Goal: Information Seeking & Learning: Learn about a topic

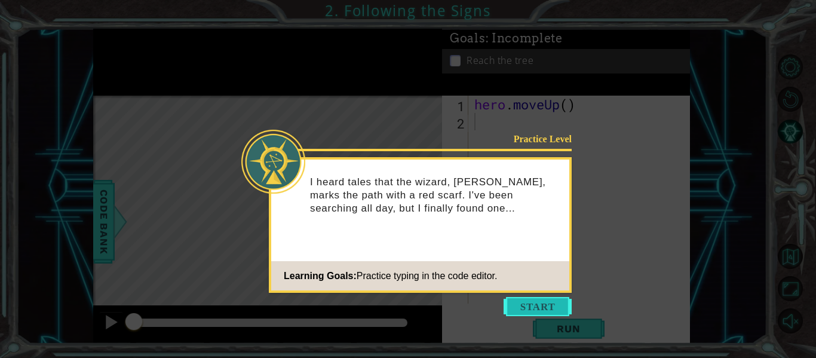
click at [560, 306] on button "Start" at bounding box center [538, 306] width 68 height 19
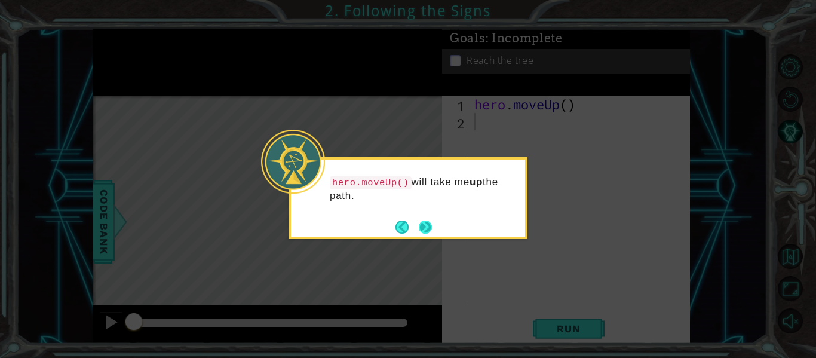
click at [424, 226] on button "Next" at bounding box center [425, 227] width 20 height 20
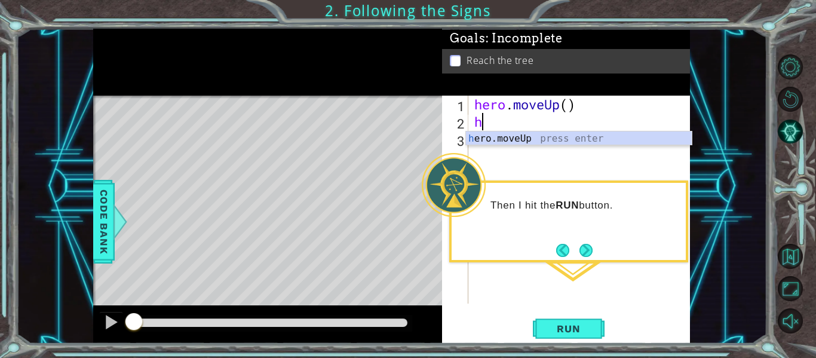
type textarea "he"
click at [496, 136] on div "he ro.moveUp press enter" at bounding box center [579, 152] width 226 height 43
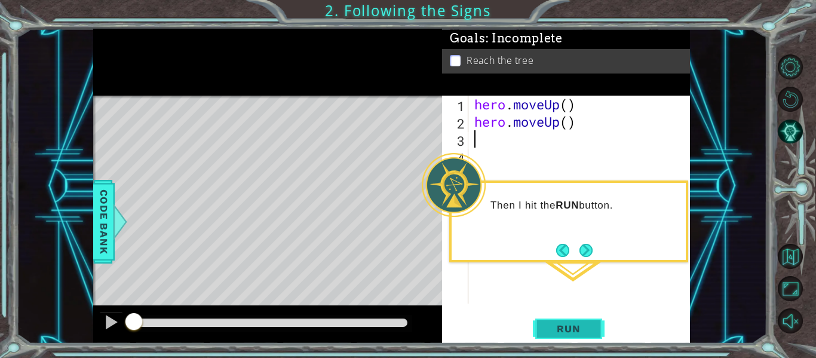
click at [591, 333] on span "Run" at bounding box center [568, 329] width 47 height 12
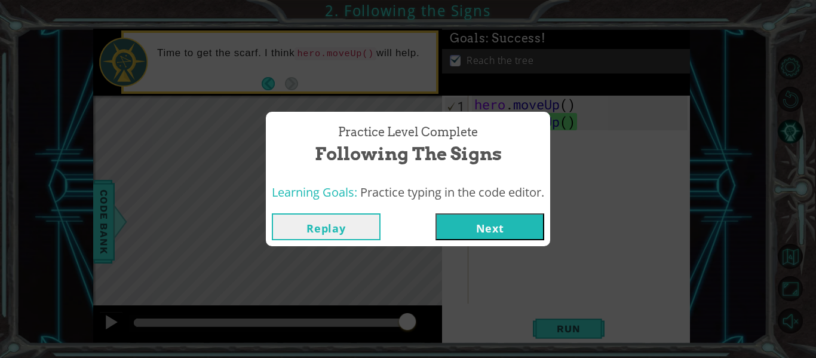
click at [503, 226] on button "Next" at bounding box center [489, 226] width 109 height 27
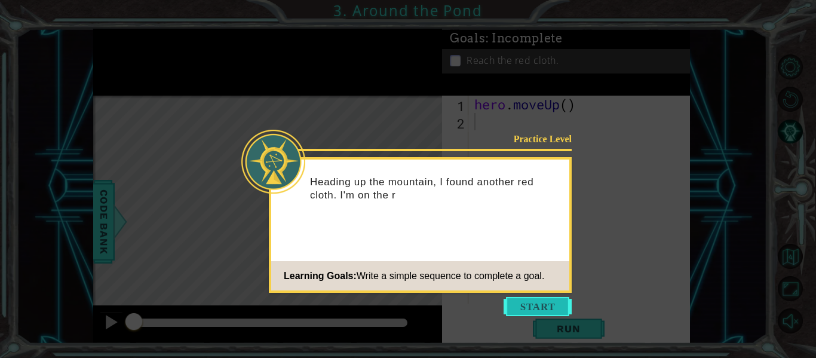
click at [533, 304] on button "Start" at bounding box center [538, 306] width 68 height 19
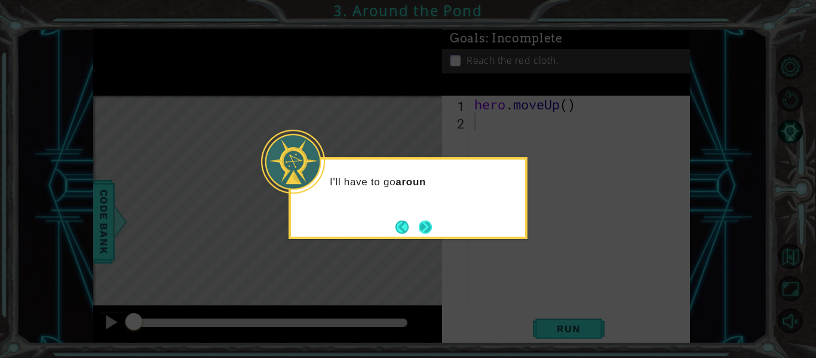
click at [428, 225] on button "Next" at bounding box center [425, 227] width 14 height 14
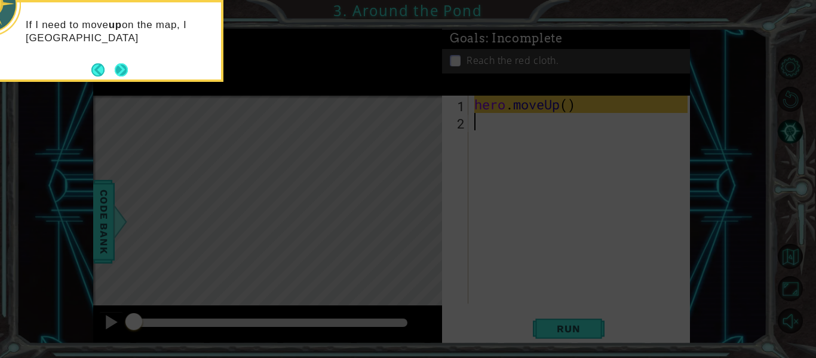
click at [116, 76] on button "Next" at bounding box center [121, 70] width 14 height 14
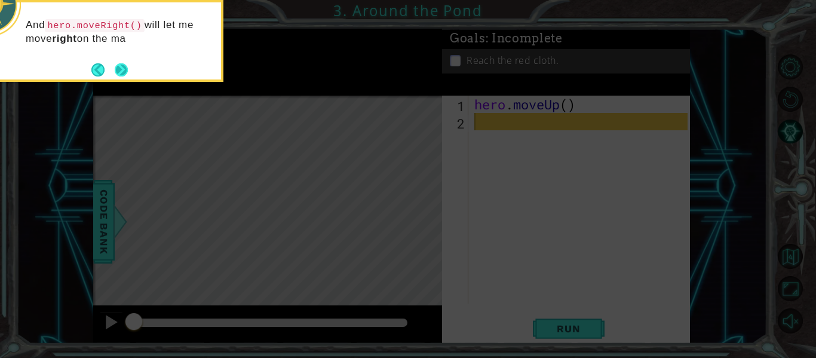
click at [124, 68] on button "Next" at bounding box center [121, 70] width 16 height 16
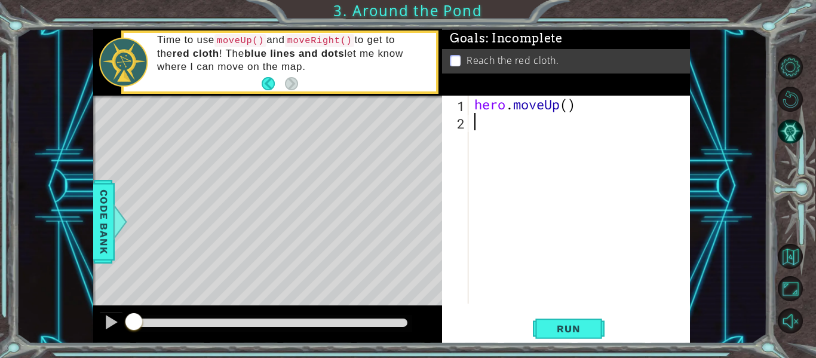
type textarea "h"
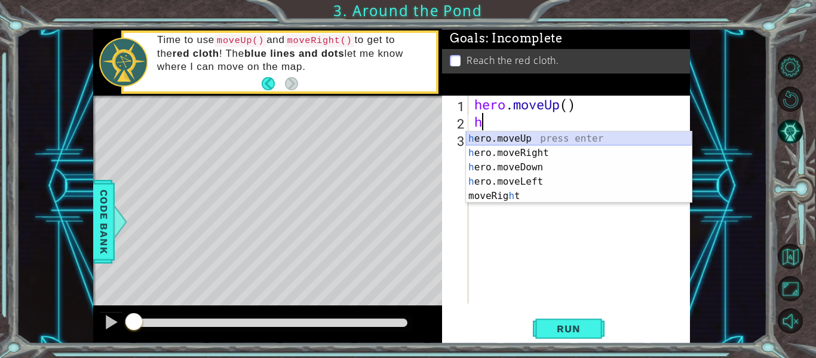
click at [502, 139] on div "h ero.moveUp press enter h ero.moveRight press enter h ero.moveDown press enter…" at bounding box center [579, 181] width 226 height 100
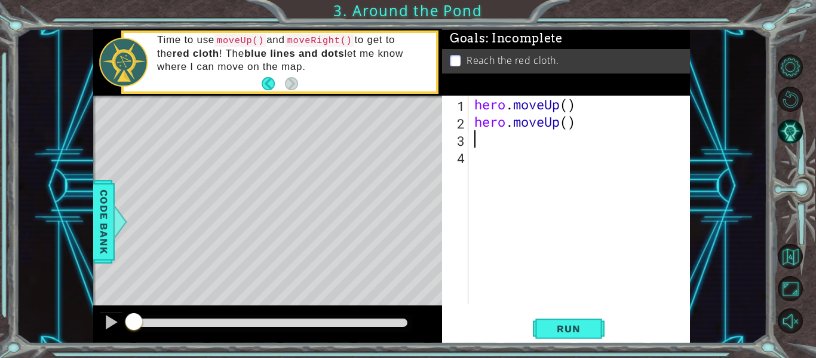
type textarea "h"
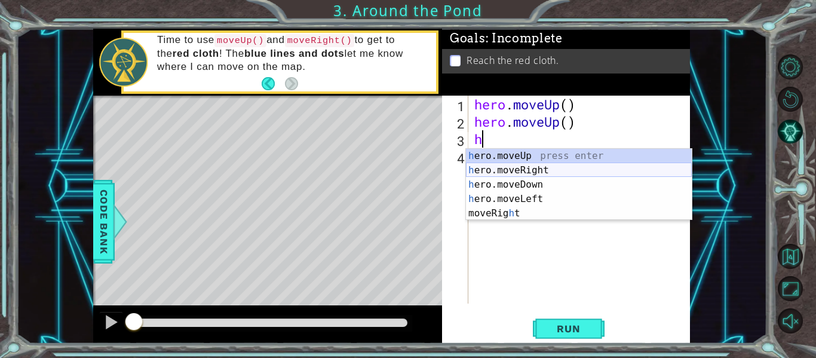
click at [527, 170] on div "h ero.moveUp press enter h ero.moveRight press enter h ero.moveDown press enter…" at bounding box center [579, 199] width 226 height 100
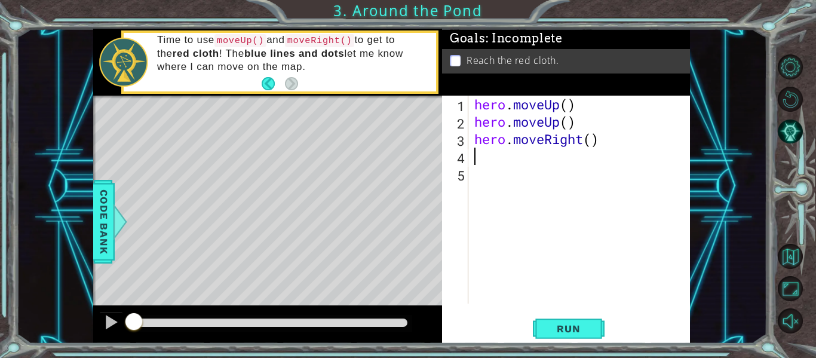
type textarea "h"
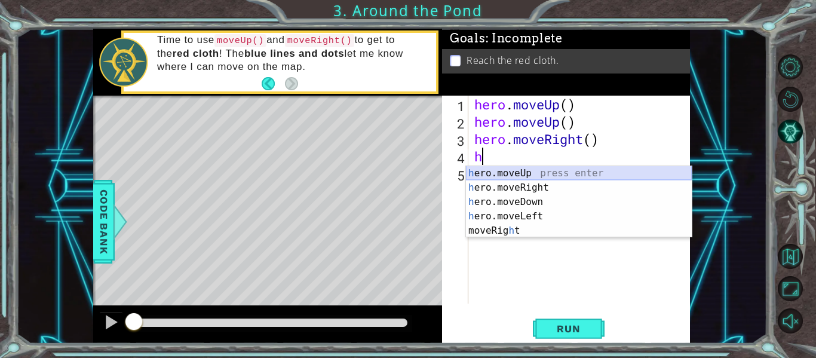
click at [507, 174] on div "h ero.moveUp press enter h ero.moveRight press enter h ero.moveDown press enter…" at bounding box center [579, 216] width 226 height 100
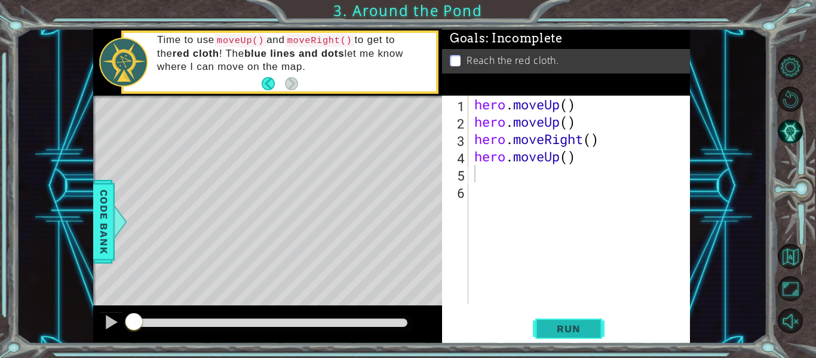
click at [578, 326] on span "Run" at bounding box center [568, 329] width 47 height 12
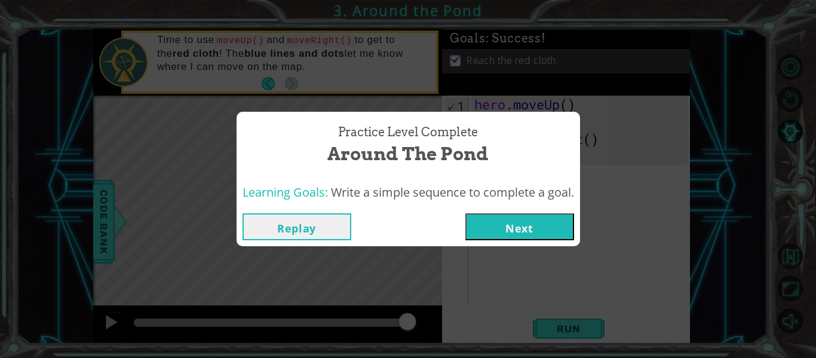
click at [535, 228] on button "Next" at bounding box center [519, 226] width 109 height 27
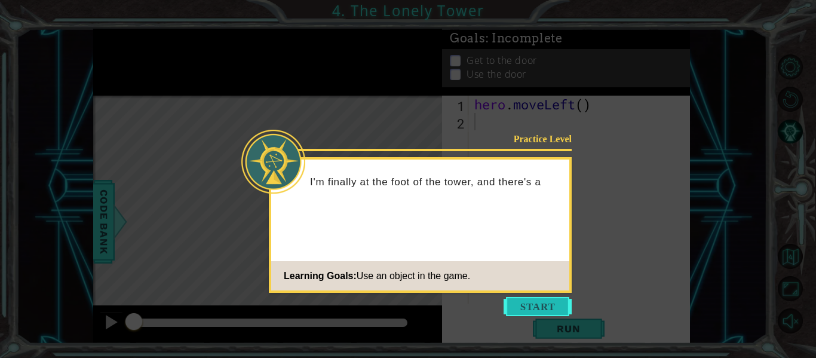
click at [536, 307] on button "Start" at bounding box center [538, 306] width 68 height 19
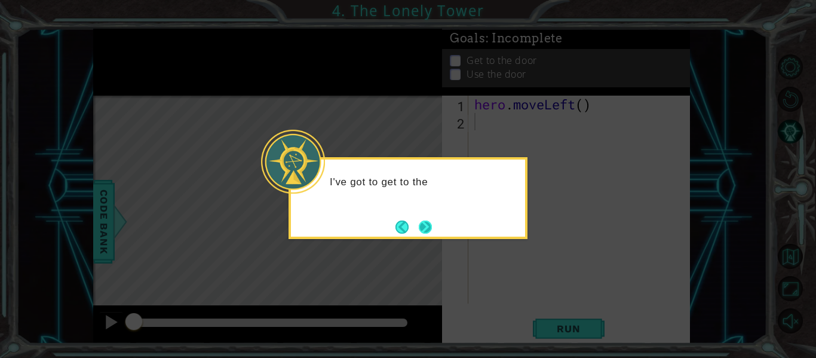
click at [431, 228] on button "Next" at bounding box center [426, 227] width 14 height 14
click at [428, 228] on button "Next" at bounding box center [426, 227] width 14 height 14
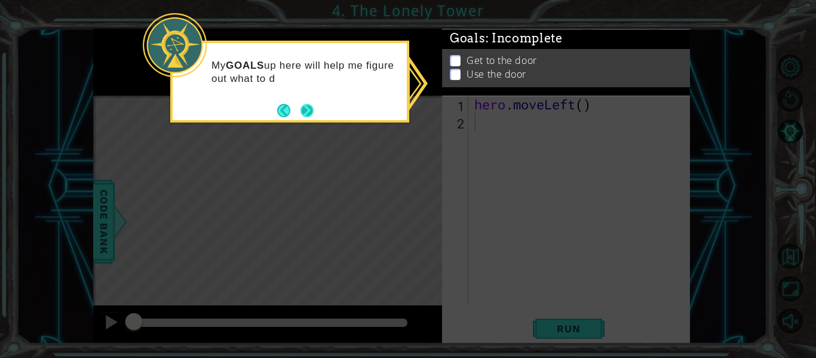
click at [309, 110] on button "Next" at bounding box center [306, 110] width 13 height 13
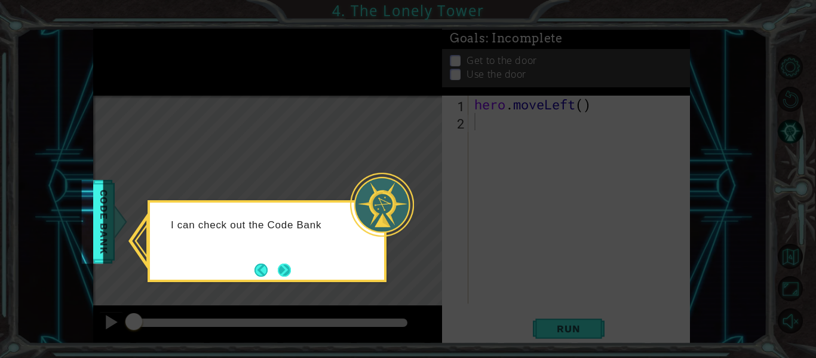
click at [280, 267] on button "Next" at bounding box center [284, 269] width 13 height 13
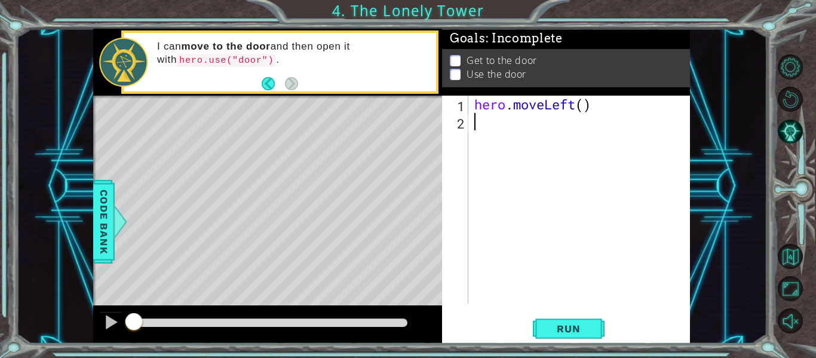
type textarea "h"
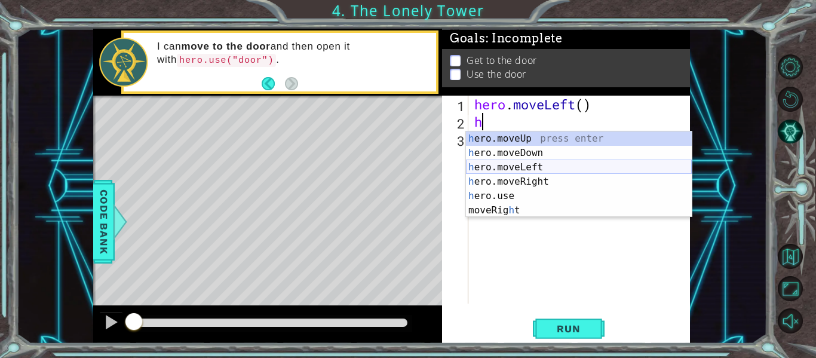
click at [524, 167] on div "h ero.moveUp press enter h ero.moveDown press enter h ero.moveLeft press enter …" at bounding box center [579, 188] width 226 height 115
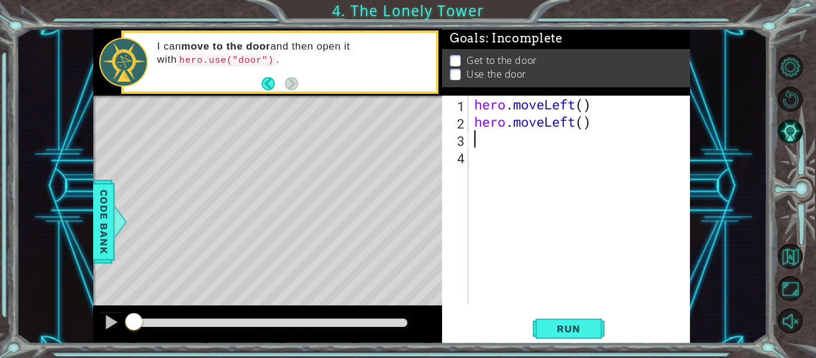
type textarea "h"
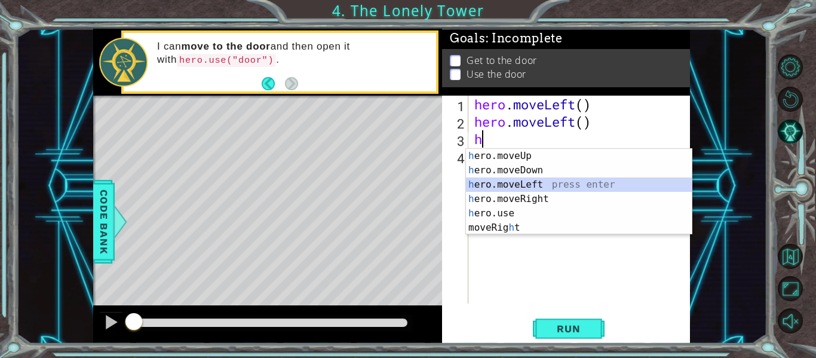
click at [524, 189] on div "h ero.moveUp press enter h ero.moveDown press enter h ero.moveLeft press enter …" at bounding box center [579, 206] width 226 height 115
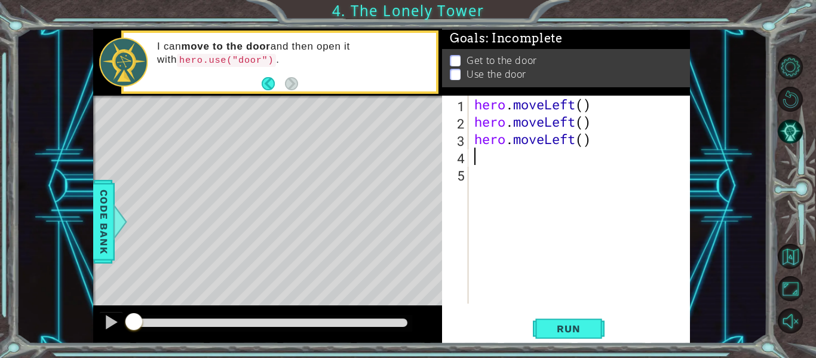
type textarea "h"
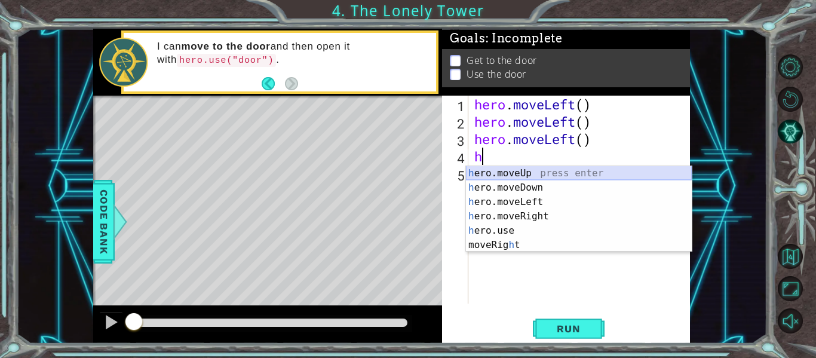
click at [513, 171] on div "h ero.moveUp press enter h ero.moveDown press enter h ero.moveLeft press enter …" at bounding box center [579, 223] width 226 height 115
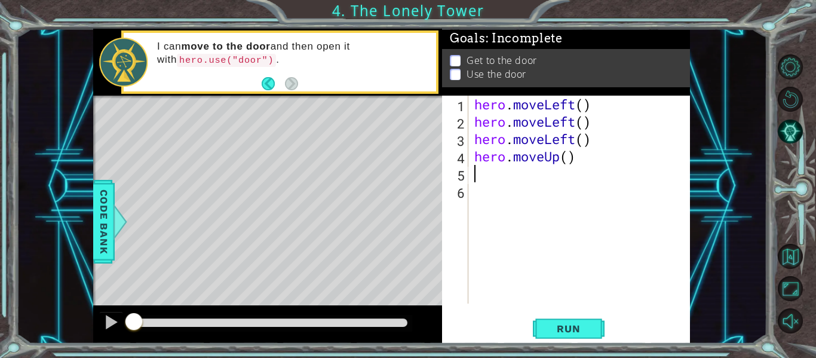
type textarea "h"
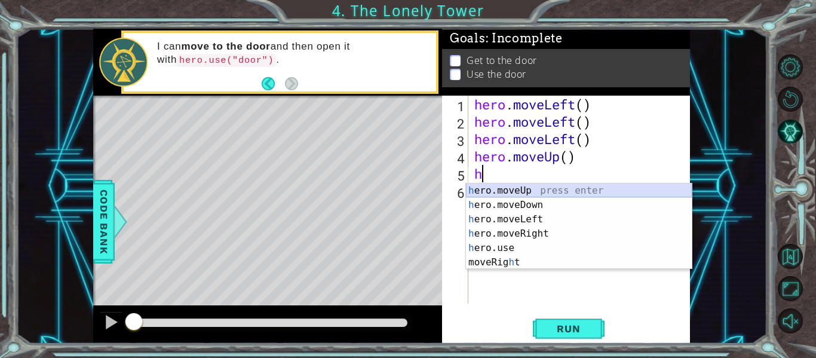
click at [502, 188] on div "h ero.moveUp press enter h ero.moveDown press enter h ero.moveLeft press enter …" at bounding box center [579, 240] width 226 height 115
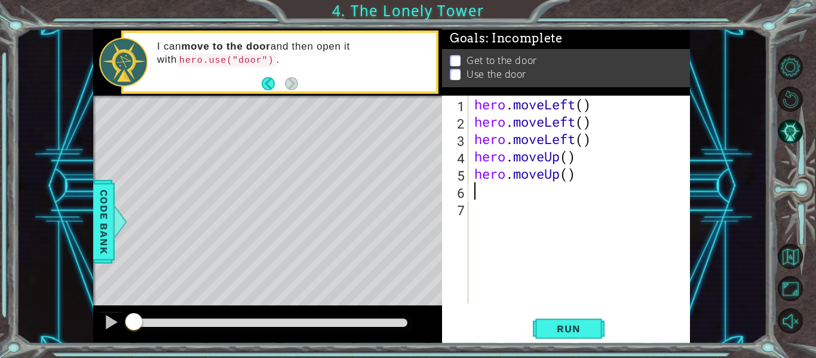
type textarea "h"
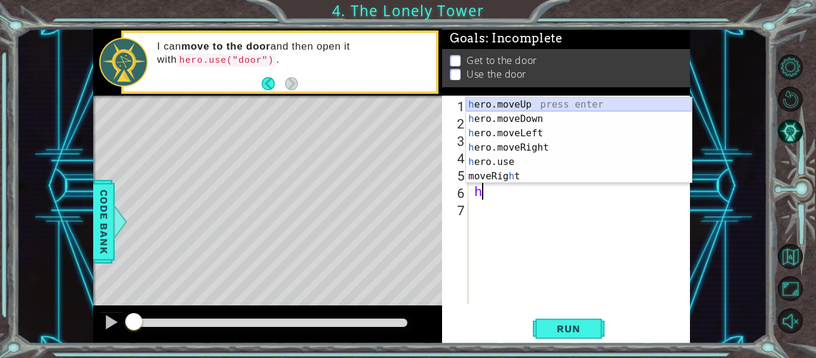
click at [519, 105] on div "h ero.moveUp press enter h ero.moveDown press enter h ero.moveLeft press enter …" at bounding box center [579, 154] width 226 height 115
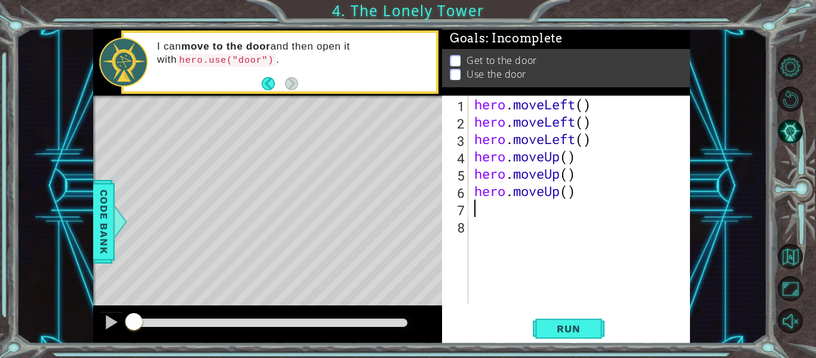
type textarea "h"
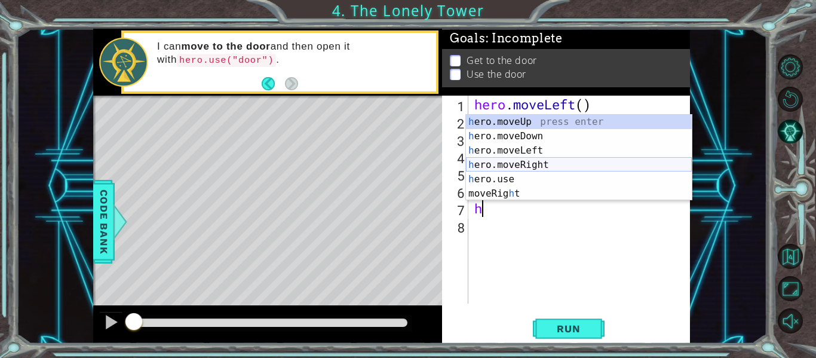
click at [524, 165] on div "h ero.moveUp press enter h ero.moveDown press enter h ero.moveLeft press enter …" at bounding box center [579, 172] width 226 height 115
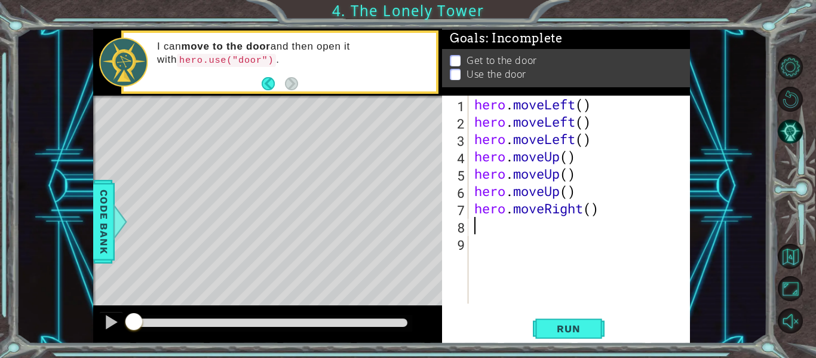
type textarea "h"
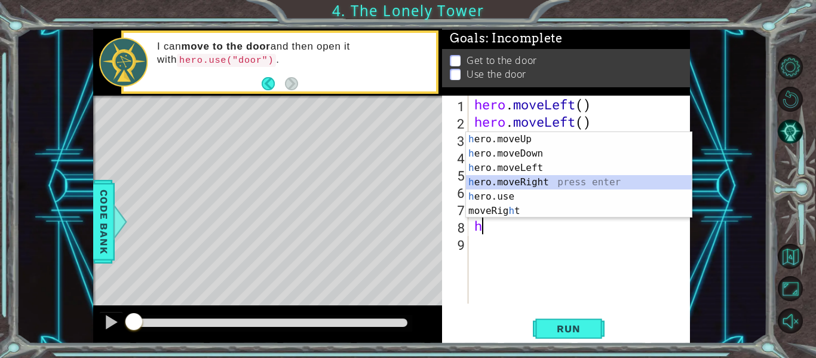
click at [499, 182] on div "h ero.moveUp press enter h ero.moveDown press enter h ero.moveLeft press enter …" at bounding box center [579, 189] width 226 height 115
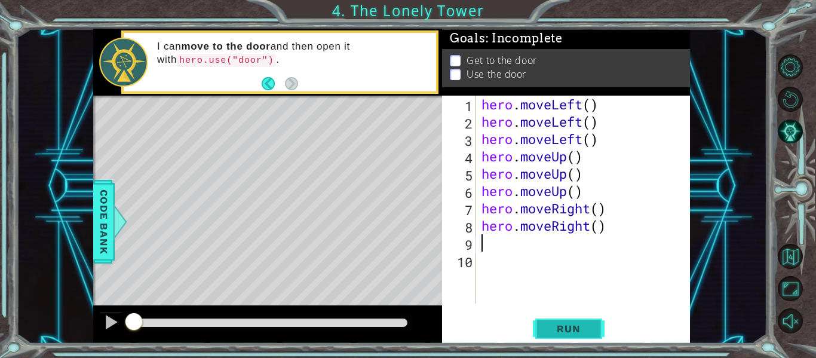
click at [573, 324] on span "Run" at bounding box center [568, 329] width 47 height 12
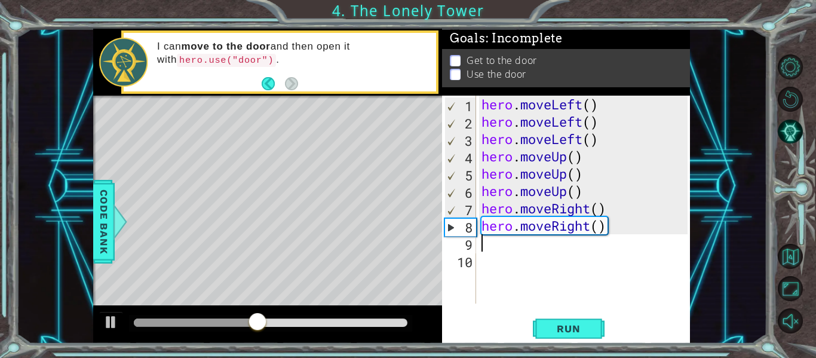
type textarea "h"
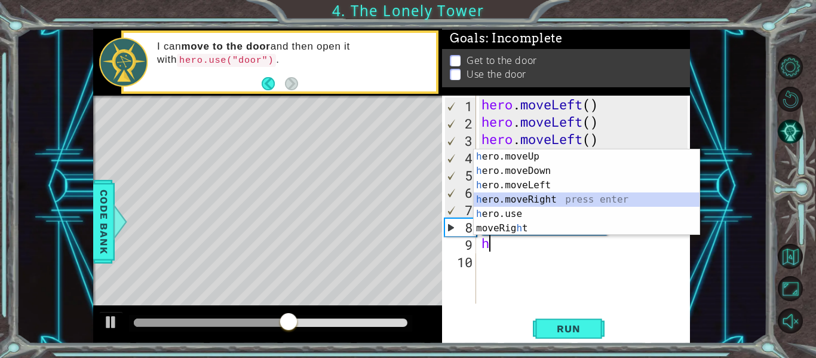
click at [520, 200] on div "h ero.moveUp press enter h ero.moveDown press enter h ero.moveLeft press enter …" at bounding box center [587, 206] width 226 height 115
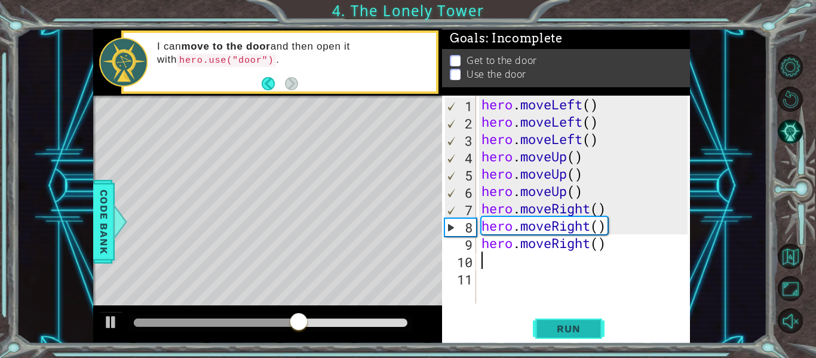
click at [567, 326] on span "Run" at bounding box center [568, 329] width 47 height 12
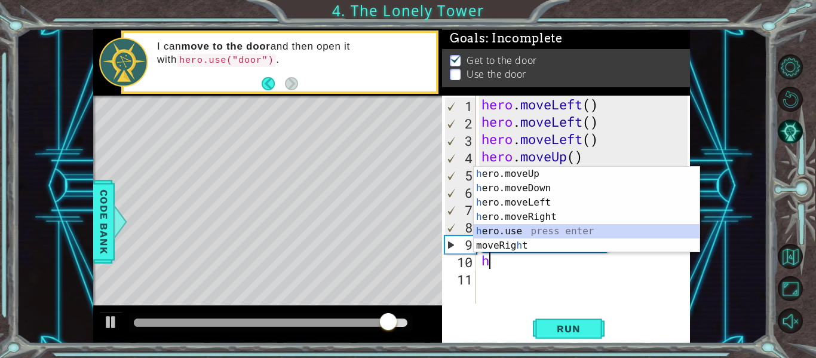
click at [524, 229] on div "h ero.moveUp press enter h ero.moveDown press enter h ero.moveLeft press enter …" at bounding box center [587, 224] width 226 height 115
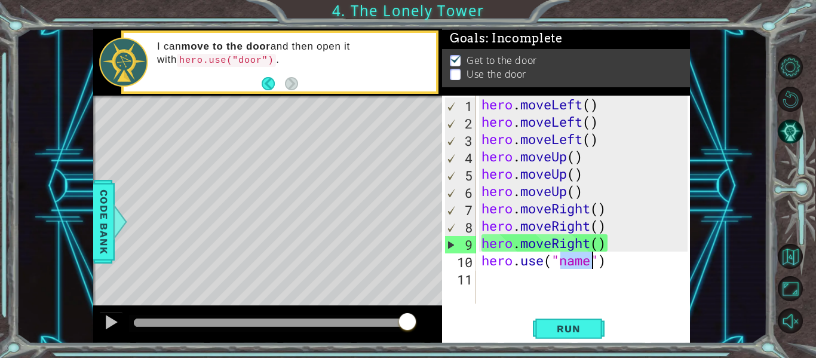
click at [582, 262] on div "hero . moveLeft ( ) hero . moveLeft ( ) hero . moveLeft ( ) hero . moveUp ( ) h…" at bounding box center [583, 200] width 208 height 208
click at [585, 262] on div "hero . moveLeft ( ) hero . moveLeft ( ) hero . moveLeft ( ) hero . moveUp ( ) h…" at bounding box center [586, 217] width 214 height 243
drag, startPoint x: 599, startPoint y: 260, endPoint x: 554, endPoint y: 265, distance: 45.1
click at [554, 265] on div "hero . moveLeft ( ) hero . moveLeft ( ) hero . moveLeft ( ) hero . moveUp ( ) h…" at bounding box center [586, 217] width 214 height 243
click at [575, 262] on div "hero . moveLeft ( ) hero . moveLeft ( ) hero . moveLeft ( ) hero . moveUp ( ) h…" at bounding box center [583, 200] width 208 height 208
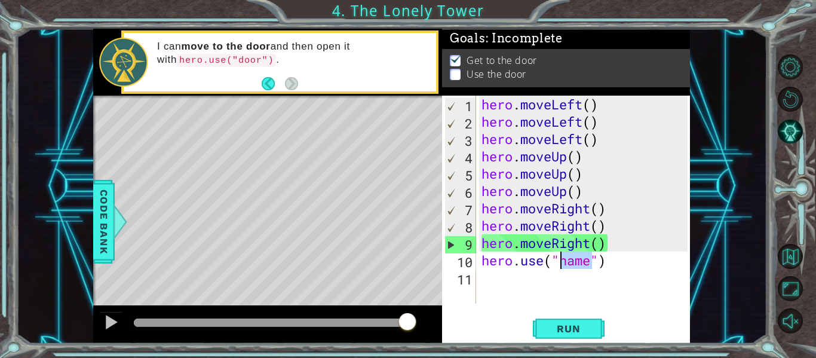
drag, startPoint x: 593, startPoint y: 263, endPoint x: 561, endPoint y: 263, distance: 31.7
click at [561, 263] on div "hero . moveLeft ( ) hero . moveLeft ( ) hero . moveLeft ( ) hero . moveUp ( ) h…" at bounding box center [586, 217] width 214 height 243
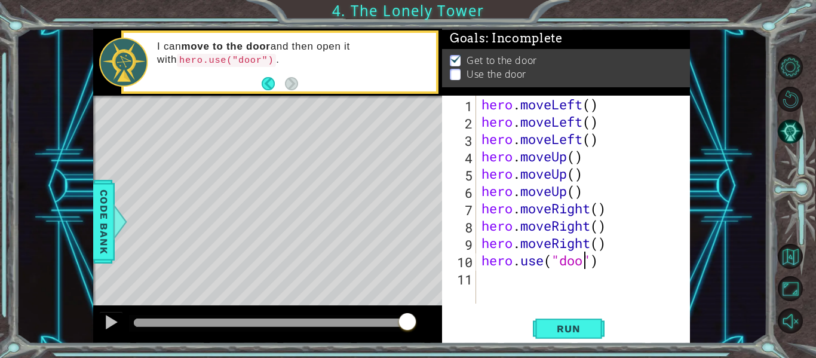
scroll to position [0, 5]
type textarea "hero.use("door")"
click at [582, 323] on span "Run" at bounding box center [568, 329] width 47 height 12
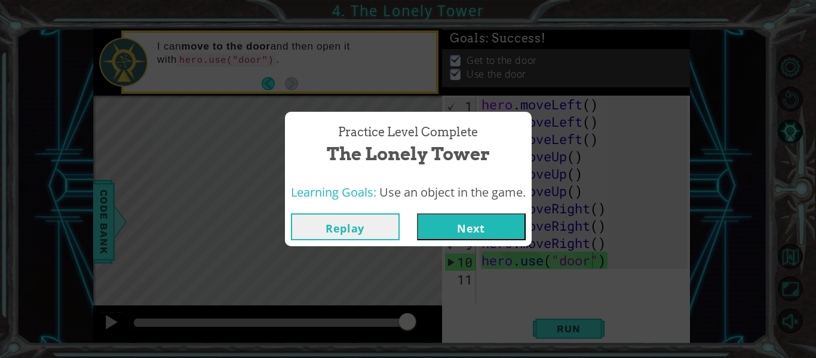
click at [496, 228] on button "Next" at bounding box center [471, 226] width 109 height 27
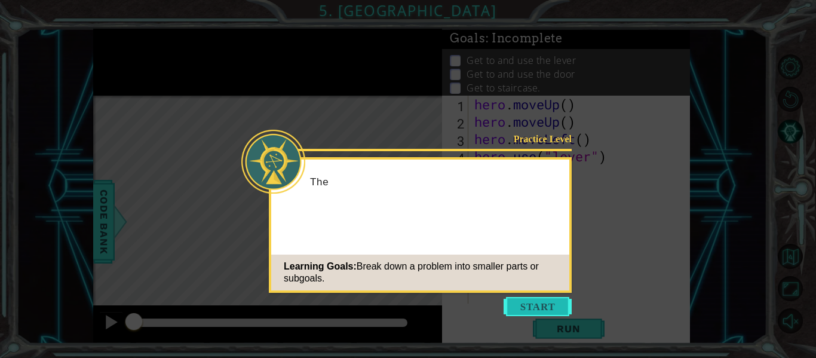
click at [530, 305] on button "Start" at bounding box center [538, 306] width 68 height 19
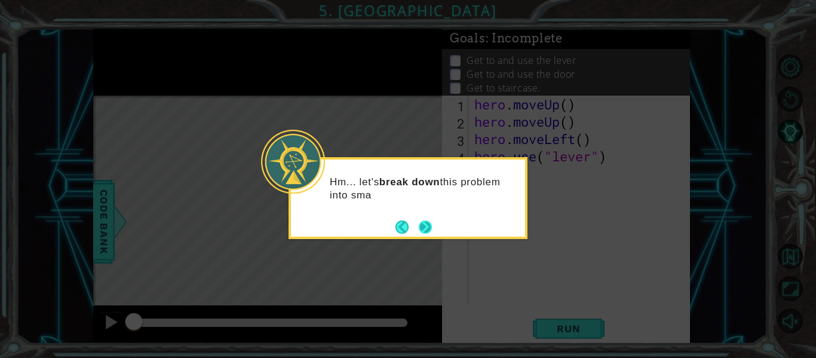
click at [431, 227] on button "Next" at bounding box center [426, 227] width 14 height 14
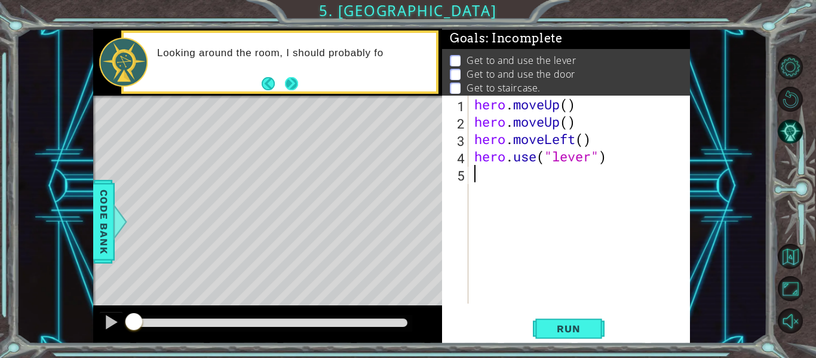
click at [289, 88] on button "Next" at bounding box center [291, 83] width 15 height 15
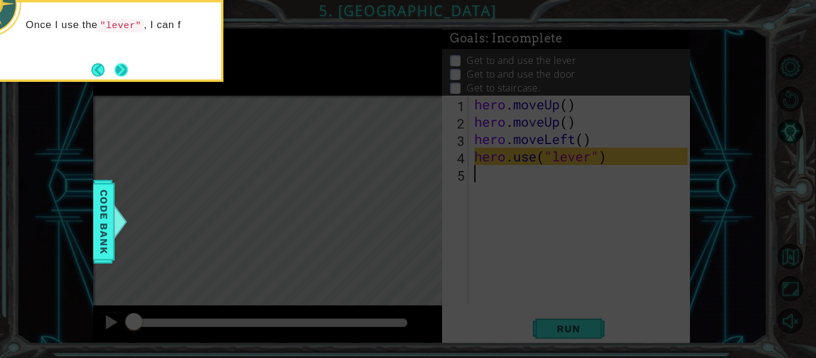
click at [115, 67] on button "Next" at bounding box center [121, 70] width 16 height 16
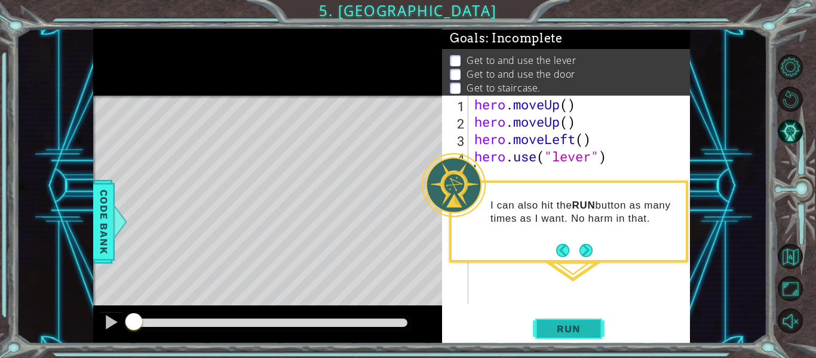
click at [570, 324] on span "Run" at bounding box center [568, 329] width 47 height 12
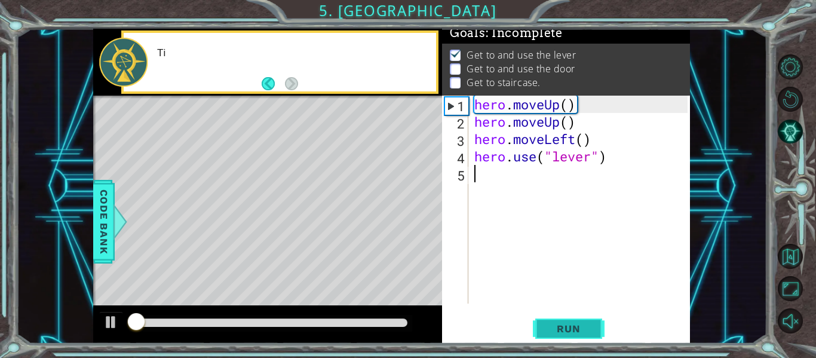
scroll to position [10, 0]
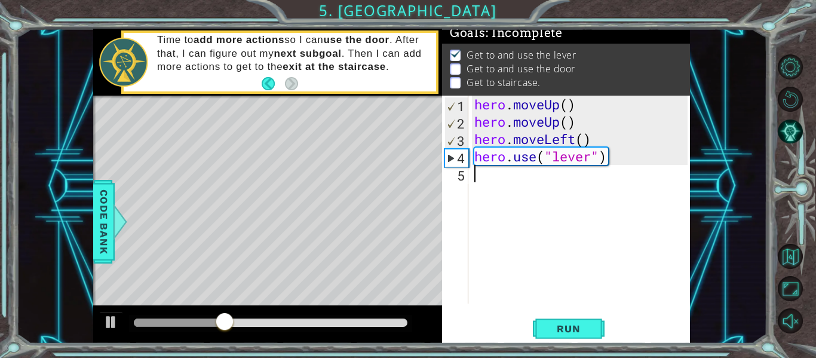
type textarea "h"
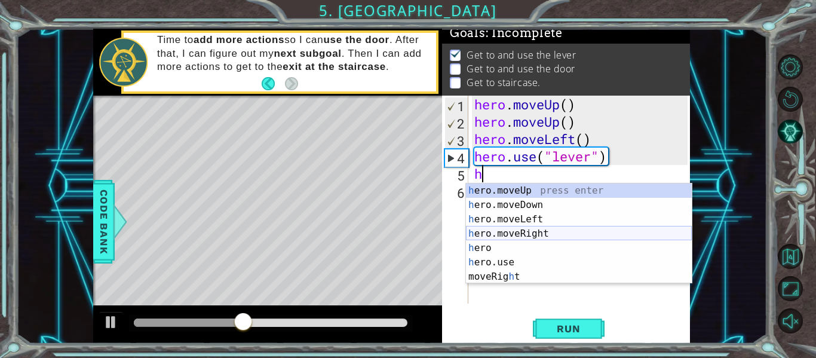
click at [533, 231] on div "h ero.moveUp press enter h ero.moveDown press enter h ero.moveLeft press enter …" at bounding box center [579, 247] width 226 height 129
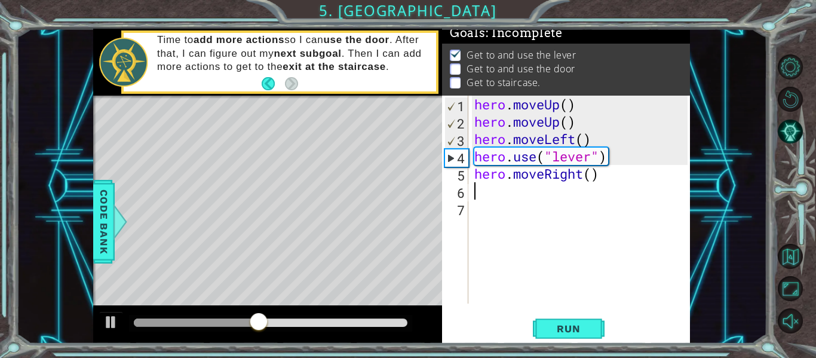
type textarea "h"
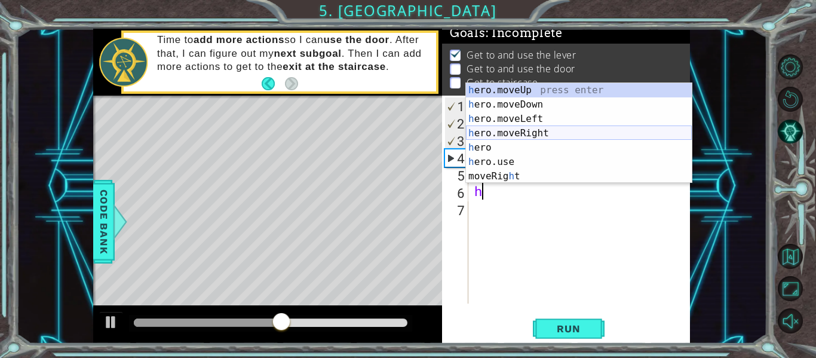
click at [527, 130] on div "h ero.moveUp press enter h ero.moveDown press enter h ero.moveLeft press enter …" at bounding box center [579, 147] width 226 height 129
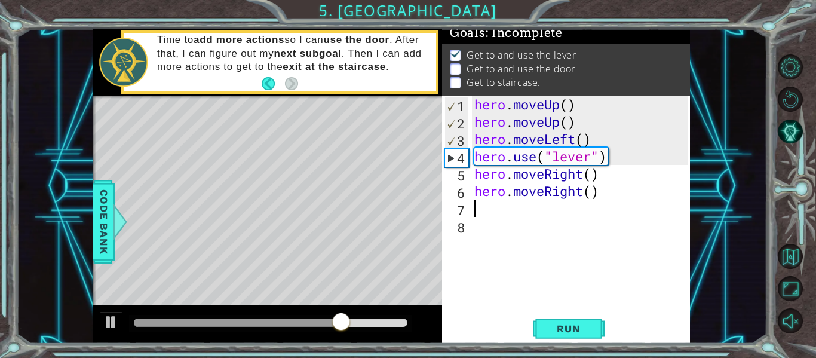
type textarea "h"
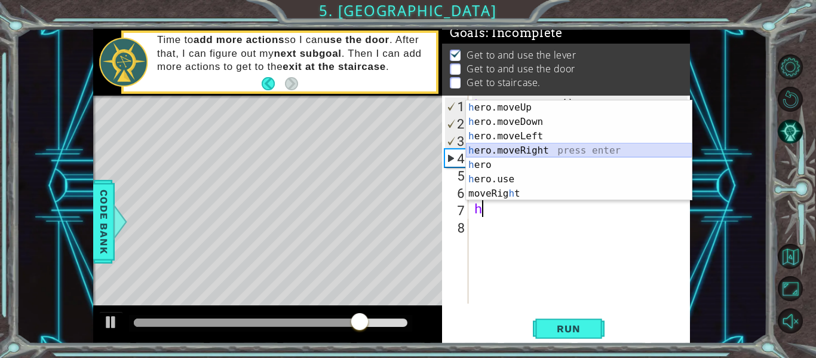
click at [518, 149] on div "h ero.moveUp press enter h ero.moveDown press enter h ero.moveLeft press enter …" at bounding box center [579, 164] width 226 height 129
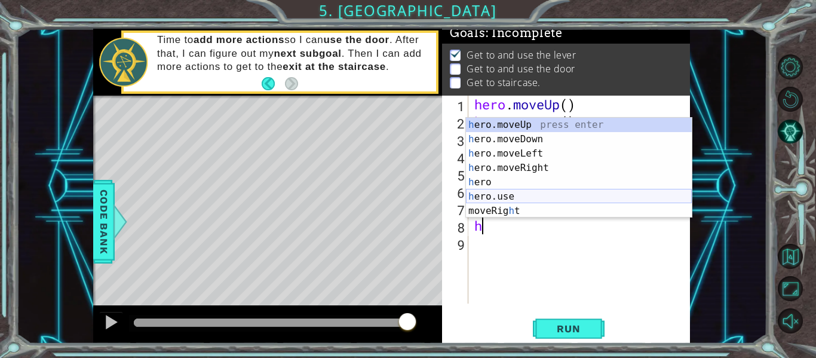
click at [507, 193] on div "h ero.moveUp press enter h ero.moveDown press enter h ero.moveLeft press enter …" at bounding box center [579, 182] width 226 height 129
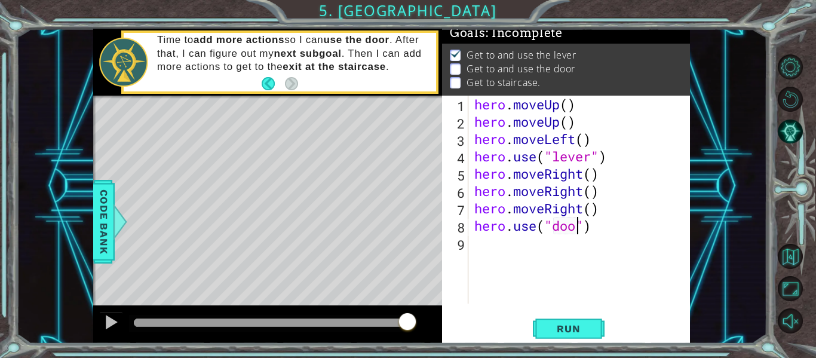
type textarea "hero.use("door")"
click at [576, 333] on span "Run" at bounding box center [568, 329] width 47 height 12
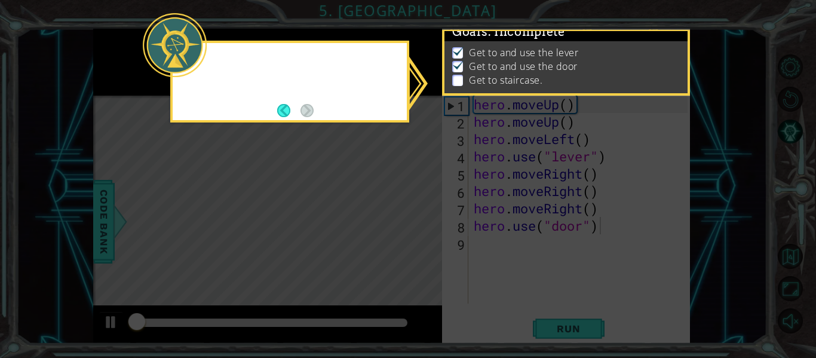
scroll to position [10, 0]
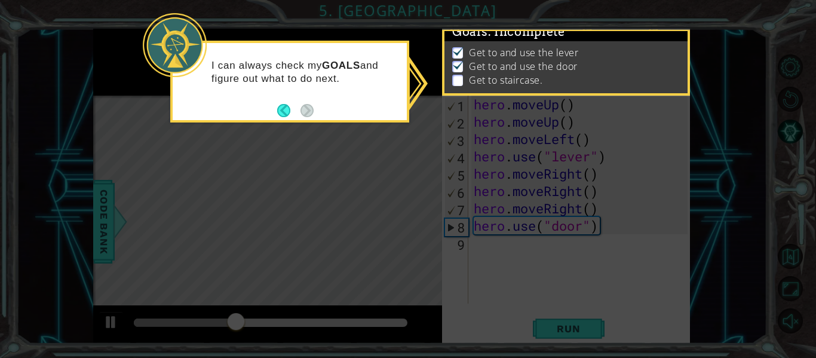
click at [488, 268] on icon at bounding box center [408, 179] width 816 height 358
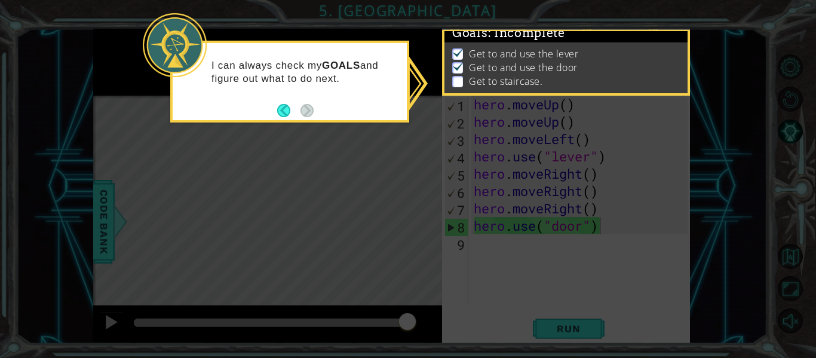
click at [495, 247] on icon at bounding box center [408, 179] width 816 height 358
click at [287, 107] on button "Back" at bounding box center [288, 110] width 23 height 13
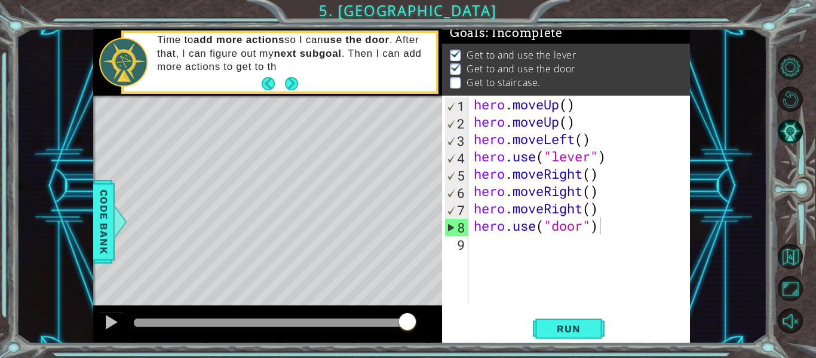
click at [471, 246] on div "hero.use("door") 1 2 3 4 5 6 7 8 9 hero . moveUp ( ) hero . moveUp ( ) hero . m…" at bounding box center [565, 200] width 246 height 208
click at [476, 246] on div "hero . moveUp ( ) hero . moveUp ( ) hero . moveLeft ( ) hero . use ( "lever" ) …" at bounding box center [582, 217] width 222 height 243
type textarea "h"
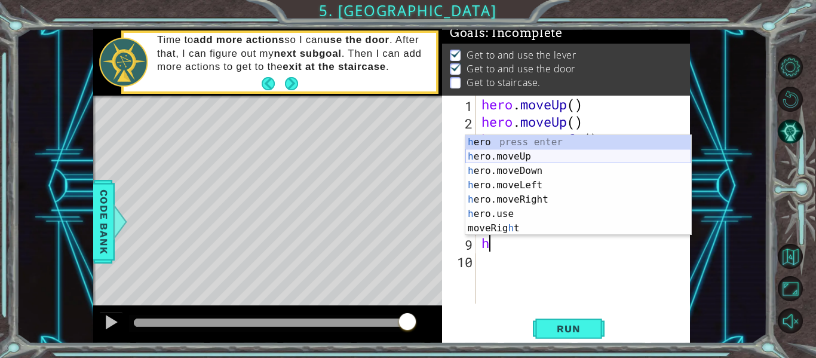
click at [493, 158] on div "h ero press enter h ero.moveUp press enter h ero.moveDown press enter h ero.mov…" at bounding box center [578, 199] width 226 height 129
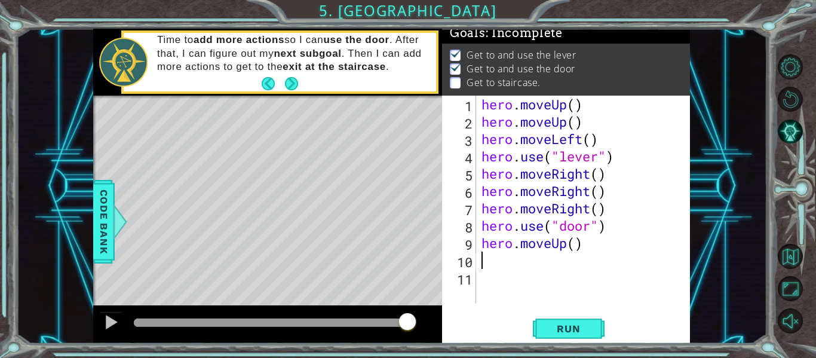
type textarea "h"
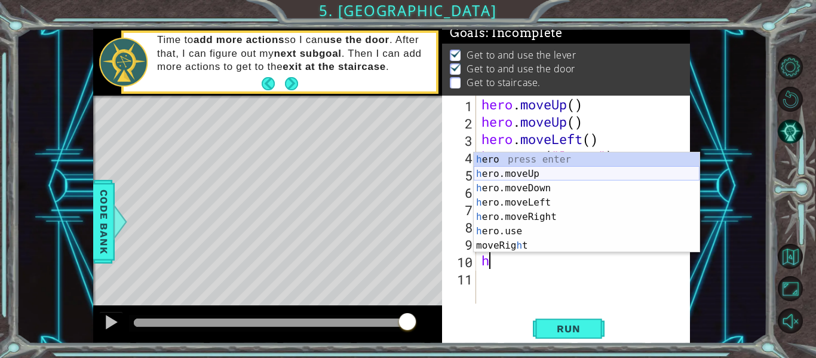
click at [508, 175] on div "h ero press enter h ero.moveUp press enter h ero.moveDown press enter h ero.mov…" at bounding box center [587, 216] width 226 height 129
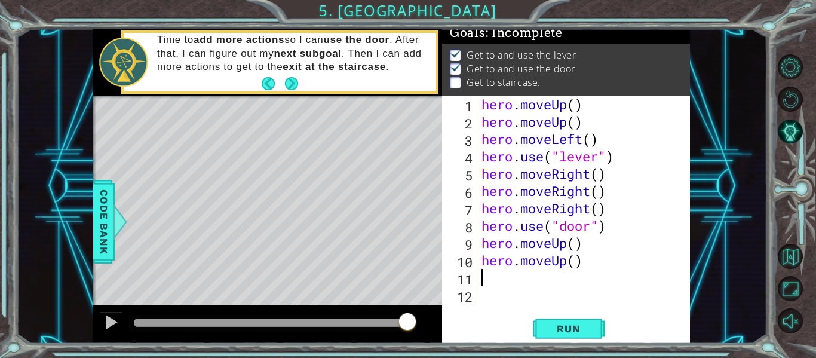
type textarea "h"
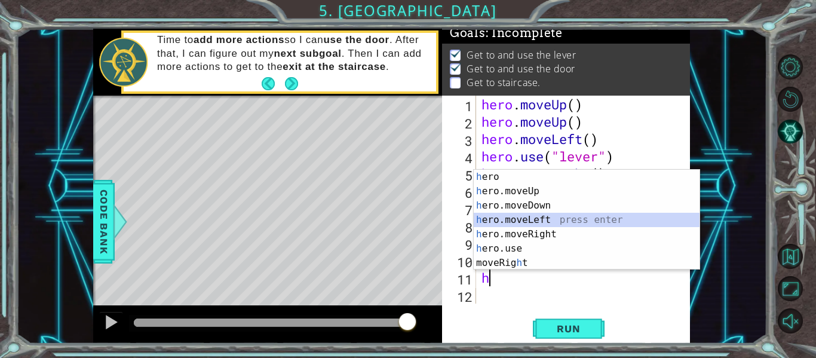
click at [526, 219] on div "h ero press enter h ero.moveUp press enter h ero.moveDown press enter h ero.mov…" at bounding box center [587, 234] width 226 height 129
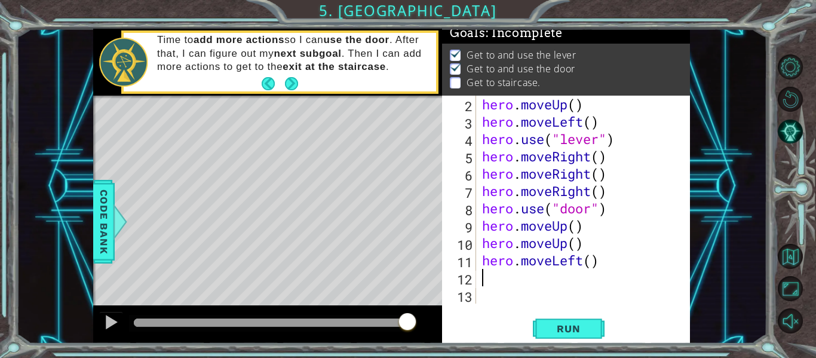
click at [486, 281] on div "hero . moveUp ( ) hero . moveLeft ( ) hero . use ( "lever" ) hero . moveRight (…" at bounding box center [582, 217] width 205 height 243
type textarea "h"
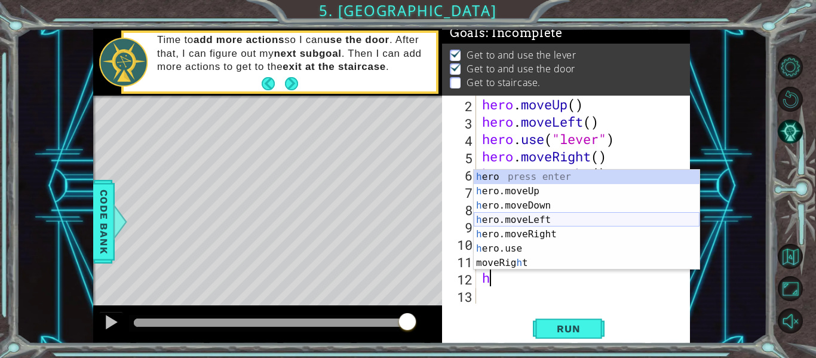
click at [523, 219] on div "h ero press enter h ero.moveUp press enter h ero.moveDown press enter h ero.mov…" at bounding box center [587, 234] width 226 height 129
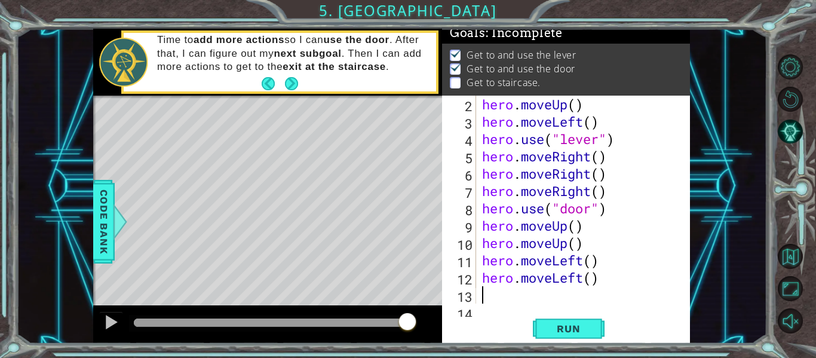
scroll to position [35, 0]
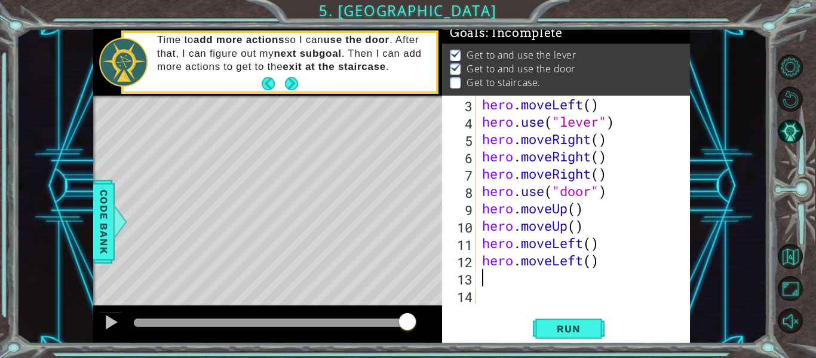
type textarea "h"
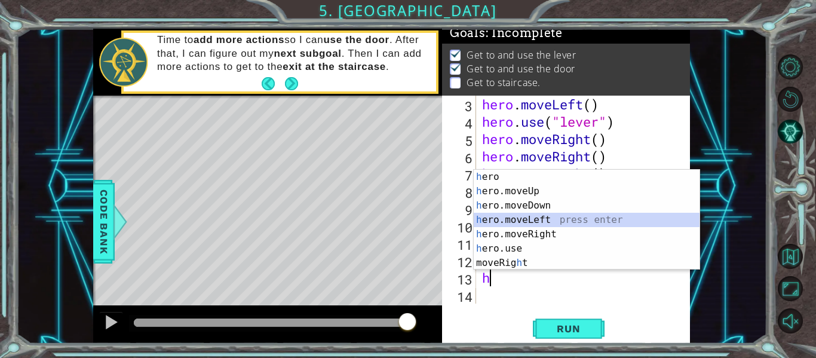
click at [530, 219] on div "h ero press enter h ero.moveUp press enter h ero.moveDown press enter h ero.mov…" at bounding box center [587, 234] width 226 height 129
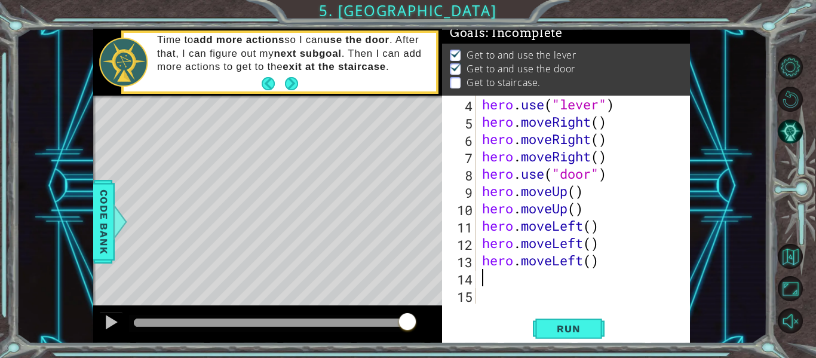
type textarea "h"
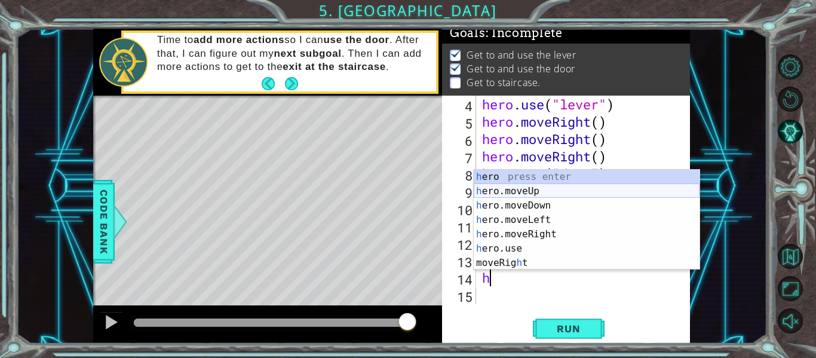
click at [523, 188] on div "h ero press enter h ero.moveUp press enter h ero.moveDown press enter h ero.mov…" at bounding box center [587, 234] width 226 height 129
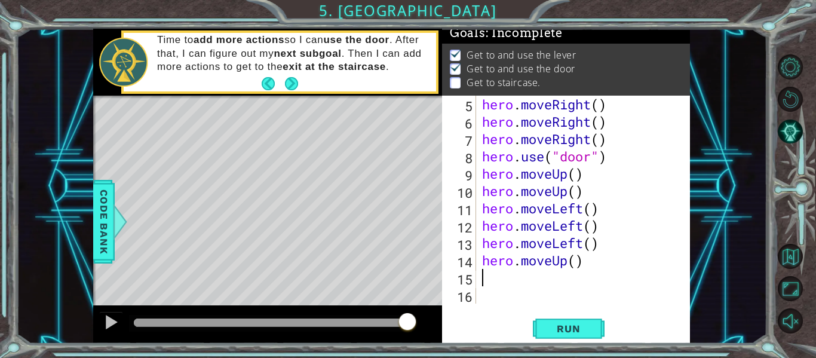
scroll to position [69, 0]
click at [484, 284] on div "hero . moveRight ( ) hero . moveRight ( ) hero . moveRight ( ) hero . use ( "do…" at bounding box center [582, 217] width 205 height 243
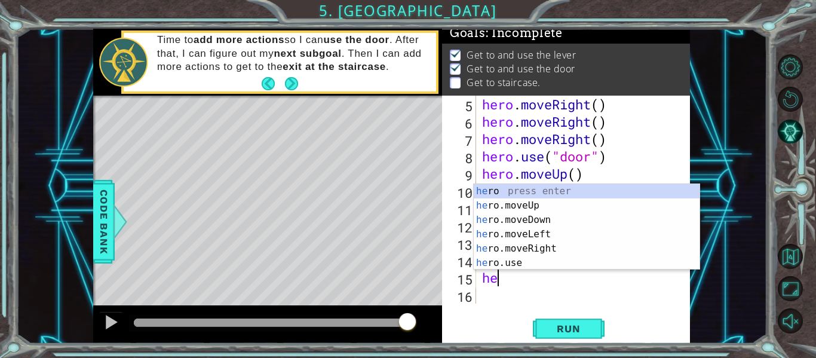
scroll to position [0, 1]
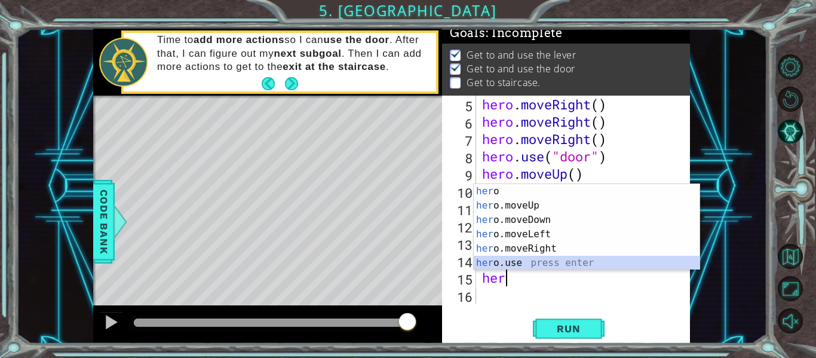
click at [508, 264] on div "her o press enter her o.moveUp press enter her o.moveDown press enter her o.mov…" at bounding box center [587, 241] width 226 height 115
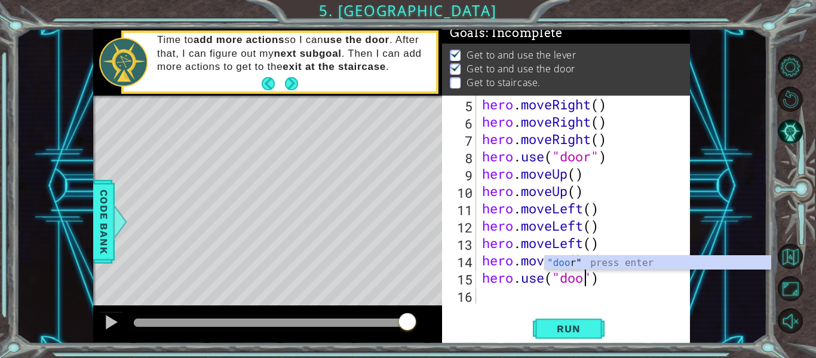
scroll to position [0, 5]
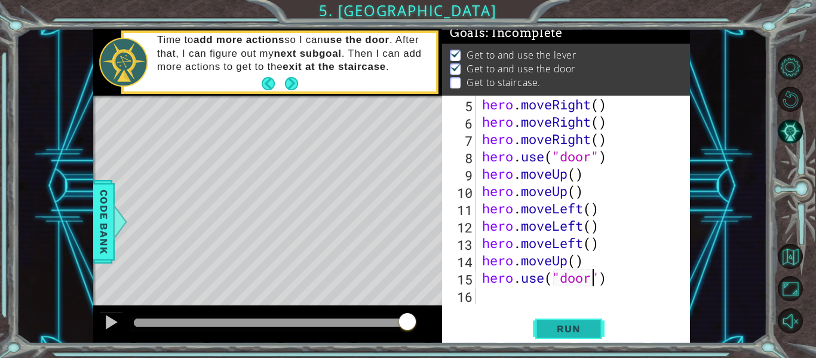
type textarea "hero.use("door")"
click at [586, 321] on button "Run" at bounding box center [569, 329] width 72 height 24
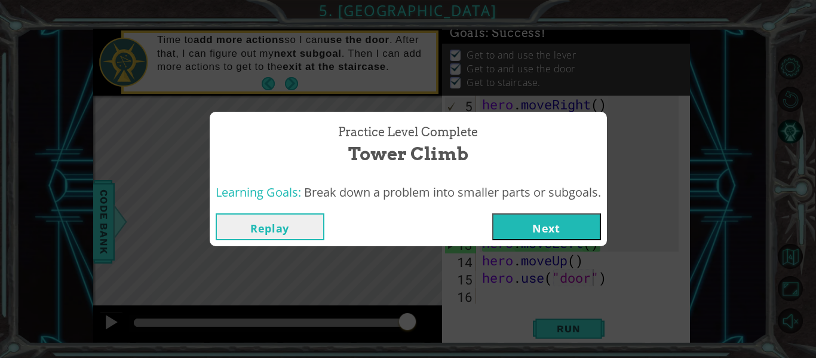
click at [575, 225] on button "Next" at bounding box center [546, 226] width 109 height 27
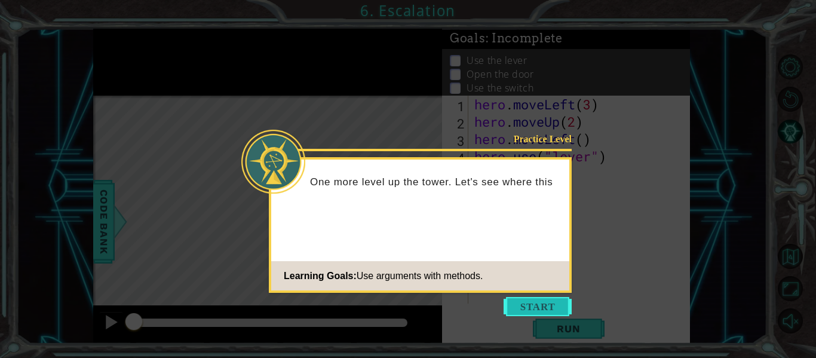
click at [539, 305] on button "Start" at bounding box center [538, 306] width 68 height 19
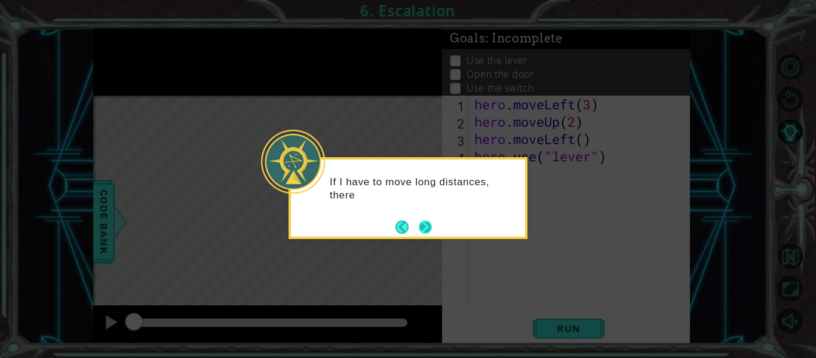
click at [432, 227] on button "Next" at bounding box center [426, 227] width 14 height 14
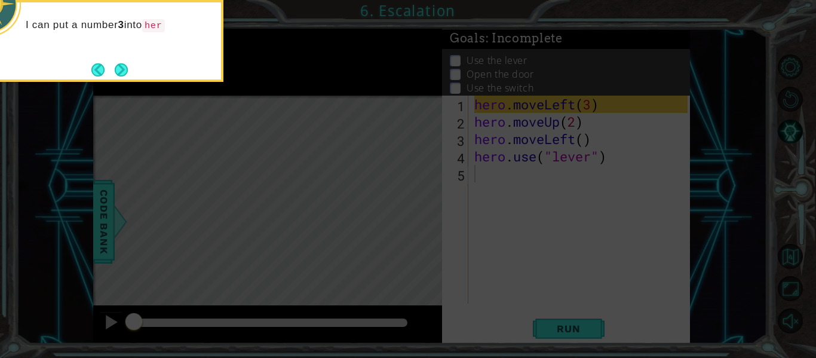
click at [119, 69] on button "Next" at bounding box center [121, 70] width 14 height 14
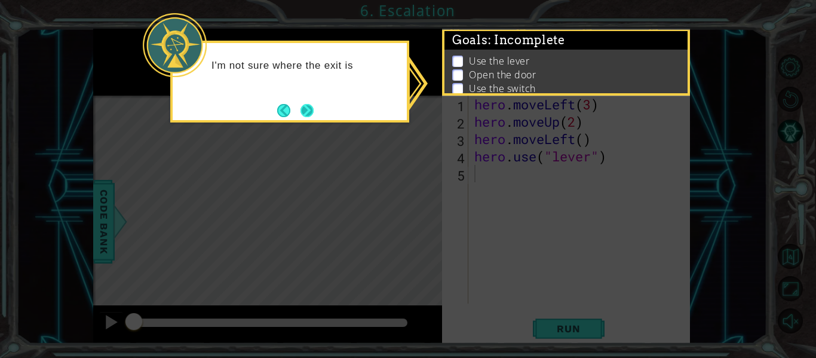
click at [313, 108] on button "Next" at bounding box center [307, 110] width 14 height 14
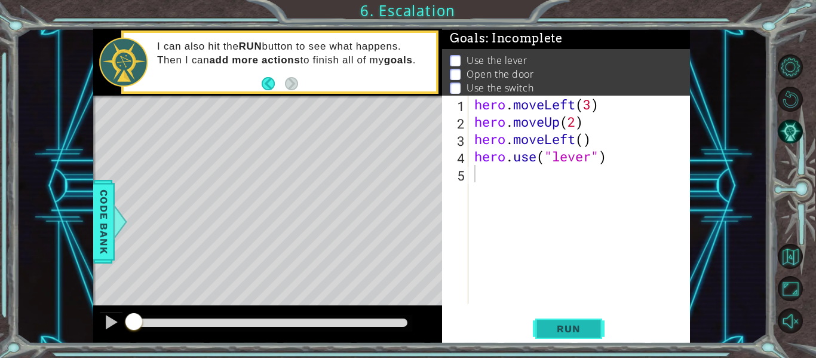
click at [580, 328] on span "Run" at bounding box center [568, 329] width 47 height 12
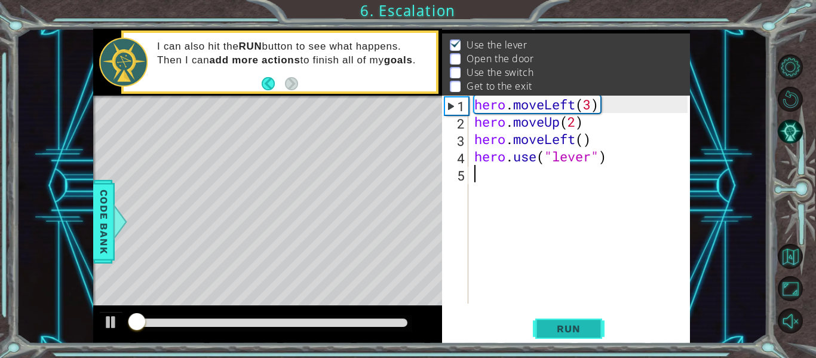
scroll to position [17, 0]
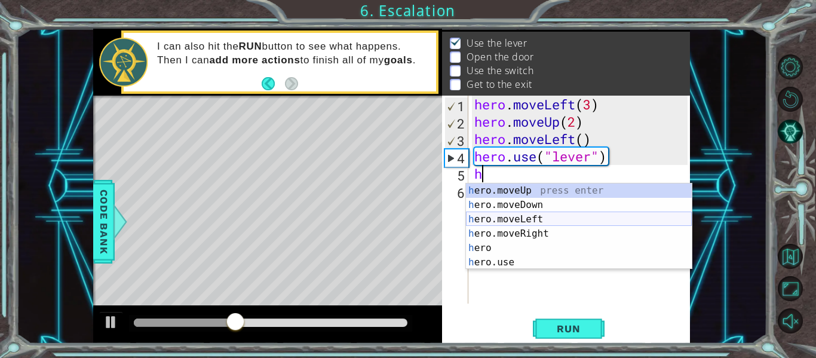
click at [509, 218] on div "h ero.moveUp press enter h ero.moveDown press enter h ero.moveLeft press enter …" at bounding box center [579, 240] width 226 height 115
type textarea "hero.moveLeft(1)"
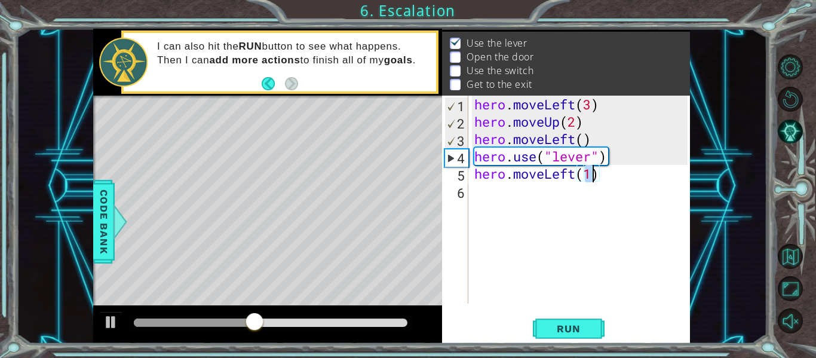
click at [487, 192] on div "hero . moveLeft ( 3 ) hero . moveUp ( 2 ) hero . moveLeft ( ) hero . use ( "lev…" at bounding box center [583, 217] width 222 height 243
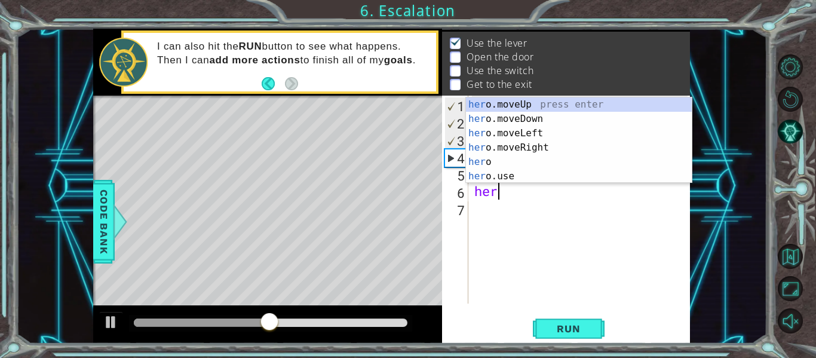
scroll to position [0, 1]
click at [507, 173] on div "her o.moveUp press enter her o.moveDown press enter her o.moveLeft press enter …" at bounding box center [579, 154] width 226 height 115
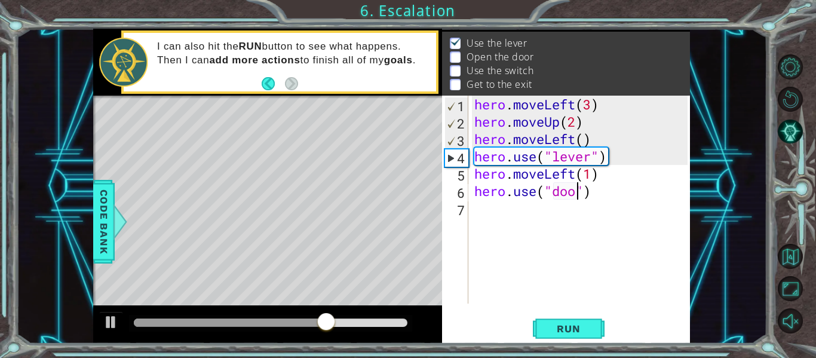
type textarea "hero.use("door")"
click at [481, 213] on div "hero . moveLeft ( 3 ) hero . moveUp ( 2 ) hero . moveLeft ( ) hero . use ( "lev…" at bounding box center [583, 217] width 222 height 243
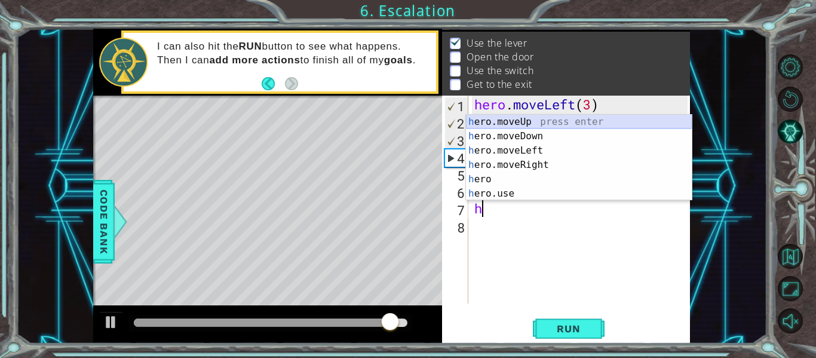
click at [518, 127] on div "h ero.moveUp press enter h ero.moveDown press enter h ero.moveLeft press enter …" at bounding box center [579, 172] width 226 height 115
type textarea "hero.moveUp(1)"
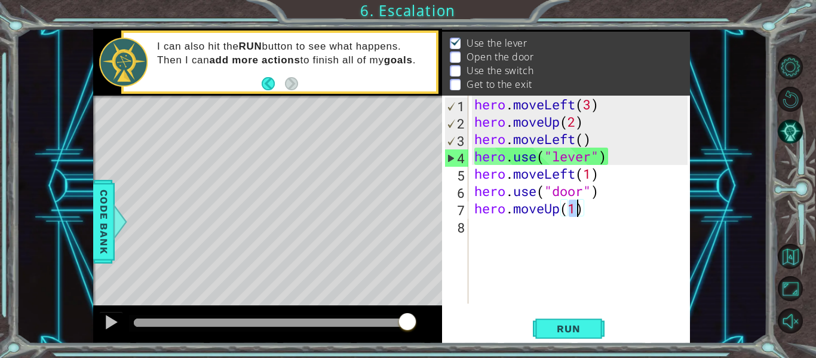
click at [481, 231] on div "hero . moveLeft ( 3 ) hero . moveUp ( 2 ) hero . moveLeft ( ) hero . use ( "lev…" at bounding box center [583, 217] width 222 height 243
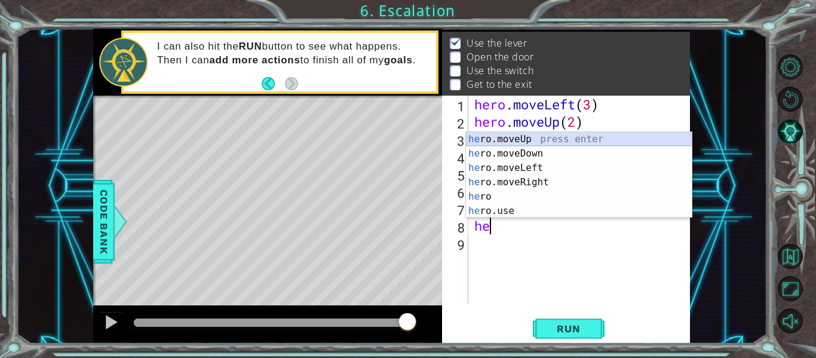
click at [514, 139] on div "he ro.moveUp press enter he ro.moveDown press enter he ro.moveLeft press enter …" at bounding box center [579, 189] width 226 height 115
type textarea "hero.moveUp(1)"
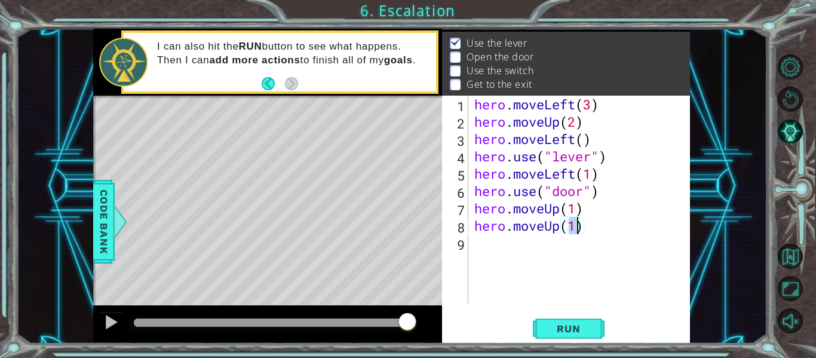
click at [479, 247] on div "hero . moveLeft ( 3 ) hero . moveUp ( 2 ) hero . moveLeft ( ) hero . use ( "lev…" at bounding box center [583, 217] width 222 height 243
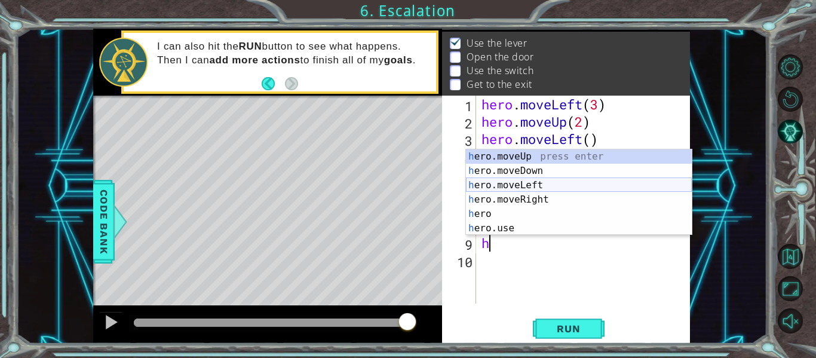
click at [507, 189] on div "h ero.moveUp press enter h ero.moveDown press enter h ero.moveLeft press enter …" at bounding box center [579, 206] width 226 height 115
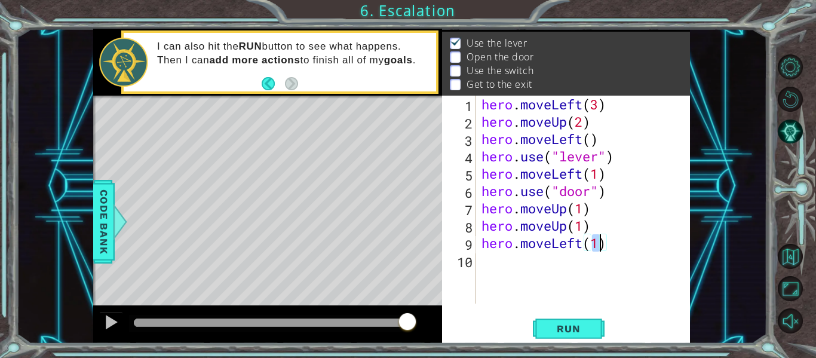
click at [578, 244] on div "hero . moveLeft ( 3 ) hero . moveUp ( 2 ) hero . moveLeft ( ) hero . use ( "lev…" at bounding box center [586, 217] width 214 height 243
click at [584, 244] on div "hero . moveLeft ( 3 ) hero . moveUp ( 2 ) hero . moveLeft ( ) hero . use ( "lev…" at bounding box center [586, 217] width 214 height 243
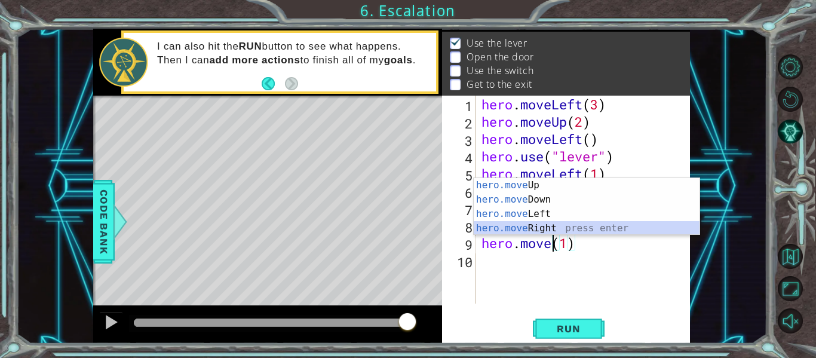
click at [541, 229] on div "hero.move Up press enter hero.move Down press enter hero.move Left press enter …" at bounding box center [587, 221] width 226 height 86
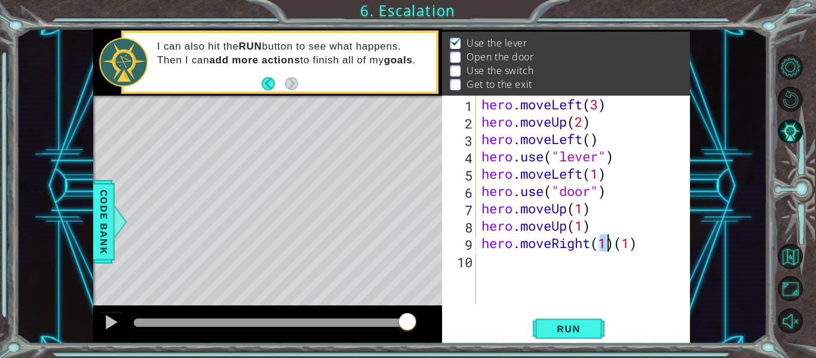
click at [615, 245] on div "hero . moveLeft ( 3 ) hero . moveUp ( 2 ) hero . moveLeft ( ) hero . use ( "lev…" at bounding box center [586, 217] width 214 height 243
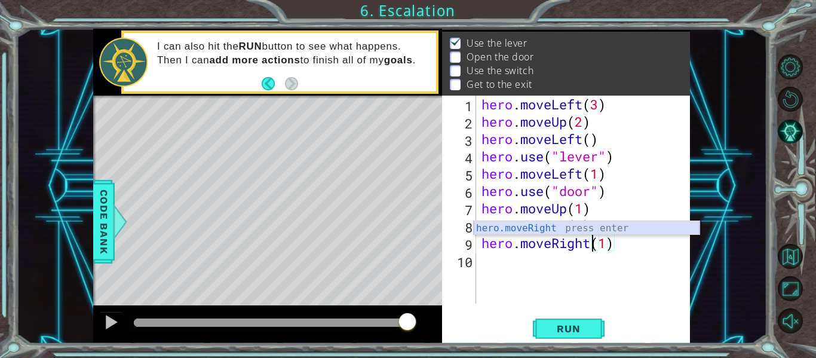
click at [589, 232] on div "hero.moveRight press enter" at bounding box center [587, 242] width 226 height 43
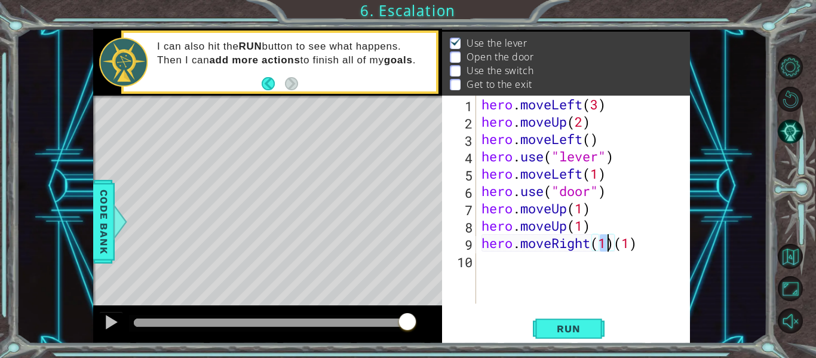
click at [646, 243] on div "hero . moveLeft ( 3 ) hero . moveUp ( 2 ) hero . moveLeft ( ) hero . use ( "lev…" at bounding box center [586, 217] width 214 height 243
type textarea "hero.moveRight(1)"
click at [507, 268] on div "hero . moveLeft ( 3 ) hero . moveUp ( 2 ) hero . moveLeft ( ) hero . use ( "lev…" at bounding box center [586, 217] width 214 height 243
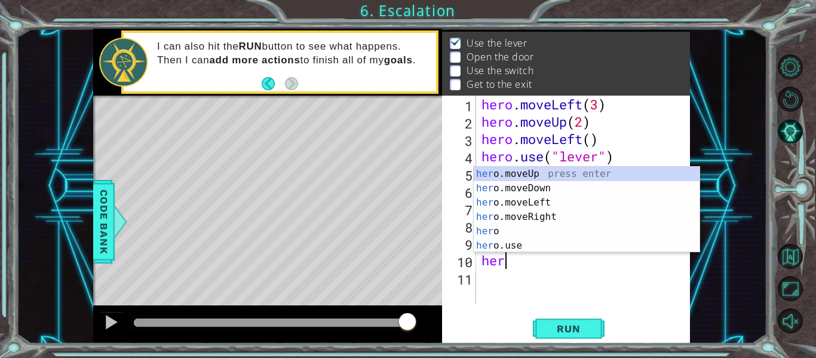
scroll to position [0, 1]
click at [529, 215] on div "her o.moveUp press enter her o.moveDown press enter her o.moveLeft press enter …" at bounding box center [587, 224] width 226 height 115
type textarea "hero.moveRight(1)"
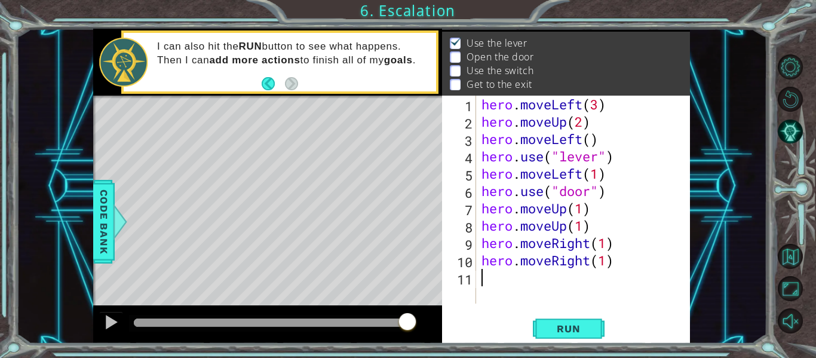
click at [504, 278] on div "hero . moveLeft ( 3 ) hero . moveUp ( 2 ) hero . moveLeft ( ) hero . use ( "lev…" at bounding box center [586, 217] width 214 height 243
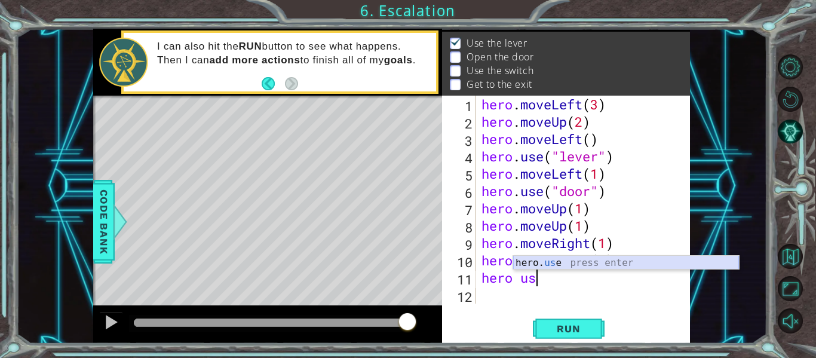
click at [542, 265] on div "hero. us e press enter" at bounding box center [626, 277] width 226 height 43
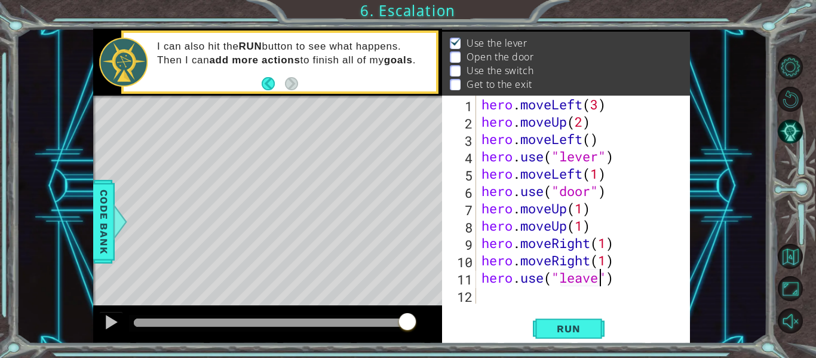
scroll to position [0, 6]
click at [582, 323] on span "Run" at bounding box center [568, 329] width 47 height 12
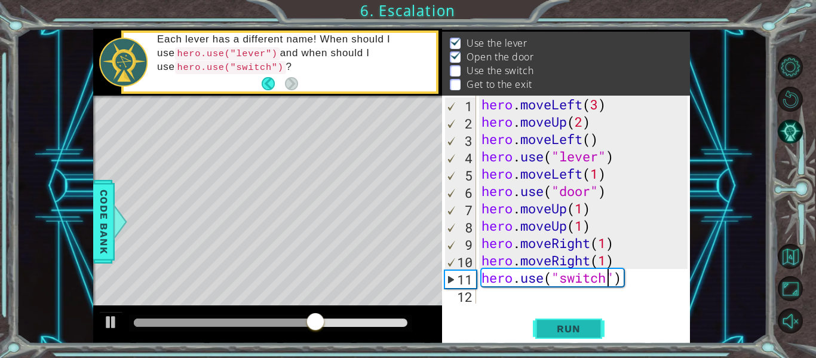
type textarea "hero.use("switch")"
click at [577, 332] on span "Run" at bounding box center [568, 329] width 47 height 12
click at [487, 302] on div "hero . moveLeft ( 3 ) hero . moveUp ( 2 ) hero . moveLeft ( ) hero . use ( "lev…" at bounding box center [586, 217] width 214 height 243
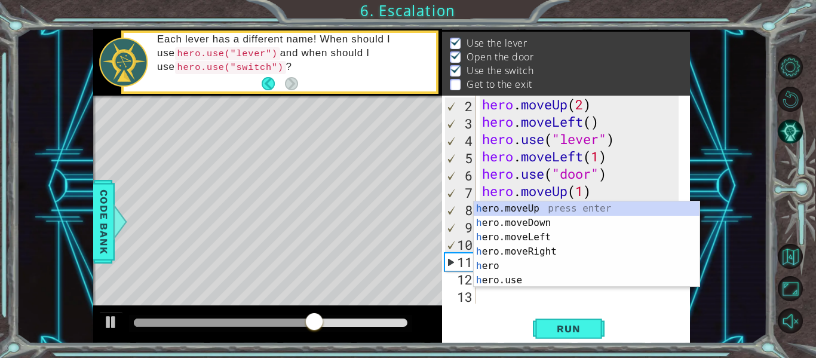
scroll to position [17, 0]
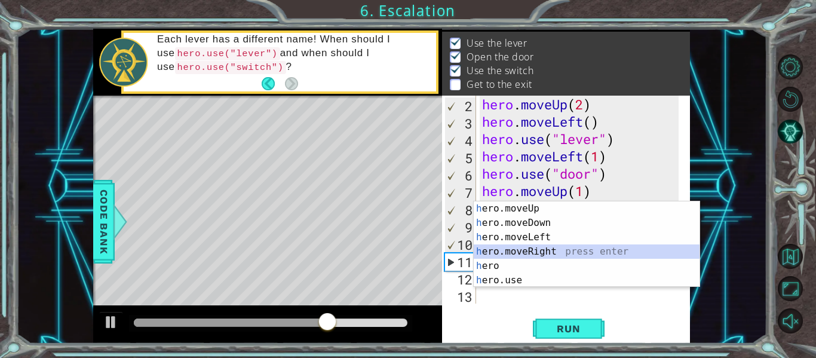
click at [541, 247] on div "h ero.moveUp press enter h ero.moveDown press enter h ero.moveLeft press enter …" at bounding box center [587, 258] width 226 height 115
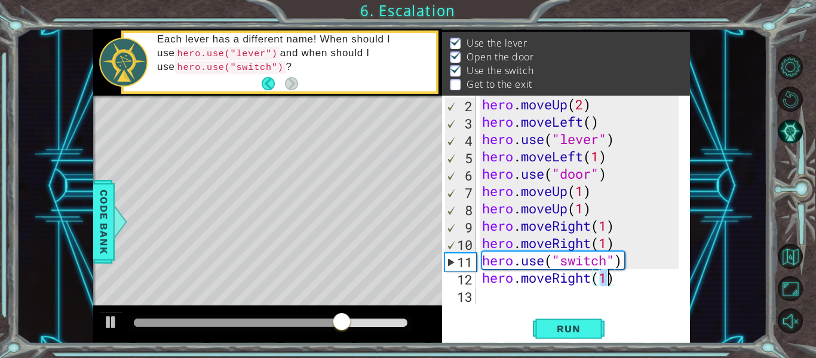
type textarea "hero.moveRight(1)"
click at [493, 305] on div "hero.moveRight(1) 2 3 4 5 6 7 8 9 10 11 12 13 hero . moveUp ( 2 ) hero . moveLe…" at bounding box center [566, 220] width 248 height 248
click at [489, 296] on div "hero . moveUp ( 2 ) hero . moveLeft ( ) hero . use ( "lever" ) hero . moveLeft …" at bounding box center [582, 217] width 205 height 243
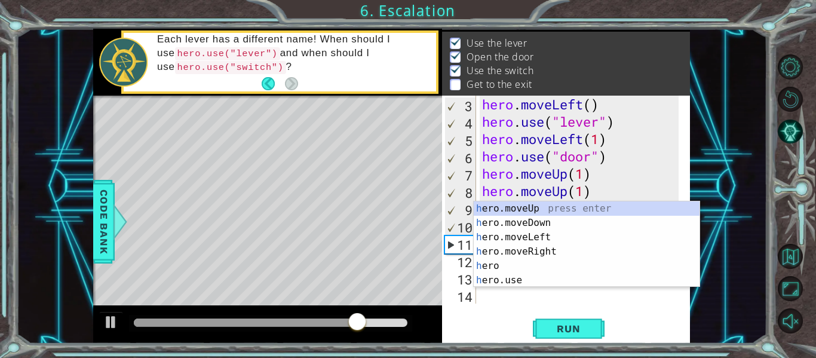
scroll to position [35, 0]
click at [527, 204] on div "h ero.moveUp press enter h ero.moveDown press enter h ero.moveLeft press enter …" at bounding box center [587, 258] width 226 height 115
type textarea "hero.moveUp(1)"
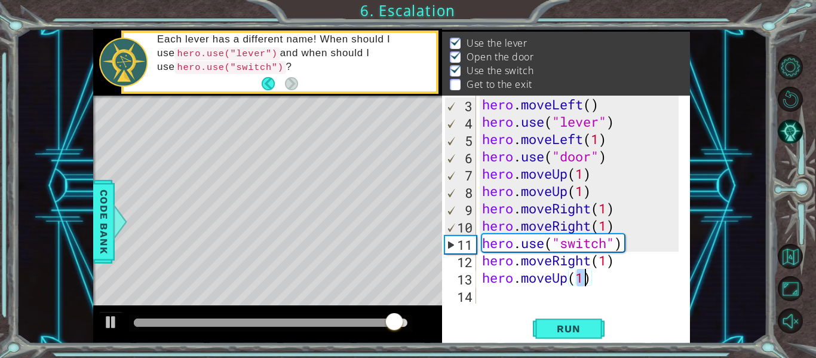
click at [498, 296] on div "hero . moveLeft ( ) hero . use ( "lever" ) hero . moveLeft ( 1 ) hero . use ( "…" at bounding box center [582, 217] width 205 height 243
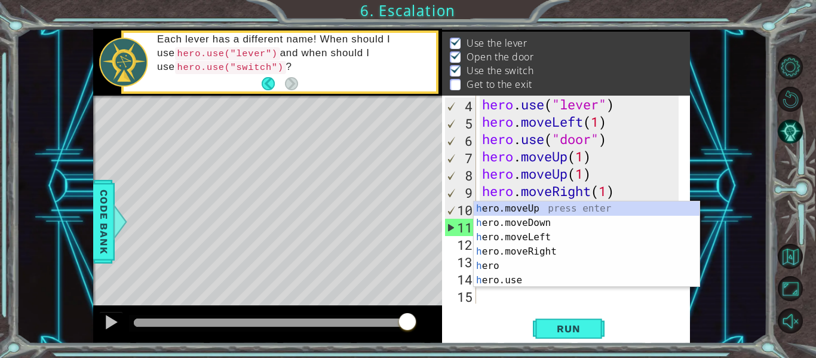
scroll to position [52, 0]
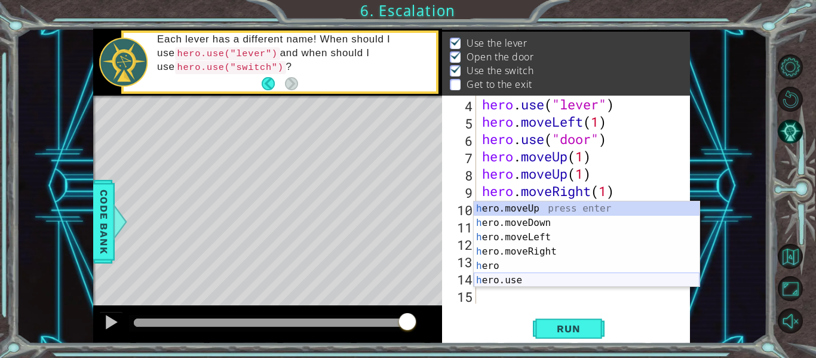
click at [508, 278] on div "h ero.moveUp press enter h ero.moveDown press enter h ero.moveLeft press enter …" at bounding box center [587, 258] width 226 height 115
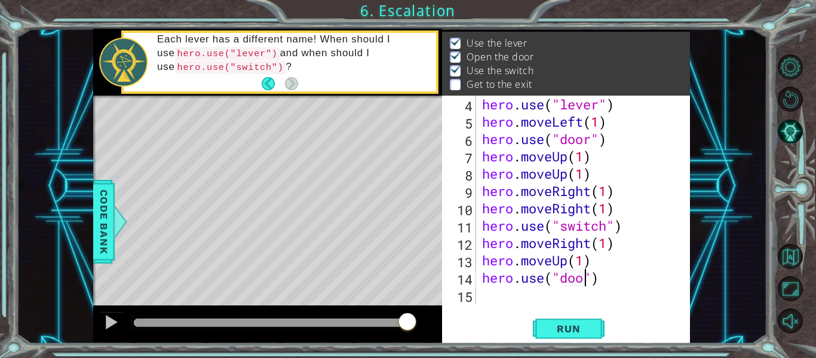
scroll to position [0, 5]
type textarea "hero.use("door")"
click at [554, 326] on span "Run" at bounding box center [568, 329] width 47 height 12
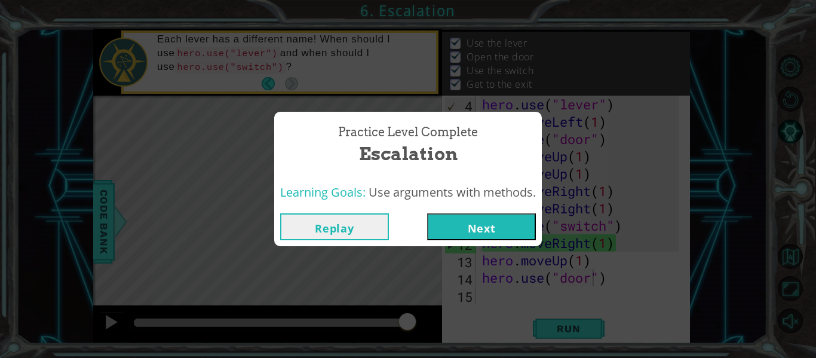
click at [493, 227] on button "Next" at bounding box center [481, 226] width 109 height 27
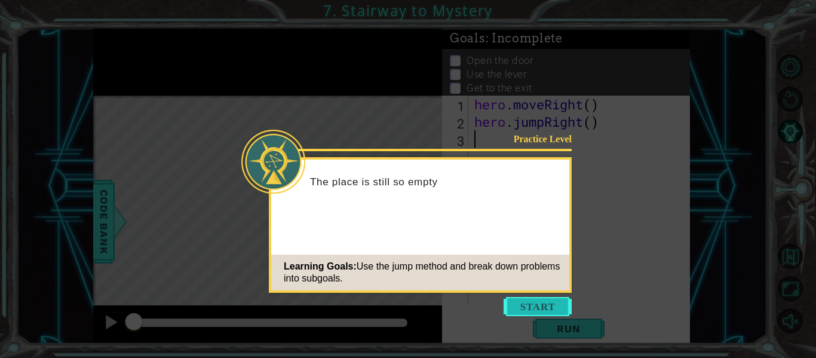
click at [544, 309] on button "Start" at bounding box center [538, 306] width 68 height 19
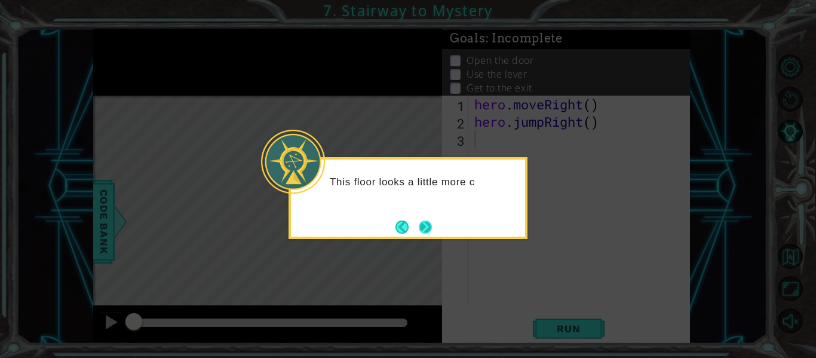
click at [426, 224] on button "Next" at bounding box center [426, 227] width 14 height 14
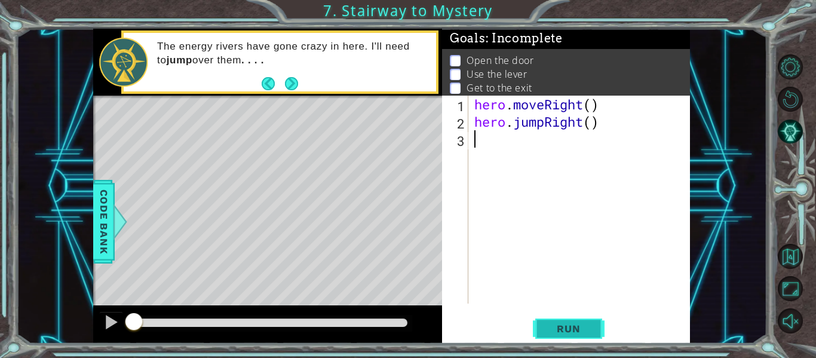
click at [559, 321] on button "Run" at bounding box center [569, 329] width 72 height 24
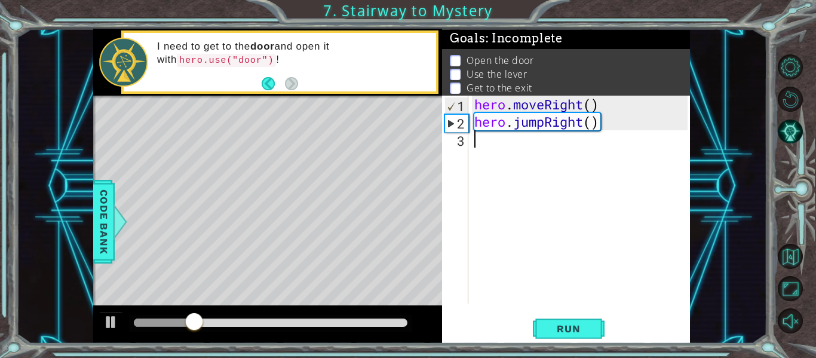
click at [504, 142] on div "hero . moveRight ( ) hero . jumpRight ( )" at bounding box center [583, 217] width 222 height 243
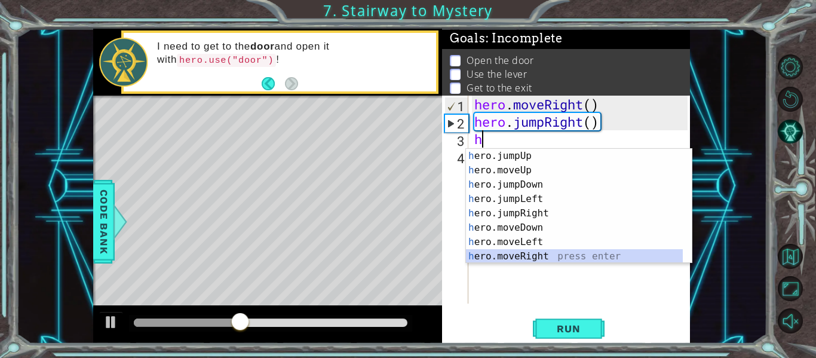
click at [533, 252] on div "h ero.jumpUp press enter h ero.moveUp press enter h ero.jumpDown press enter h …" at bounding box center [574, 220] width 217 height 143
type textarea "hero.moveRight(1)"
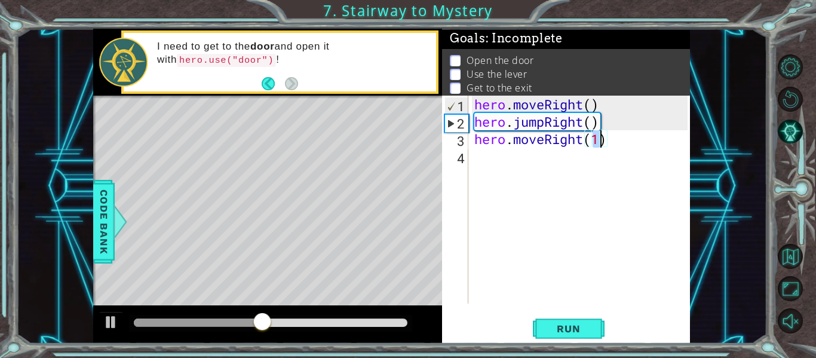
click at [489, 156] on div "hero . moveRight ( ) hero . jumpRight ( ) hero . moveRight ( 1 )" at bounding box center [583, 217] width 222 height 243
type textarea "h"
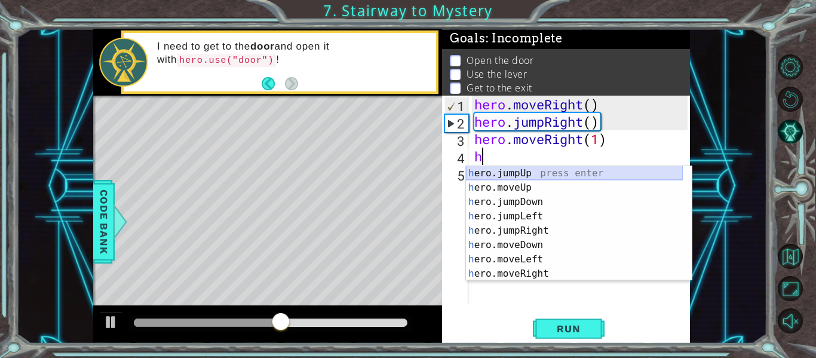
click at [518, 173] on div "h ero.jumpUp press enter h ero.moveUp press enter h ero.jumpDown press enter h …" at bounding box center [574, 237] width 217 height 143
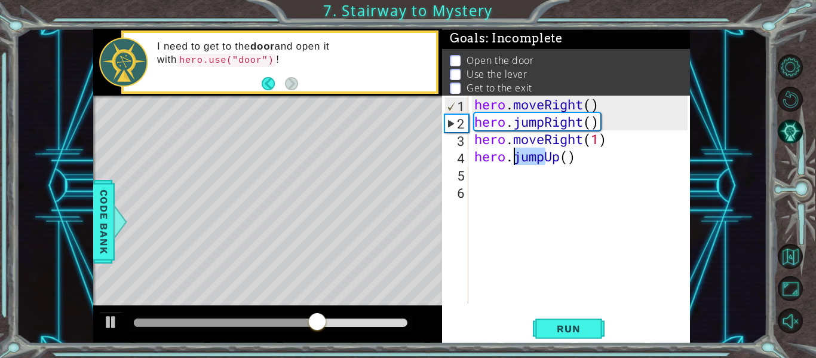
drag, startPoint x: 545, startPoint y: 158, endPoint x: 515, endPoint y: 156, distance: 29.9
click at [515, 156] on div "hero . moveRight ( ) hero . jumpRight ( ) hero . moveRight ( 1 ) hero . jumpUp …" at bounding box center [583, 217] width 222 height 243
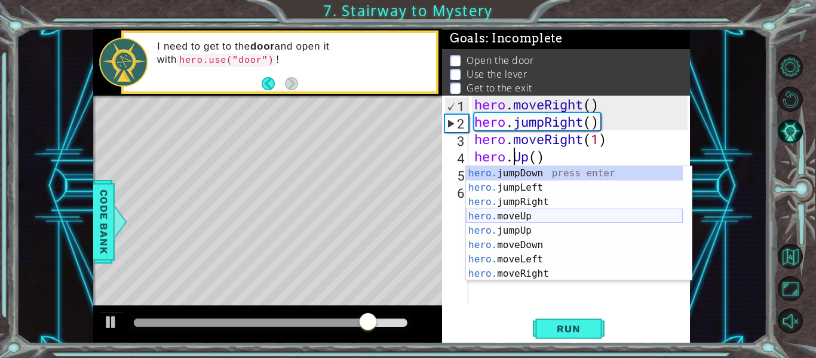
click at [507, 213] on div "hero. jumpDown press enter hero. jumpLeft press enter hero. jumpRight press ent…" at bounding box center [574, 237] width 217 height 143
type textarea "hero.moveUp(1)"
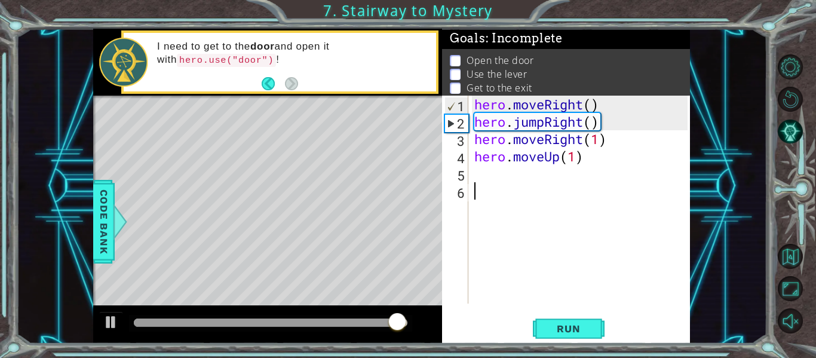
click at [503, 187] on div "hero . moveRight ( ) hero . jumpRight ( ) hero . moveRight ( 1 ) hero . moveUp …" at bounding box center [583, 217] width 222 height 243
click at [489, 173] on div "hero . moveRight ( ) hero . jumpRight ( ) hero . moveRight ( 1 ) hero . moveUp …" at bounding box center [583, 217] width 222 height 243
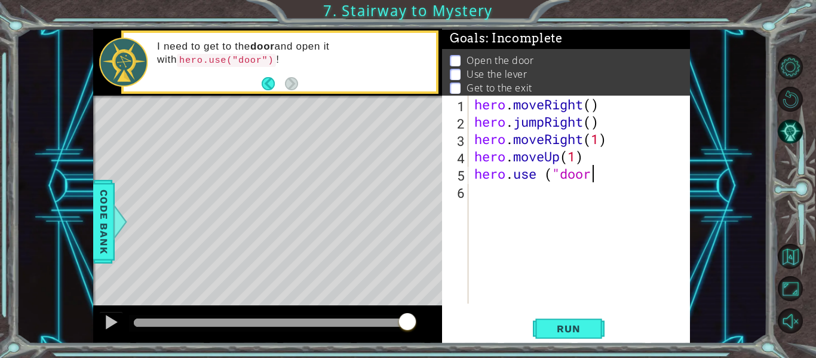
scroll to position [0, 5]
type textarea "hero.use ("door")"
drag, startPoint x: 597, startPoint y: 344, endPoint x: 590, endPoint y: 339, distance: 9.0
click at [592, 340] on div "1 ההההההההההההההההההההההההההההההההההההההההההההההההההההההההההההההההההההההההההההה…" at bounding box center [408, 179] width 816 height 358
click at [581, 329] on span "Run" at bounding box center [568, 329] width 47 height 12
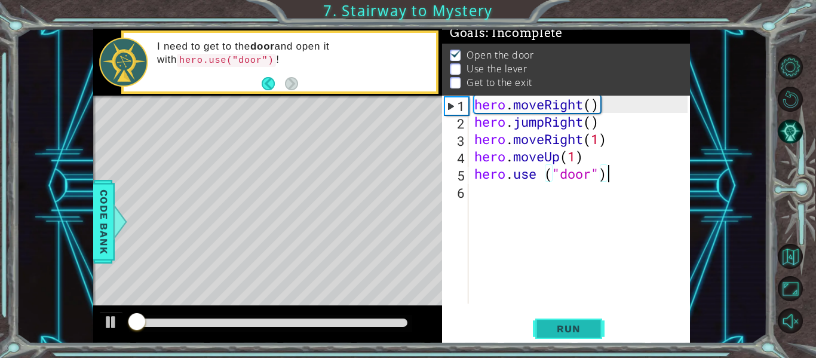
scroll to position [10, 0]
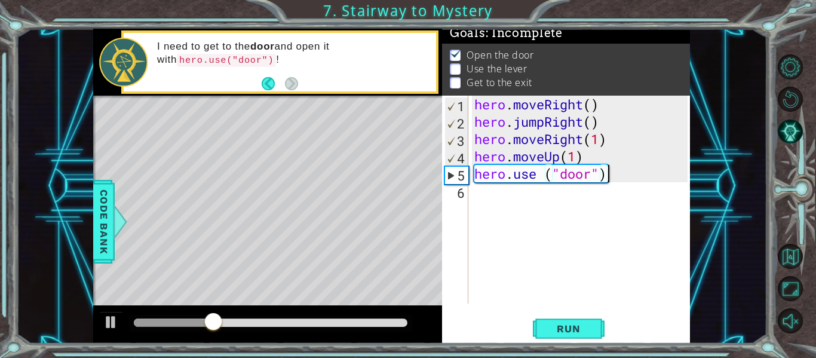
click at [506, 194] on div "hero . moveRight ( ) hero . jumpRight ( ) hero . moveRight ( 1 ) hero . moveUp …" at bounding box center [583, 217] width 222 height 243
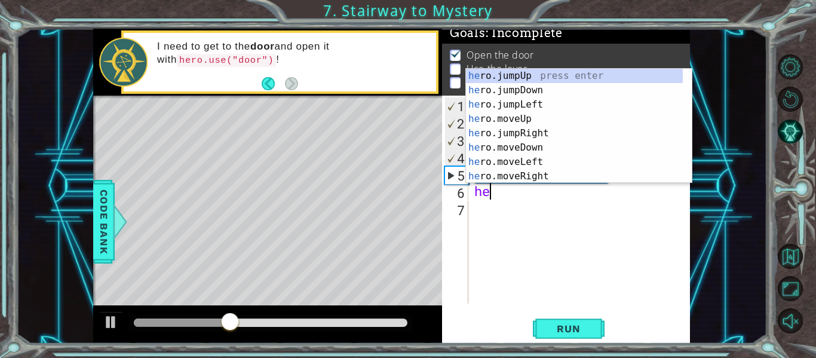
scroll to position [0, 1]
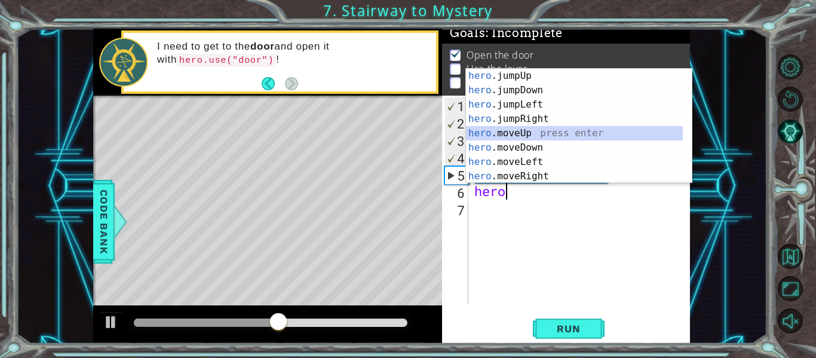
click at [516, 134] on div "hero .jumpUp press enter hero .jumpDown press enter hero .jumpLeft press enter …" at bounding box center [574, 140] width 217 height 143
type textarea "hero.moveUp(1)"
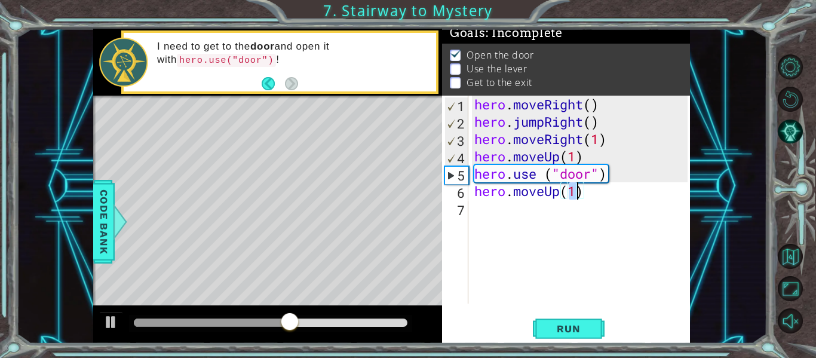
click at [490, 214] on div "hero . moveRight ( ) hero . jumpRight ( ) hero . moveRight ( 1 ) hero . moveUp …" at bounding box center [583, 217] width 222 height 243
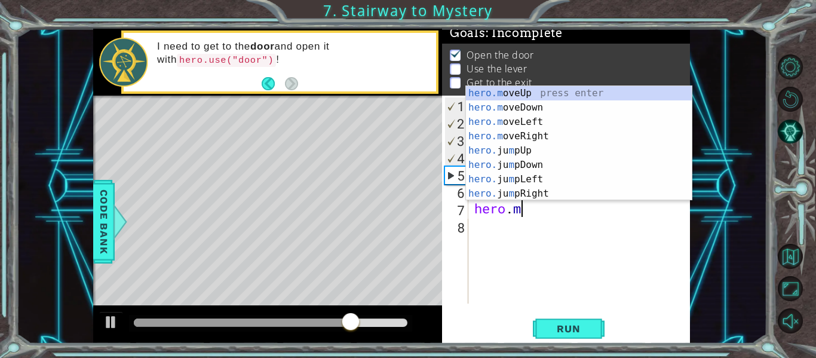
scroll to position [0, 2]
click at [524, 91] on div "hero.m oveUp press enter hero.m oveDown press enter hero.m oveLeft press enter …" at bounding box center [579, 157] width 226 height 143
type textarea "hero.moveUp(1)"
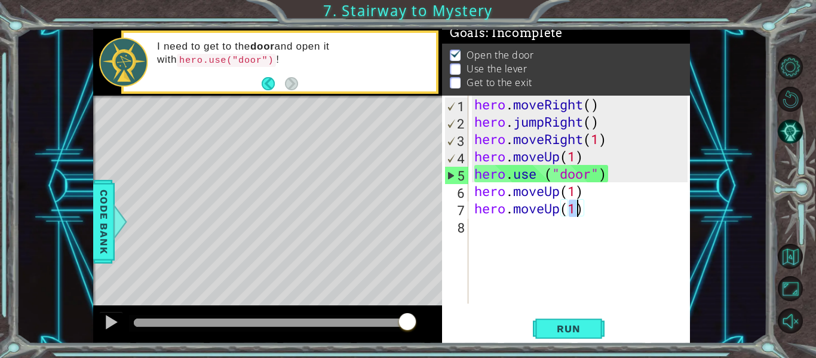
click at [472, 228] on div "hero . moveRight ( ) hero . jumpRight ( ) hero . moveRight ( 1 ) hero . moveUp …" at bounding box center [583, 217] width 222 height 243
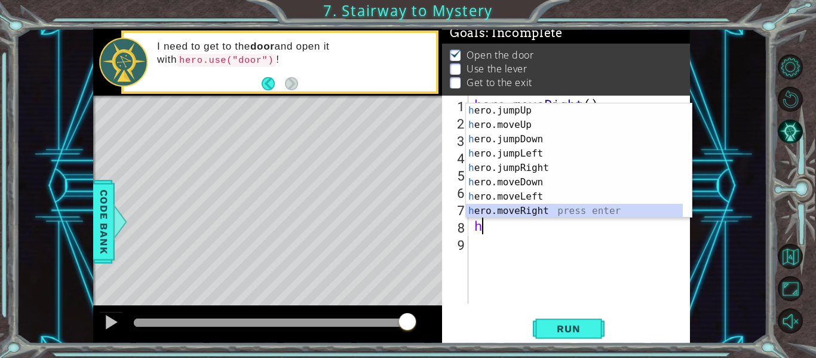
click at [511, 210] on div "h ero.jumpUp press enter h ero.moveUp press enter h ero.jumpDown press enter h …" at bounding box center [574, 174] width 217 height 143
type textarea "hero.moveRight(1)"
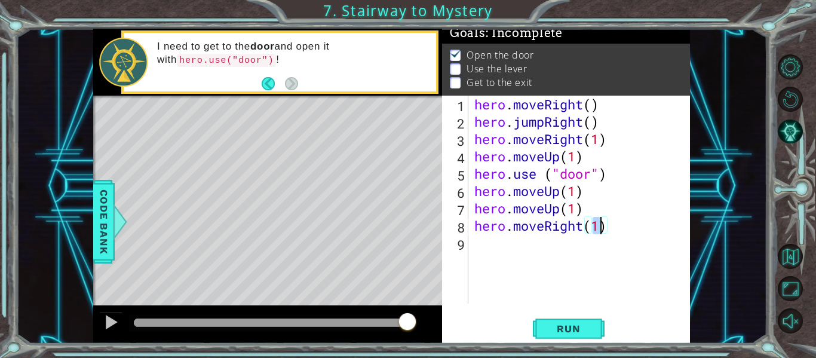
click at [492, 247] on div "hero . moveRight ( ) hero . jumpRight ( ) hero . moveRight ( 1 ) hero . moveUp …" at bounding box center [583, 217] width 222 height 243
type textarea "h"
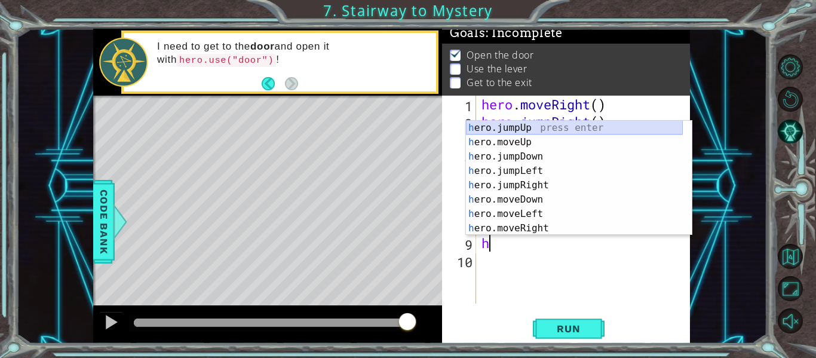
click at [519, 125] on div "h ero.jumpUp press enter h ero.moveUp press enter h ero.jumpDown press enter h …" at bounding box center [574, 192] width 217 height 143
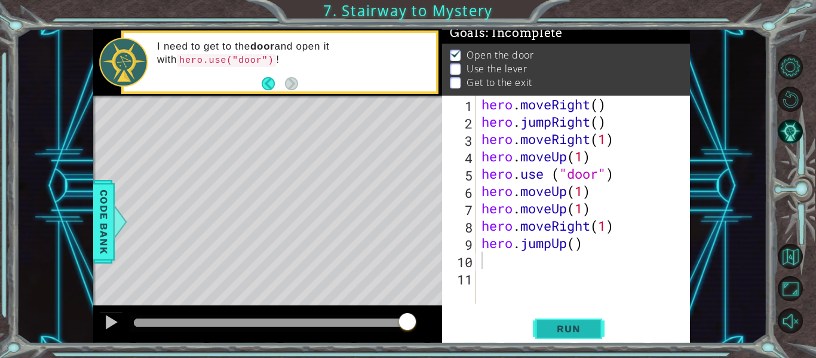
click at [580, 327] on span "Run" at bounding box center [568, 329] width 47 height 12
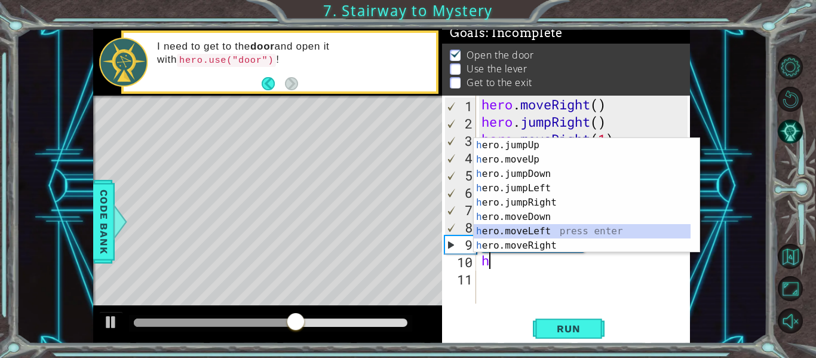
click at [533, 229] on div "h ero.jumpUp press enter h ero.moveUp press enter h ero.jumpDown press enter h …" at bounding box center [582, 209] width 217 height 143
type textarea "hero.moveLeft(1)"
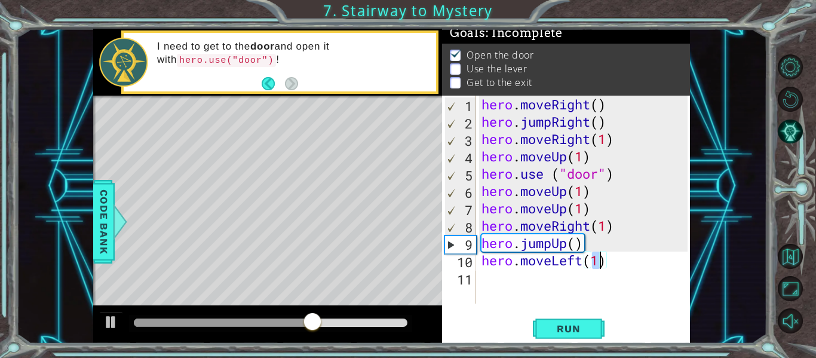
click at [494, 283] on div "hero . moveRight ( ) hero . jumpRight ( ) hero . moveRight ( 1 ) hero . moveUp …" at bounding box center [586, 217] width 214 height 243
click at [604, 260] on div "hero . moveRight ( ) hero . jumpRight ( ) hero . moveRight ( 1 ) hero . moveUp …" at bounding box center [586, 217] width 214 height 243
click at [581, 327] on span "Run" at bounding box center [568, 329] width 47 height 12
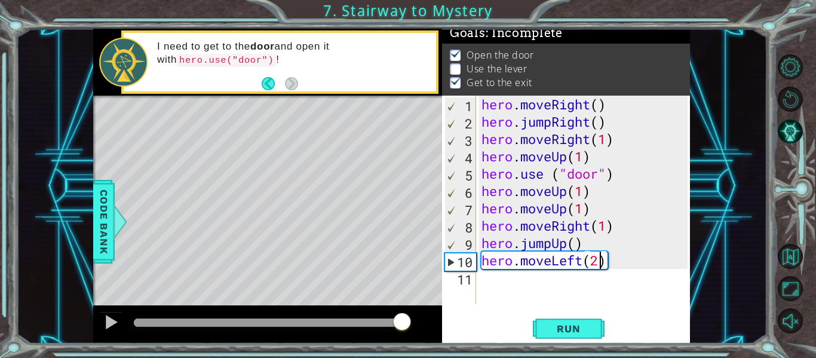
drag, startPoint x: 314, startPoint y: 320, endPoint x: 399, endPoint y: 318, distance: 84.8
click at [401, 318] on div at bounding box center [402, 323] width 22 height 22
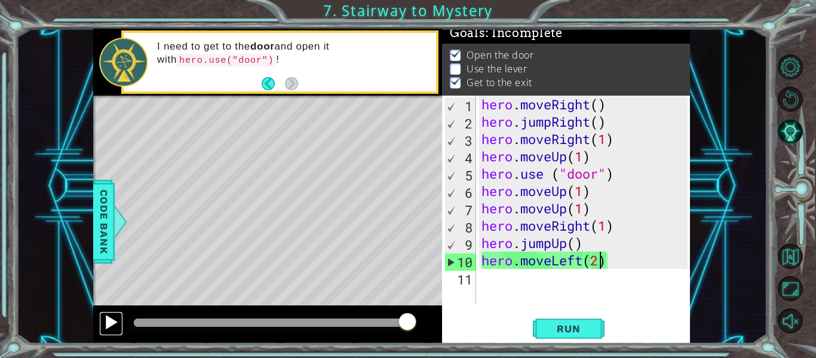
click at [114, 318] on div at bounding box center [111, 322] width 16 height 16
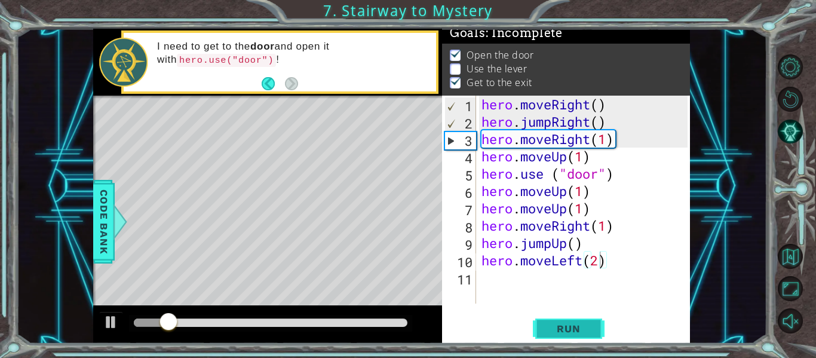
click at [563, 324] on span "Run" at bounding box center [568, 329] width 47 height 12
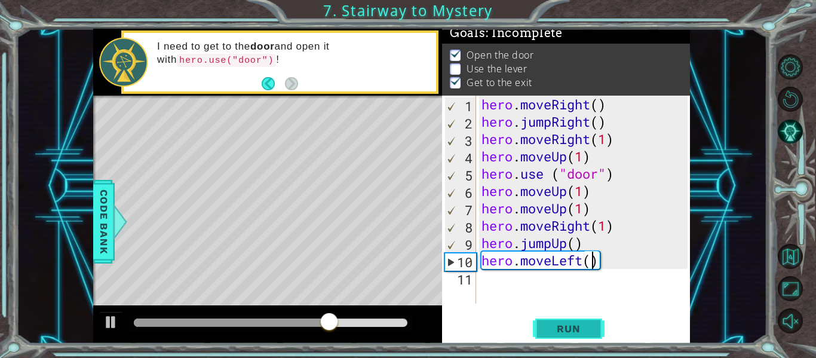
scroll to position [0, 5]
type textarea "hero.moveLeft(1)"
click at [483, 283] on div "hero . moveRight ( ) hero . jumpRight ( ) hero . moveRight ( 1 ) hero . moveUp …" at bounding box center [586, 217] width 214 height 243
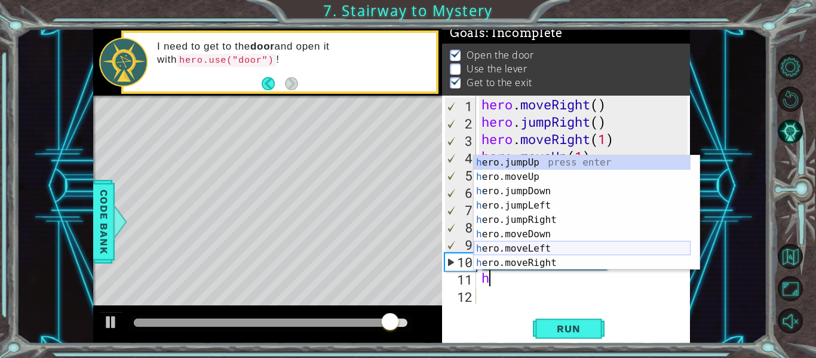
click at [523, 246] on div "h ero.jumpUp press enter h ero.moveUp press enter h ero.jumpDown press enter h …" at bounding box center [582, 226] width 217 height 143
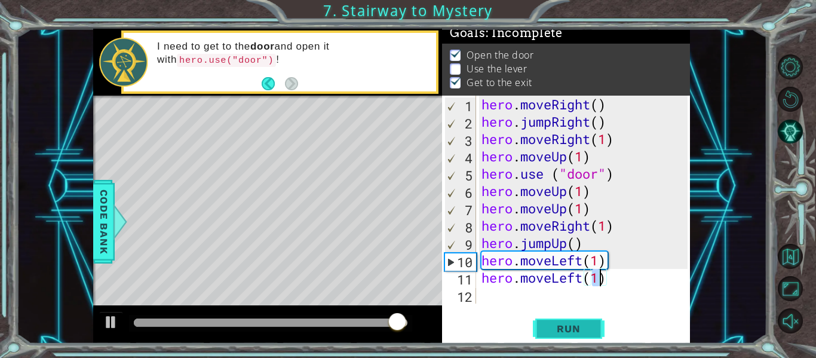
drag, startPoint x: 585, startPoint y: 328, endPoint x: 579, endPoint y: 321, distance: 9.3
click at [585, 328] on span "Run" at bounding box center [568, 329] width 47 height 12
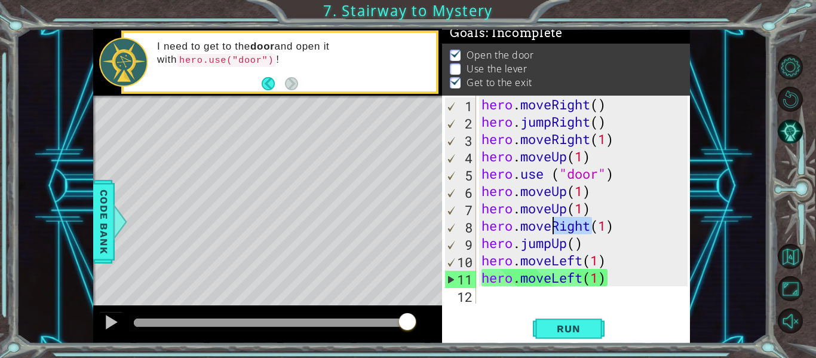
drag, startPoint x: 588, startPoint y: 226, endPoint x: 556, endPoint y: 228, distance: 32.9
click at [556, 228] on div "hero . moveRight ( ) hero . jumpRight ( ) hero . moveRight ( 1 ) hero . moveUp …" at bounding box center [586, 217] width 214 height 243
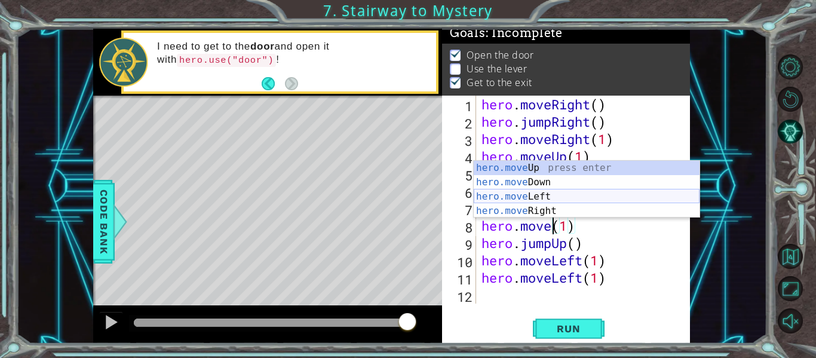
click at [528, 194] on div "hero.move Up press enter hero.move Down press enter hero.move Left press enter …" at bounding box center [587, 204] width 226 height 86
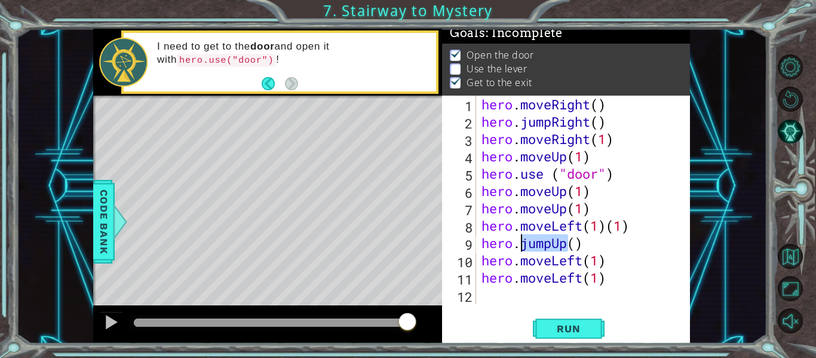
drag, startPoint x: 566, startPoint y: 243, endPoint x: 523, endPoint y: 244, distance: 43.6
click at [523, 244] on div "hero . moveRight ( ) hero . jumpRight ( ) hero . moveRight ( 1 ) hero . moveUp …" at bounding box center [586, 217] width 214 height 243
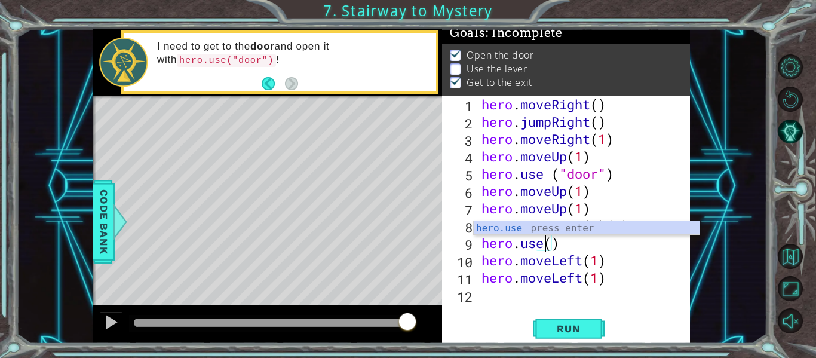
scroll to position [0, 3]
click at [513, 223] on div "hero.use press enter" at bounding box center [587, 242] width 226 height 43
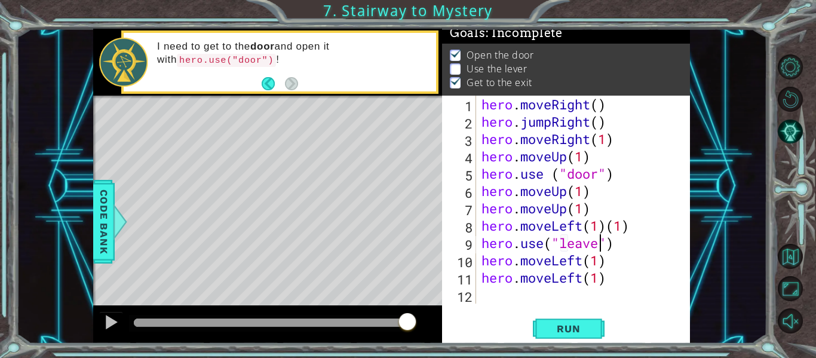
scroll to position [0, 6]
click at [590, 325] on span "Run" at bounding box center [568, 329] width 47 height 12
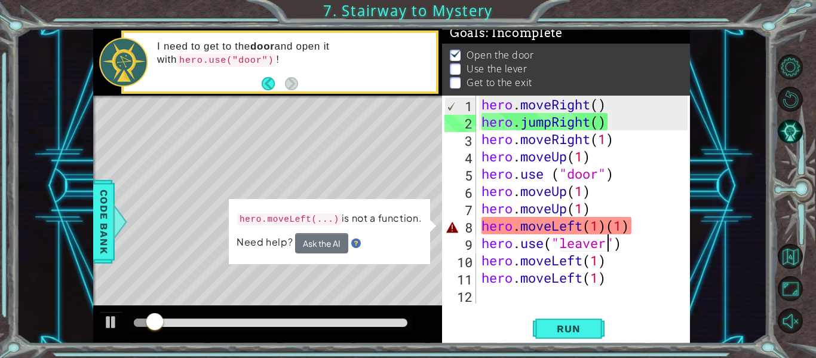
click at [634, 229] on div "hero . moveRight ( ) hero . jumpRight ( ) hero . moveRight ( 1 ) hero . moveUp …" at bounding box center [586, 217] width 214 height 243
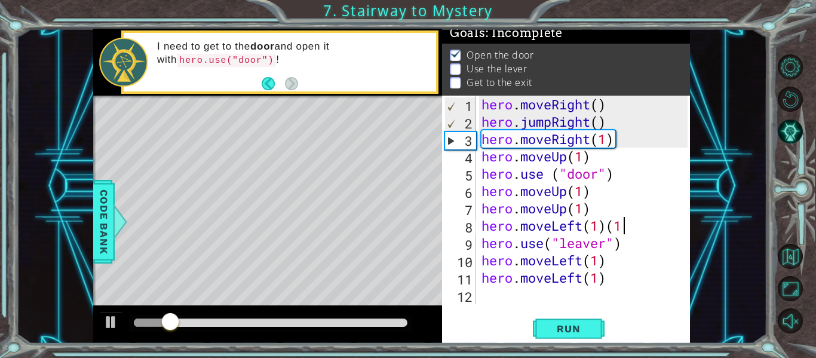
scroll to position [0, 5]
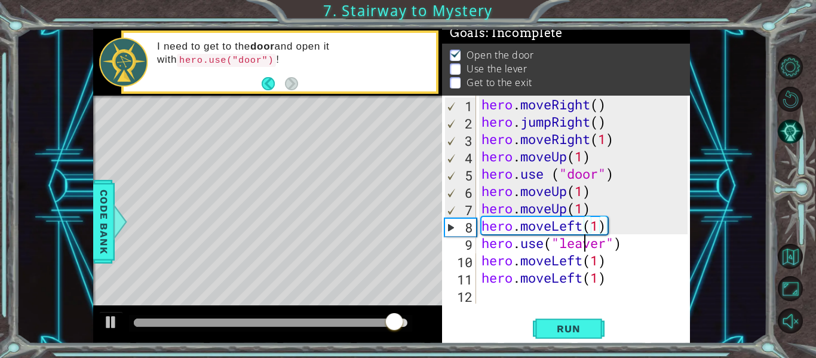
click at [584, 243] on div "hero . moveRight ( ) hero . jumpRight ( ) hero . moveRight ( 1 ) hero . moveUp …" at bounding box center [586, 217] width 214 height 243
type textarea "hero.use("lever")"
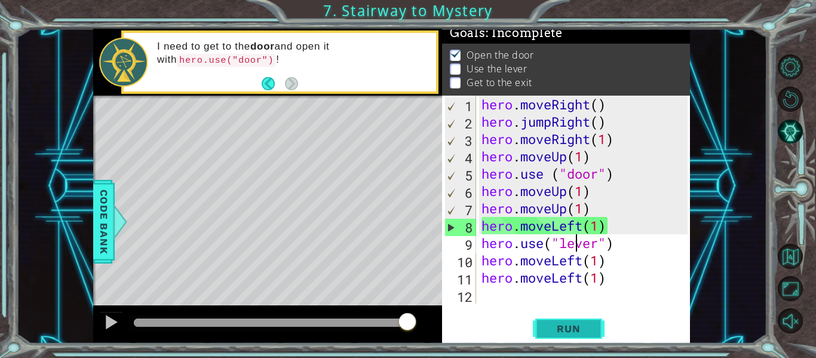
click at [579, 332] on span "Run" at bounding box center [568, 329] width 47 height 12
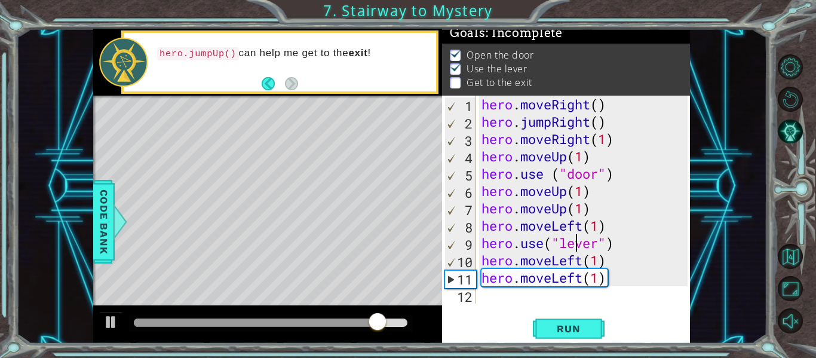
click at [494, 301] on div "hero . moveRight ( ) hero . jumpRight ( ) hero . moveRight ( 1 ) hero . moveUp …" at bounding box center [586, 217] width 214 height 243
type textarea "h"
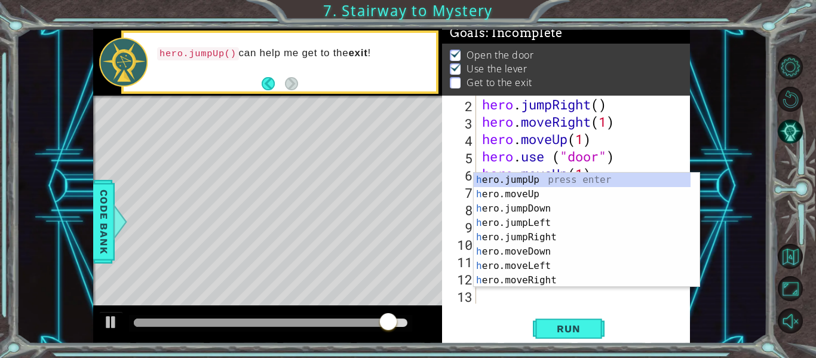
scroll to position [17, 0]
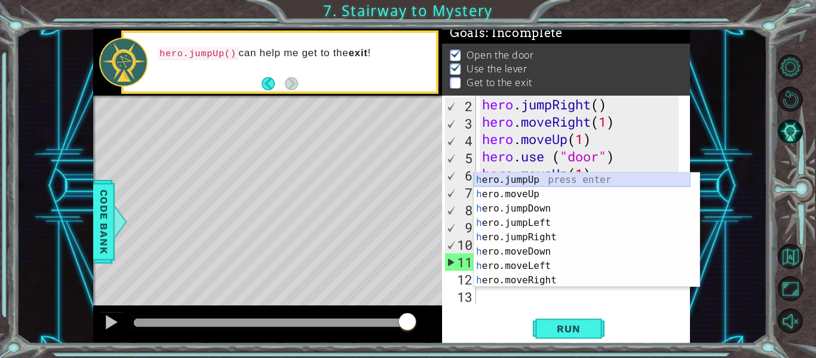
click at [520, 179] on div "h ero.jumpUp press enter h ero.moveUp press enter h ero.jumpDown press enter h …" at bounding box center [582, 244] width 217 height 143
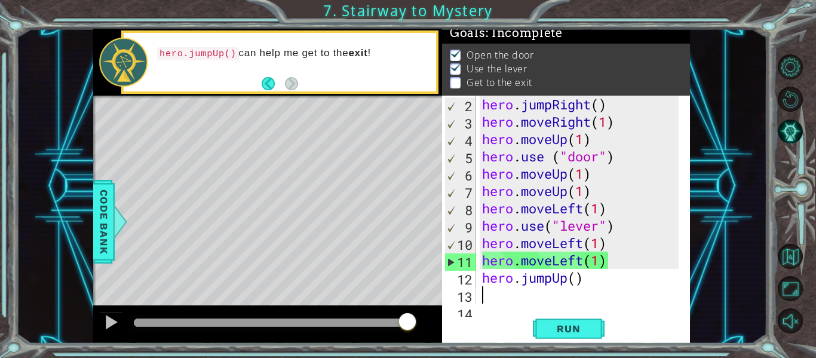
scroll to position [35, 0]
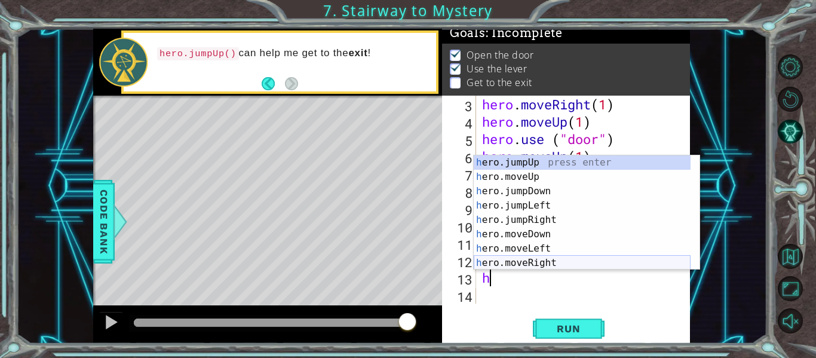
click at [536, 263] on div "h ero.jumpUp press enter h ero.moveUp press enter h ero.jumpDown press enter h …" at bounding box center [582, 226] width 217 height 143
type textarea "hero.moveRight(1)"
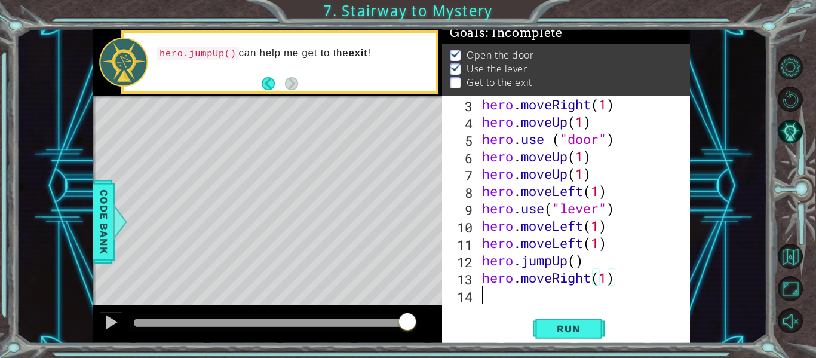
click at [524, 302] on div "hero . moveRight ( 1 ) hero . moveUp ( 1 ) hero . use ( "door" ) hero . moveUp …" at bounding box center [582, 217] width 205 height 243
type textarea "h"
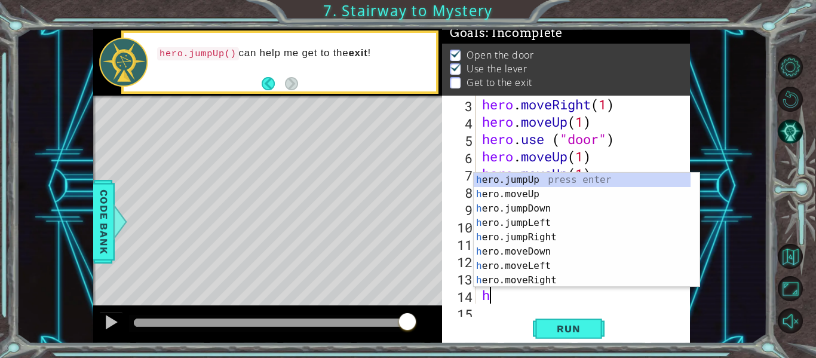
scroll to position [52, 0]
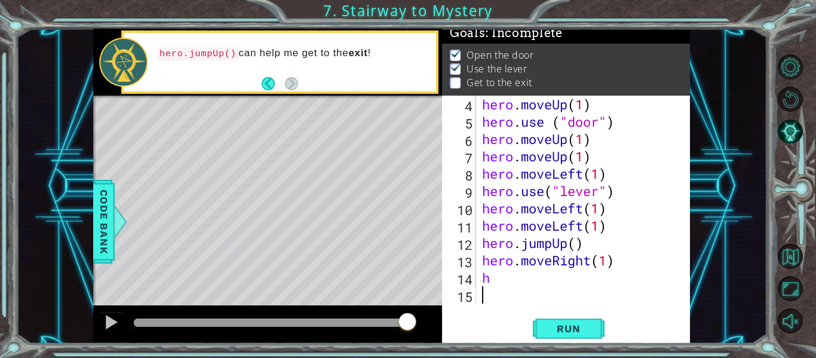
click at [504, 288] on div "hero . moveUp ( 1 ) hero . use ( "door" ) hero . moveUp ( 1 ) hero . moveUp ( 1…" at bounding box center [582, 217] width 205 height 243
click at [494, 282] on div "hero . moveUp ( 1 ) hero . use ( "door" ) hero . moveUp ( 1 ) hero . moveUp ( 1…" at bounding box center [582, 217] width 205 height 243
type textarea "h"
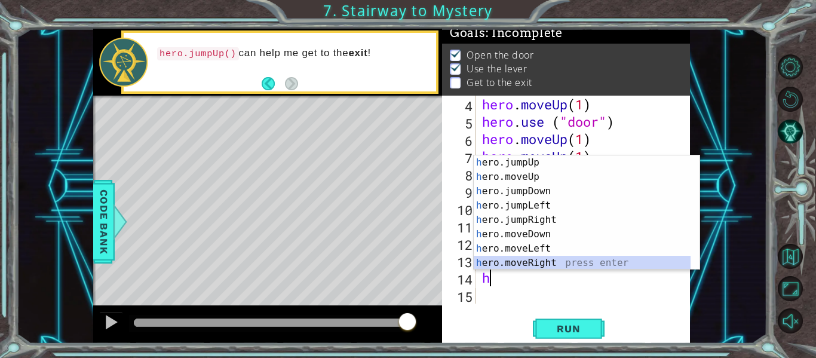
click at [518, 262] on div "h ero.jumpUp press enter h ero.moveUp press enter h ero.jumpDown press enter h …" at bounding box center [582, 226] width 217 height 143
type textarea "hero.moveRight(1)"
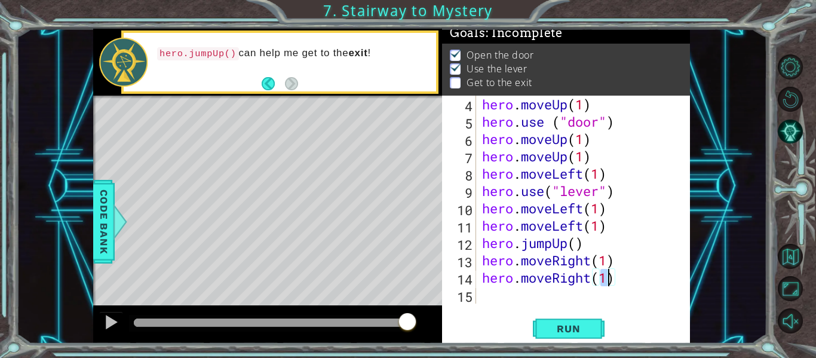
click at [484, 296] on div "hero . moveUp ( 1 ) hero . use ( "door" ) hero . moveUp ( 1 ) hero . moveUp ( 1…" at bounding box center [582, 217] width 205 height 243
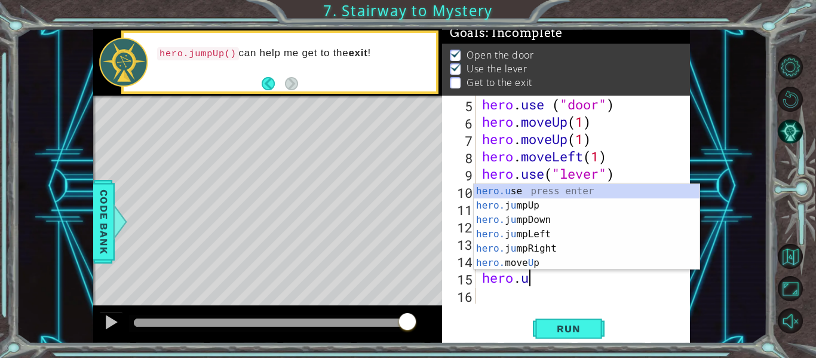
scroll to position [0, 2]
click at [495, 195] on div "hero.u se press enter hero. j u mpUp press enter hero. j u mpDown press enter h…" at bounding box center [587, 241] width 226 height 115
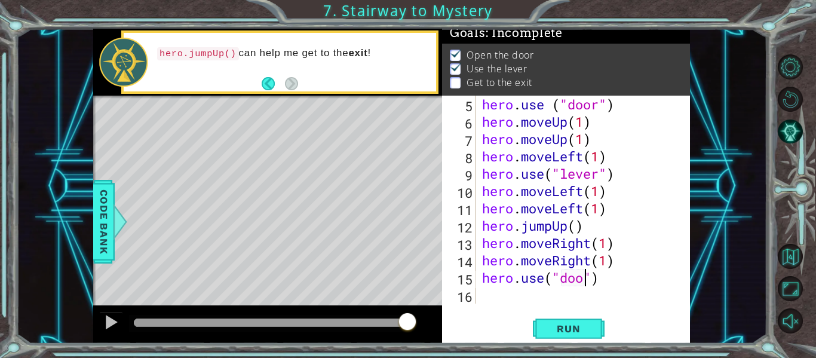
scroll to position [0, 5]
click at [585, 332] on span "Run" at bounding box center [568, 329] width 47 height 12
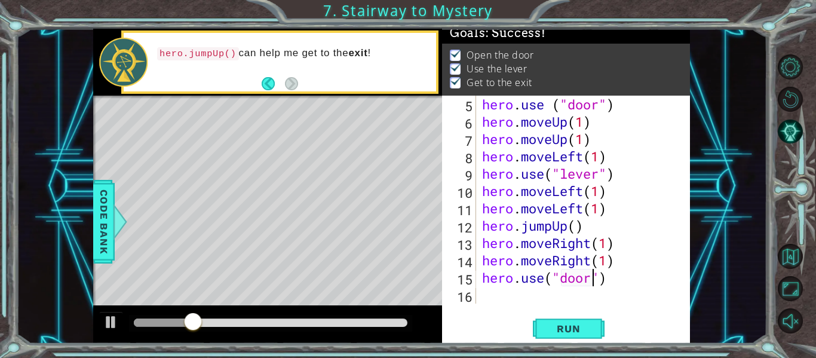
click at [314, 320] on div at bounding box center [271, 322] width 274 height 8
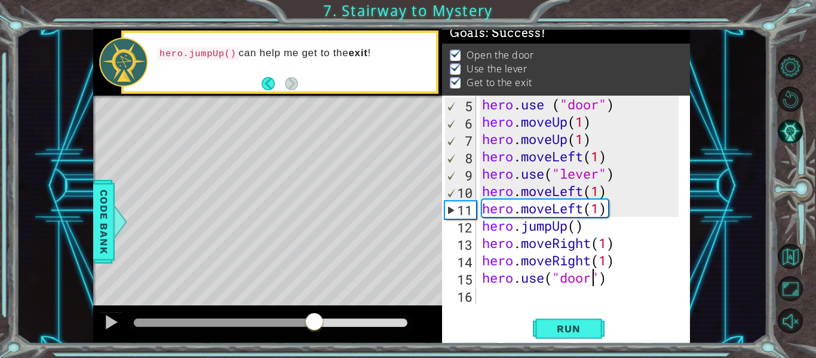
click at [577, 229] on div "hero . use ( "door" ) hero . moveUp ( 1 ) hero . moveUp ( 1 ) hero . moveLeft (…" at bounding box center [582, 217] width 205 height 243
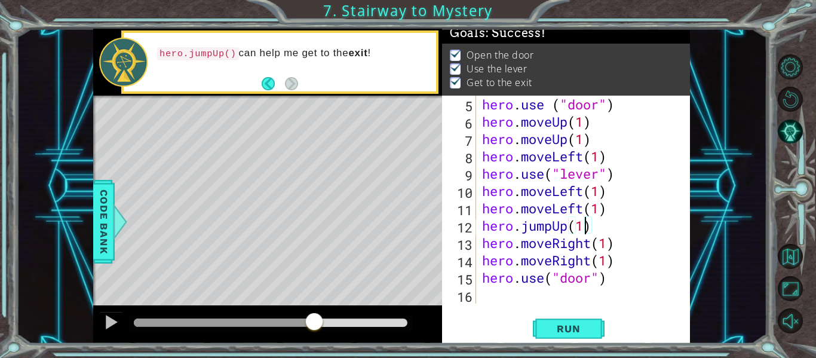
type textarea "hero.jumpUp()"
click at [579, 328] on span "Run" at bounding box center [568, 329] width 47 height 12
click at [201, 323] on div at bounding box center [271, 322] width 274 height 8
click at [184, 321] on div at bounding box center [167, 322] width 66 height 8
click at [254, 328] on div at bounding box center [270, 323] width 283 height 17
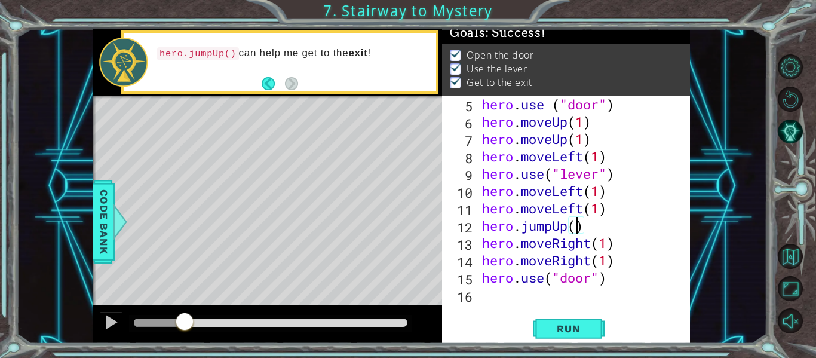
click at [277, 322] on div at bounding box center [271, 322] width 274 height 8
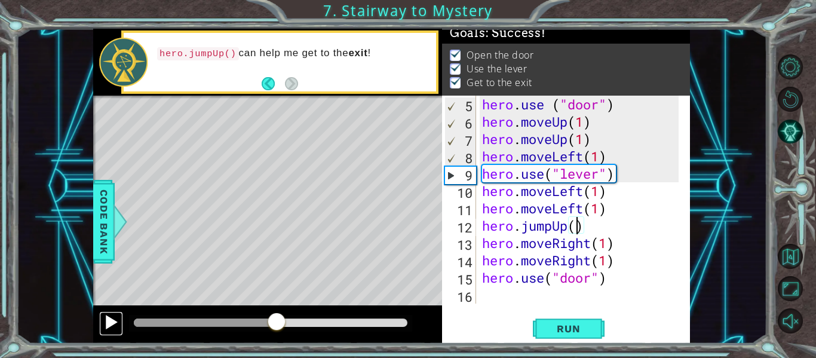
click at [103, 322] on button at bounding box center [111, 323] width 24 height 24
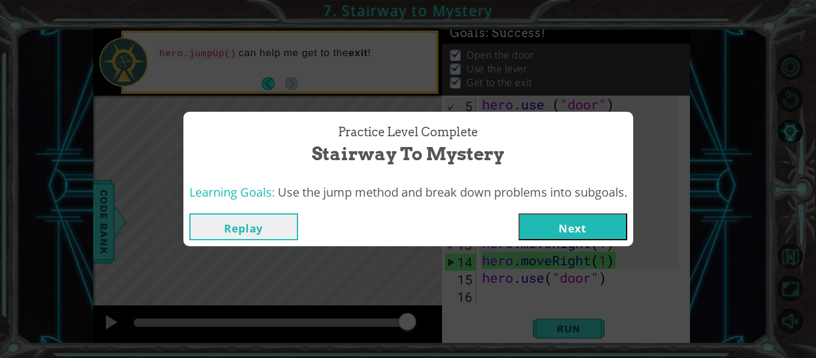
click at [544, 228] on button "Next" at bounding box center [572, 226] width 109 height 27
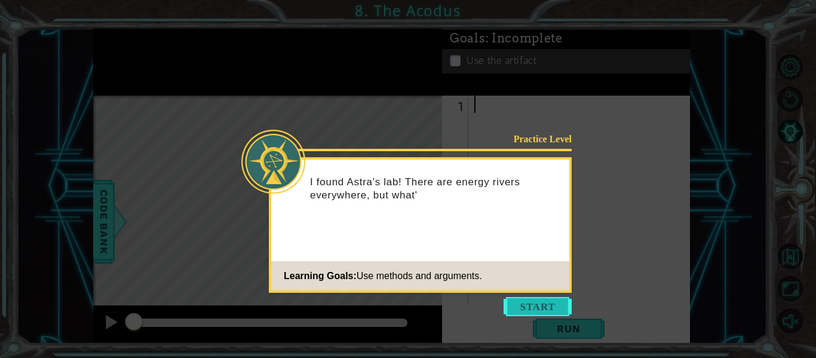
click at [552, 314] on button "Start" at bounding box center [538, 306] width 68 height 19
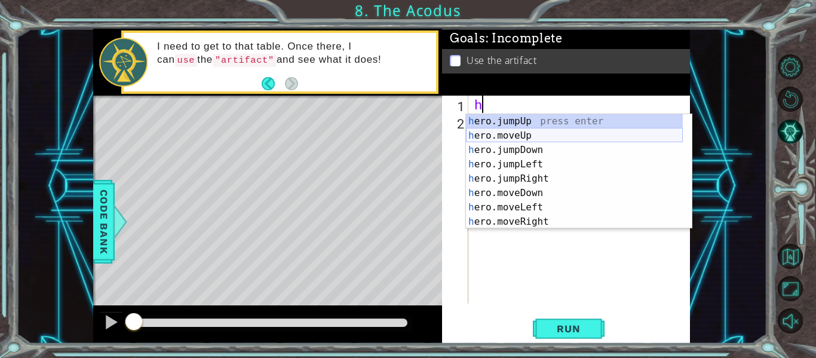
click at [523, 136] on div "h ero.jumpUp press enter h ero.moveUp press enter h ero.jumpDown press enter h …" at bounding box center [574, 185] width 217 height 143
type textarea "hero.moveUp(1)"
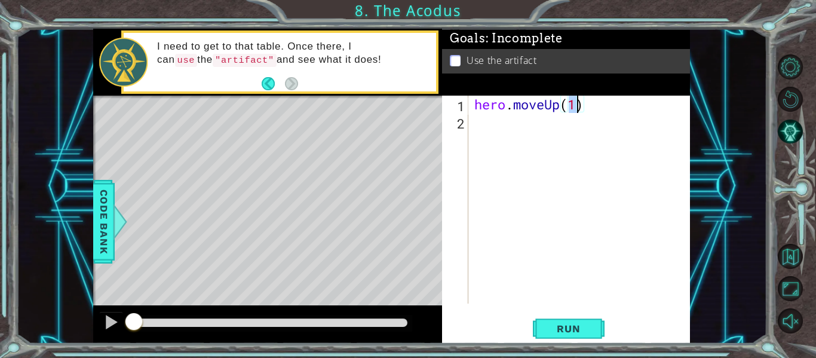
click at [502, 126] on div "hero . moveUp ( 1 )" at bounding box center [583, 217] width 222 height 243
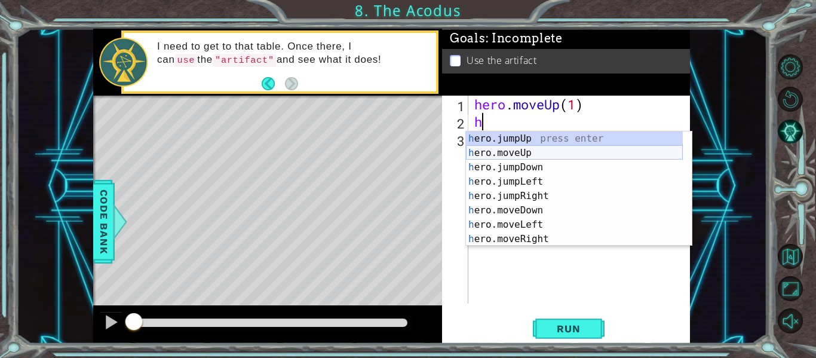
click at [515, 155] on div "h ero.jumpUp press enter h ero.moveUp press enter h ero.jumpDown press enter h …" at bounding box center [574, 202] width 217 height 143
type textarea "hero.moveUp(1)"
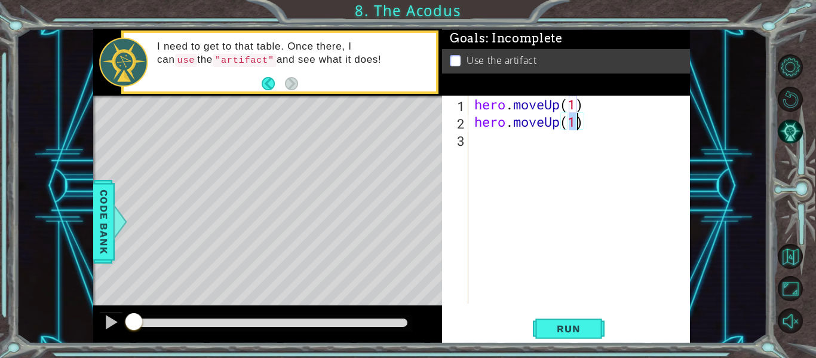
click at [489, 151] on div "hero . moveUp ( 1 ) hero . moveUp ( 1 )" at bounding box center [583, 217] width 222 height 243
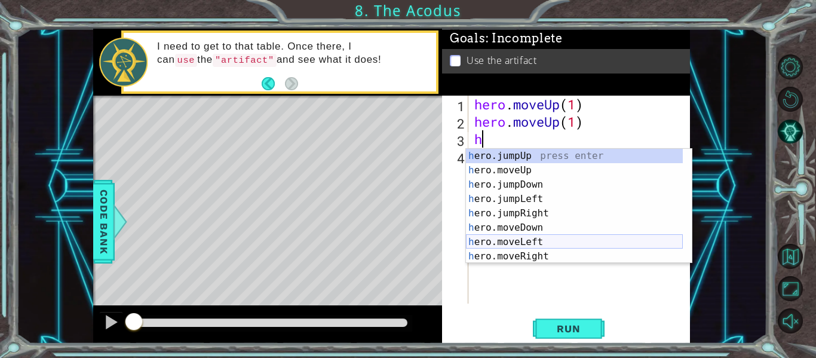
click at [517, 238] on div "h ero.jumpUp press enter h ero.moveUp press enter h ero.jumpDown press enter h …" at bounding box center [574, 220] width 217 height 143
type textarea "hero.moveLeft(1)"
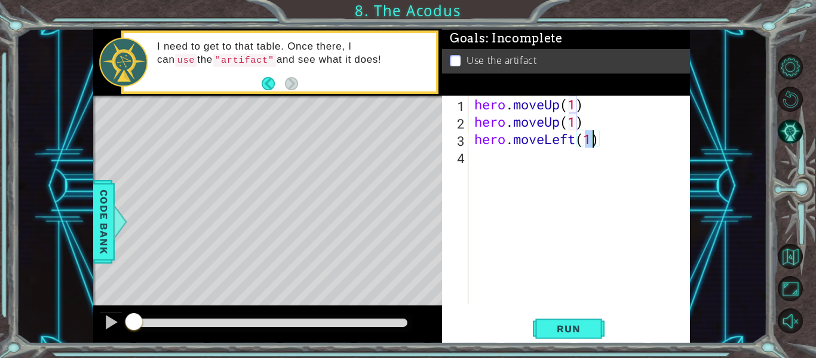
click at [478, 162] on div "hero . moveUp ( 1 ) hero . moveUp ( 1 ) hero . moveLeft ( 1 )" at bounding box center [583, 217] width 222 height 243
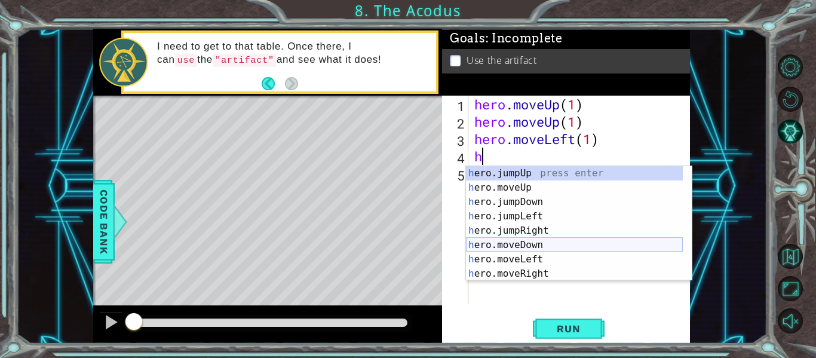
click at [508, 245] on div "h ero.jumpUp press enter h ero.moveUp press enter h ero.jumpDown press enter h …" at bounding box center [574, 237] width 217 height 143
type textarea "hero.moveDown(1)"
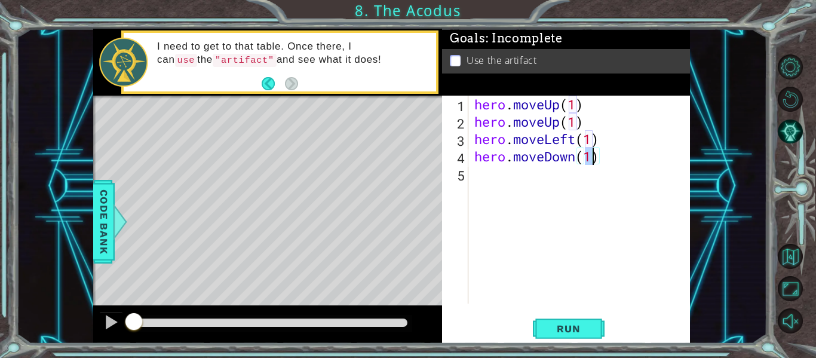
click at [482, 180] on div "hero . moveUp ( 1 ) hero . moveUp ( 1 ) hero . moveLeft ( 1 ) hero . moveDown (…" at bounding box center [583, 217] width 222 height 243
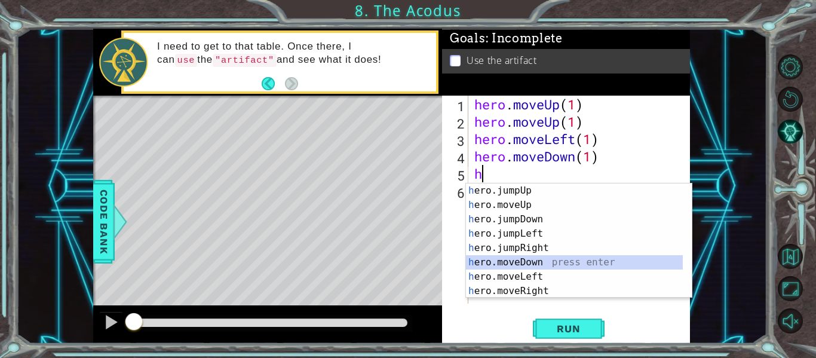
click at [502, 265] on div "h ero.jumpUp press enter h ero.moveUp press enter h ero.jumpDown press enter h …" at bounding box center [574, 254] width 217 height 143
type textarea "hero.moveDown(1)"
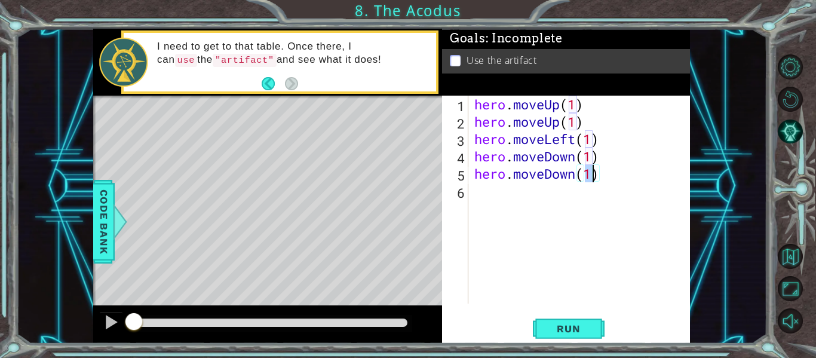
click at [478, 192] on div "hero . moveUp ( 1 ) hero . moveUp ( 1 ) hero . moveLeft ( 1 ) hero . moveDown (…" at bounding box center [583, 217] width 222 height 243
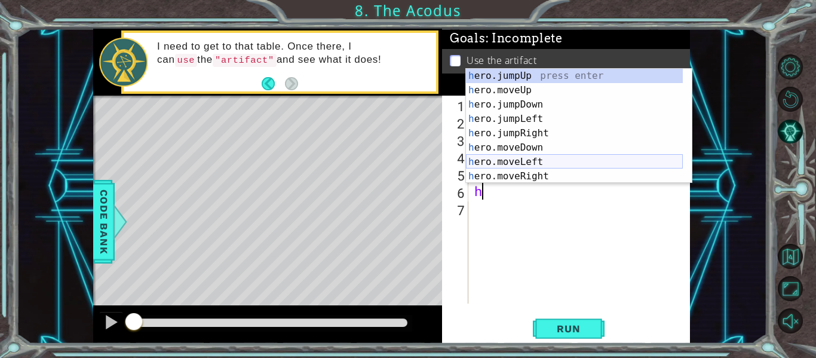
click at [510, 163] on div "h ero.jumpUp press enter h ero.moveUp press enter h ero.jumpDown press enter h …" at bounding box center [574, 140] width 217 height 143
type textarea "hero.moveLeft(1)"
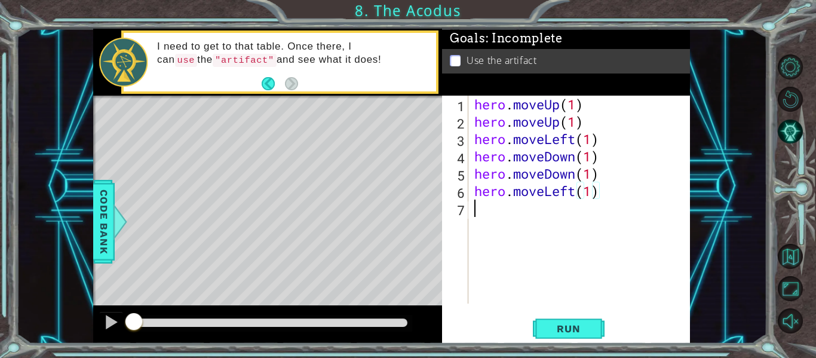
click at [472, 210] on div "hero . moveUp ( 1 ) hero . moveUp ( 1 ) hero . moveLeft ( 1 ) hero . moveDown (…" at bounding box center [583, 217] width 222 height 243
type textarea "h"
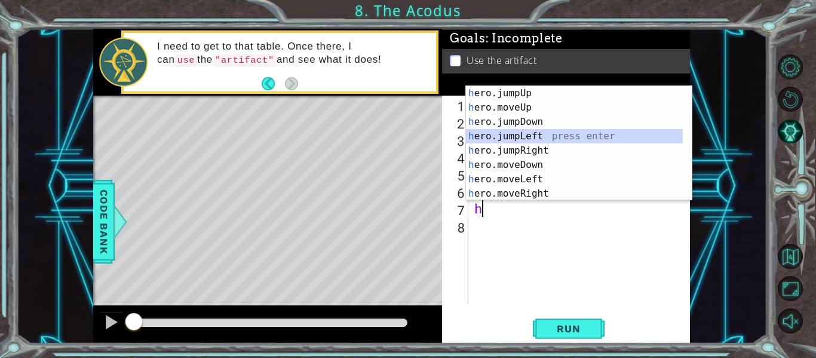
click at [489, 137] on div "h ero.jumpUp press enter h ero.moveUp press enter h ero.jumpDown press enter h …" at bounding box center [574, 157] width 217 height 143
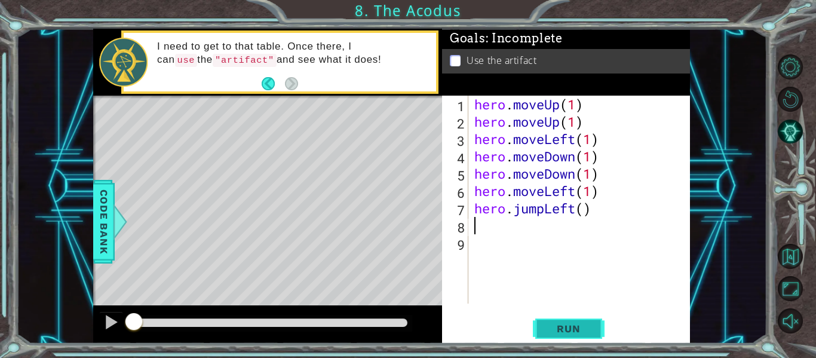
click at [575, 332] on span "Run" at bounding box center [568, 329] width 47 height 12
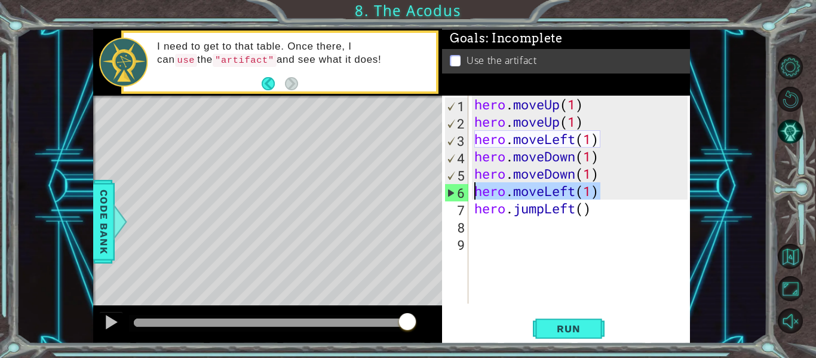
drag, startPoint x: 600, startPoint y: 191, endPoint x: 472, endPoint y: 195, distance: 127.9
click at [472, 195] on div "hero . moveUp ( 1 ) hero . moveUp ( 1 ) hero . moveLeft ( 1 ) hero . moveDown (…" at bounding box center [583, 217] width 222 height 243
type textarea "hero.moveLeft(1)"
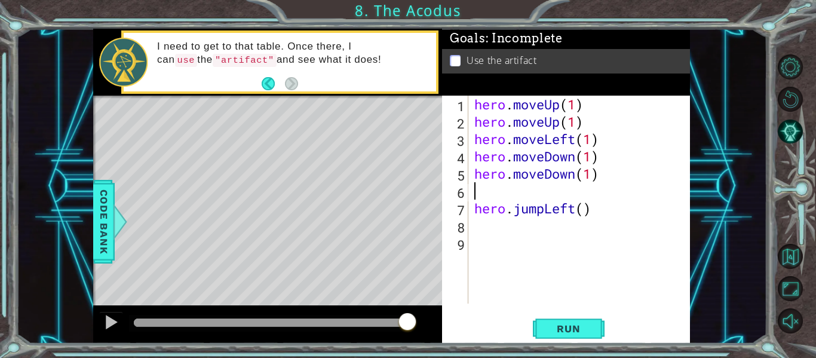
type textarea "hero.moveDown(1)"
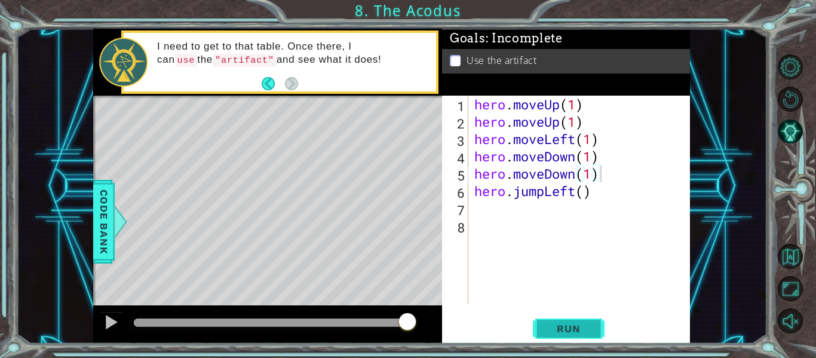
click at [588, 332] on span "Run" at bounding box center [568, 329] width 47 height 12
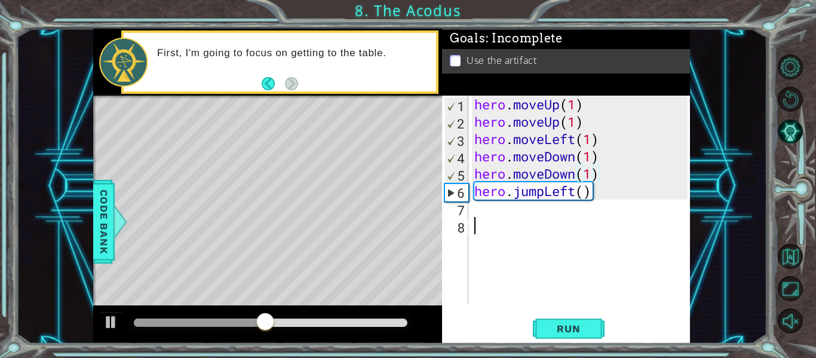
click at [480, 222] on div "hero . moveUp ( 1 ) hero . moveUp ( 1 ) hero . moveLeft ( 1 ) hero . moveDown (…" at bounding box center [583, 217] width 222 height 243
click at [479, 213] on div "hero . moveUp ( 1 ) hero . moveUp ( 1 ) hero . moveLeft ( 1 ) hero . moveDown (…" at bounding box center [583, 217] width 222 height 243
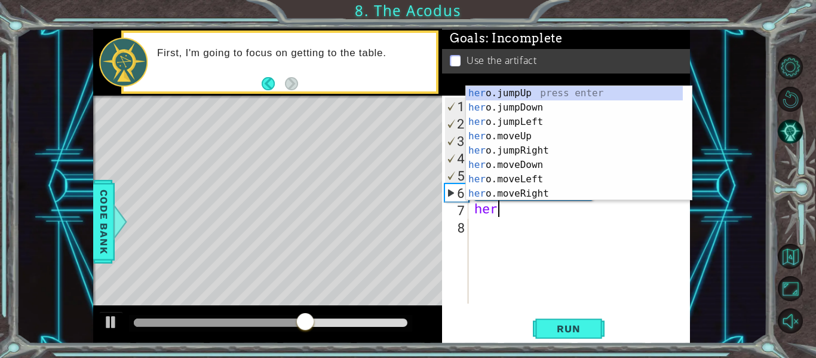
scroll to position [0, 1]
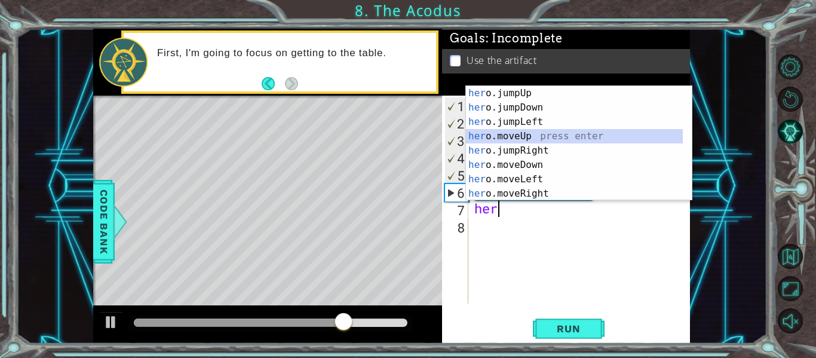
click at [504, 135] on div "her o.jumpUp press enter her o.jumpDown press enter her o.jumpLeft press enter …" at bounding box center [574, 157] width 217 height 143
type textarea "hero.moveUp(1)"
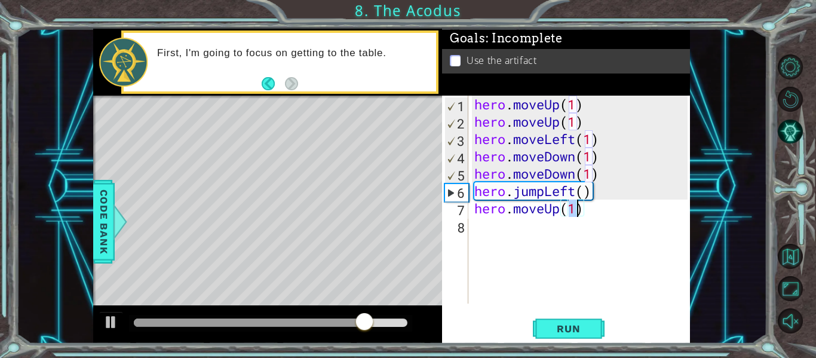
click at [483, 225] on div "hero . moveUp ( 1 ) hero . moveUp ( 1 ) hero . moveLeft ( 1 ) hero . moveDown (…" at bounding box center [583, 217] width 222 height 243
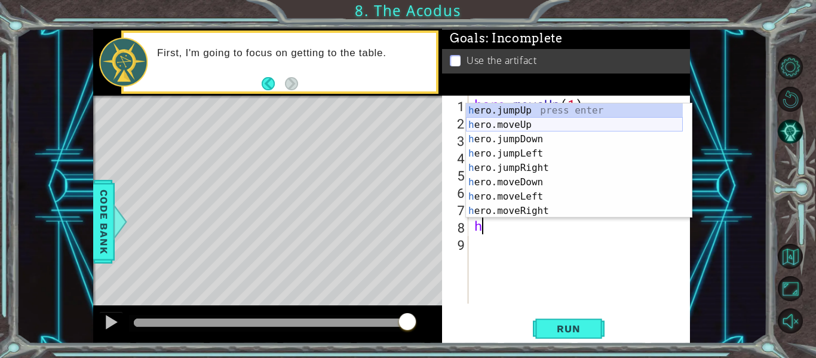
click at [518, 127] on div "h ero.jumpUp press enter h ero.moveUp press enter h ero.jumpDown press enter h …" at bounding box center [574, 174] width 217 height 143
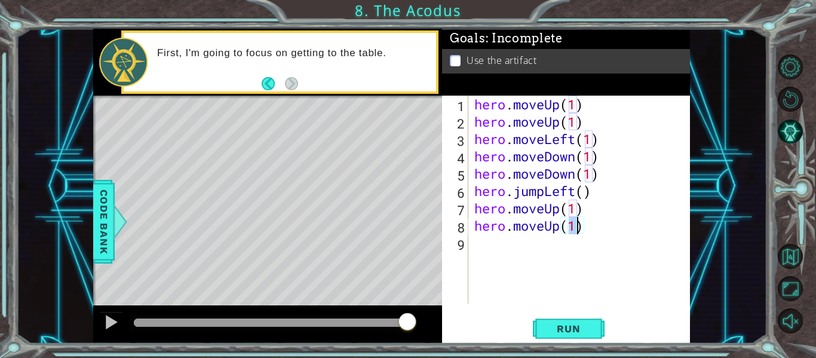
type textarea "hero.moveUp(1)"
click at [469, 245] on div "hero.moveUp(1) 1 2 3 4 5 6 7 8 9 hero . moveUp ( 1 ) hero . moveUp ( 1 ) hero .…" at bounding box center [565, 200] width 246 height 208
click at [479, 245] on div "hero . moveUp ( 1 ) hero . moveUp ( 1 ) hero . moveLeft ( 1 ) hero . moveDown (…" at bounding box center [583, 217] width 222 height 243
type textarea "h"
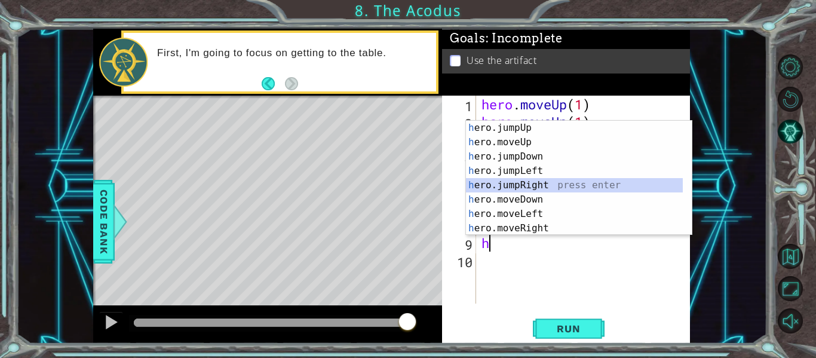
click at [524, 184] on div "h ero.jumpUp press enter h ero.moveUp press enter h ero.jumpDown press enter h …" at bounding box center [574, 192] width 217 height 143
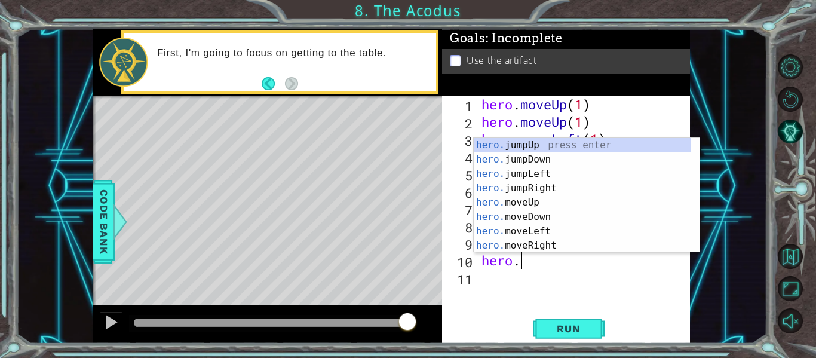
scroll to position [0, 2]
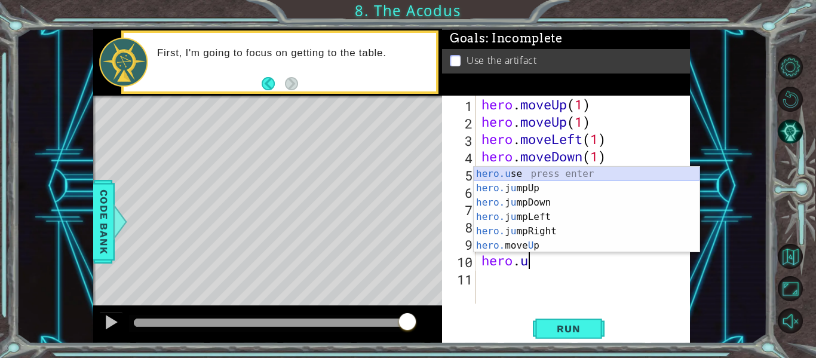
click at [518, 168] on div "hero.u se press enter hero. j u mpUp press enter hero. j u mpDown press enter h…" at bounding box center [587, 224] width 226 height 115
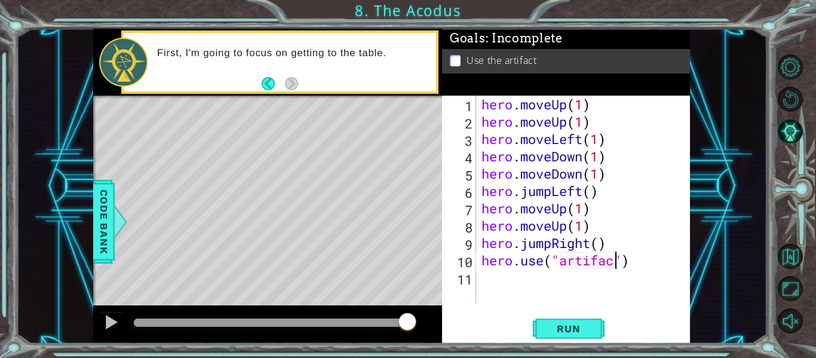
scroll to position [0, 7]
click at [579, 330] on span "Run" at bounding box center [568, 329] width 47 height 12
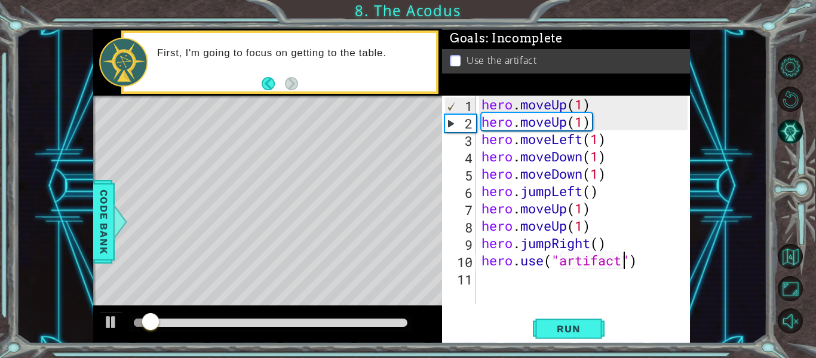
click at [327, 321] on div at bounding box center [271, 322] width 274 height 8
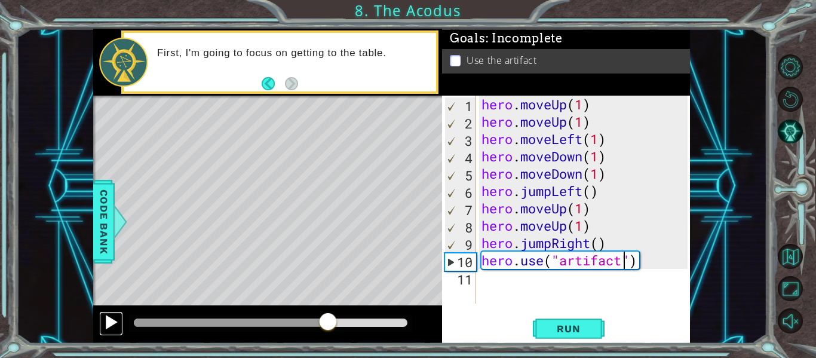
click at [106, 323] on div at bounding box center [111, 322] width 16 height 16
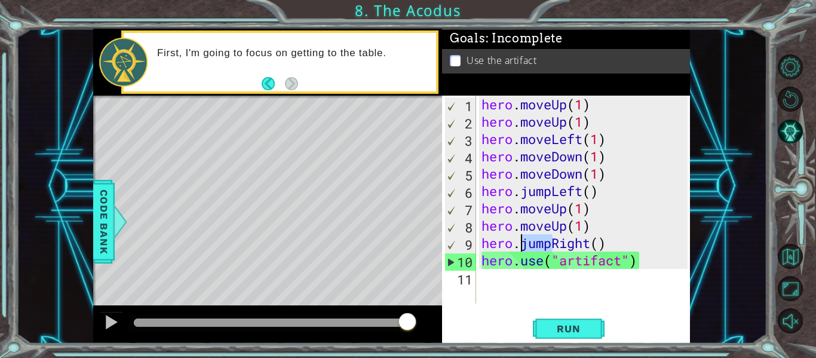
drag, startPoint x: 552, startPoint y: 243, endPoint x: 523, endPoint y: 243, distance: 28.7
click at [523, 243] on div "hero . moveUp ( 1 ) hero . moveUp ( 1 ) hero . moveLeft ( 1 ) hero . moveDown (…" at bounding box center [586, 217] width 214 height 243
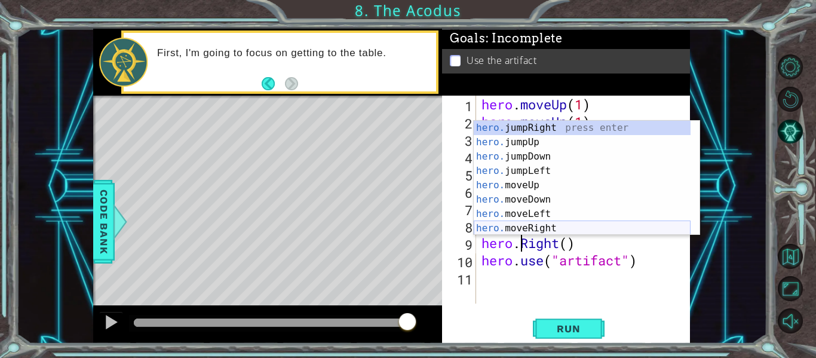
click at [524, 225] on div "hero. jumpRight press enter hero. jumpUp press enter hero. jumpDown press enter…" at bounding box center [582, 192] width 217 height 143
type textarea "hero.moveRight(1)"
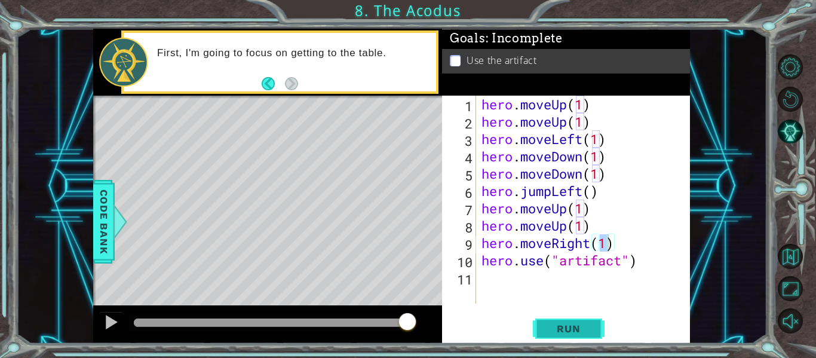
click at [584, 330] on span "Run" at bounding box center [568, 329] width 47 height 12
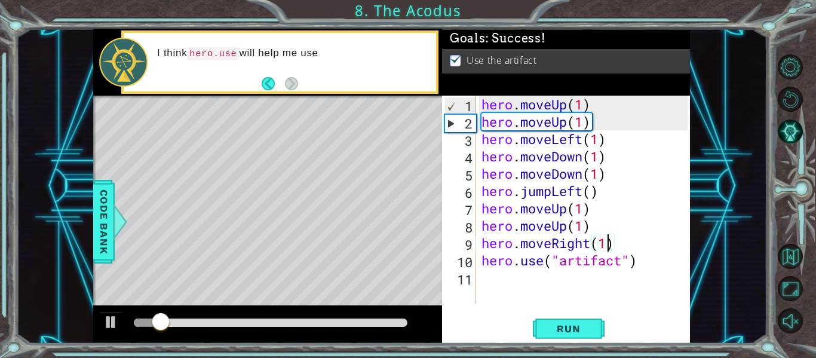
click at [382, 330] on div at bounding box center [270, 323] width 283 height 17
click at [377, 318] on div at bounding box center [271, 322] width 274 height 8
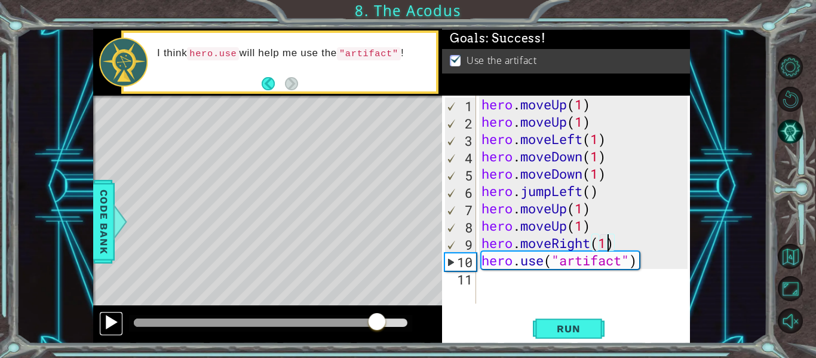
click at [110, 322] on div at bounding box center [111, 322] width 16 height 16
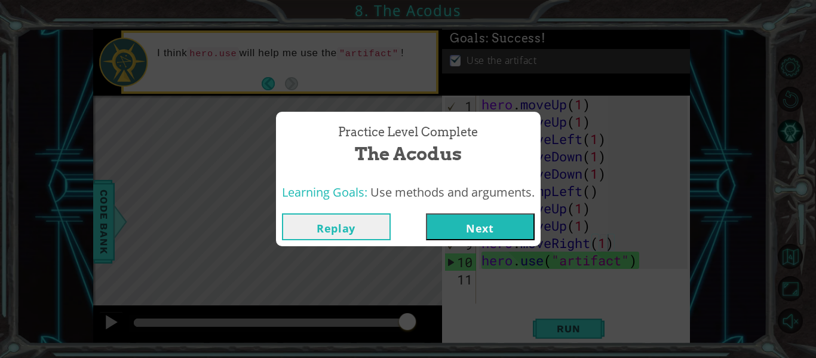
click at [484, 226] on button "Next" at bounding box center [480, 226] width 109 height 27
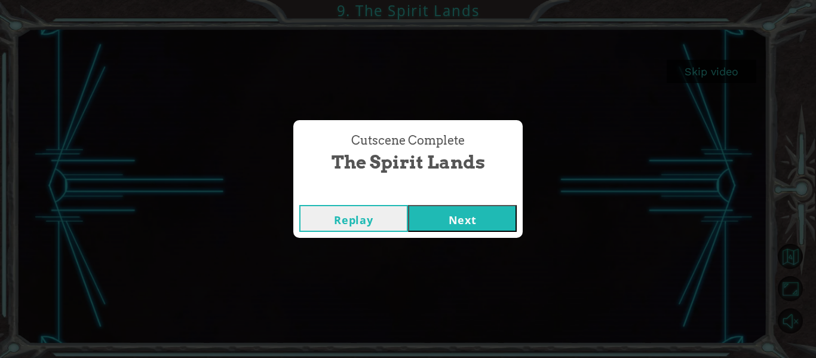
click at [470, 223] on button "Next" at bounding box center [462, 218] width 109 height 27
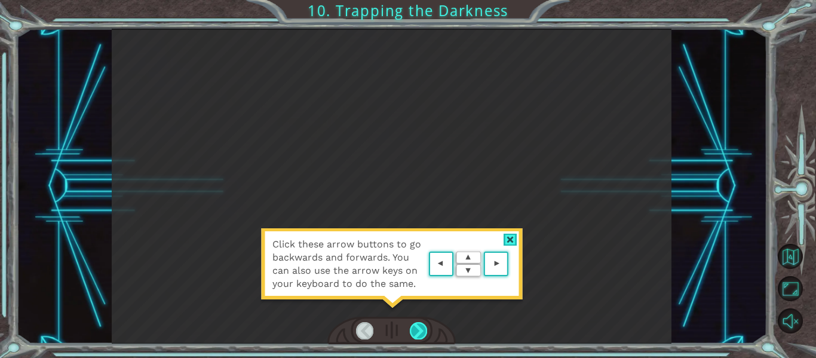
click at [421, 330] on div at bounding box center [418, 330] width 17 height 17
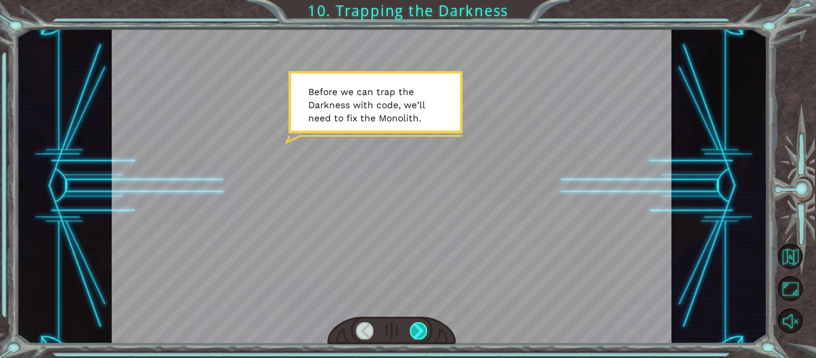
click at [421, 330] on div at bounding box center [418, 330] width 17 height 17
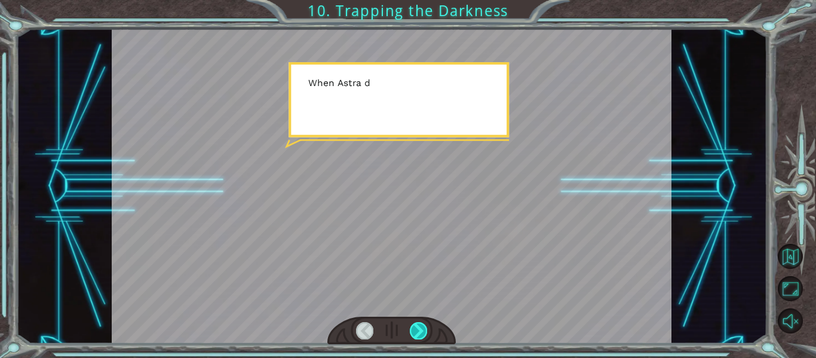
click at [421, 330] on div at bounding box center [418, 330] width 17 height 17
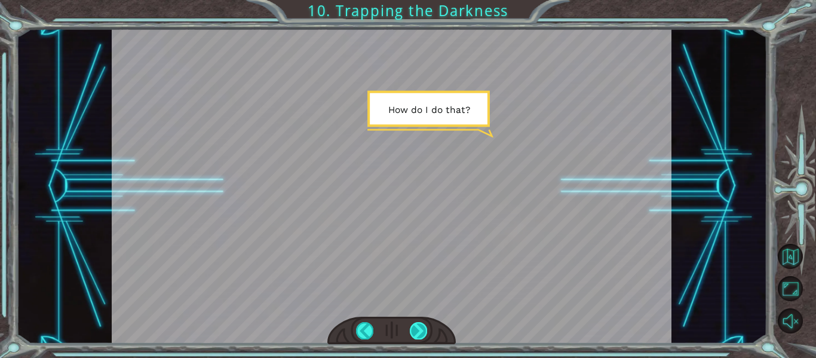
click at [420, 330] on div at bounding box center [418, 330] width 17 height 17
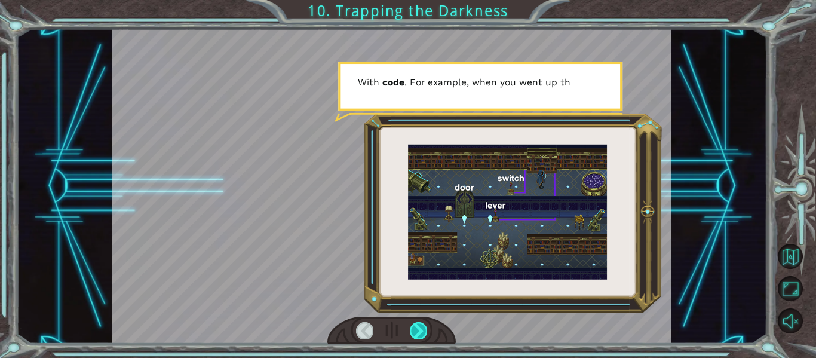
click at [420, 330] on div at bounding box center [418, 330] width 17 height 17
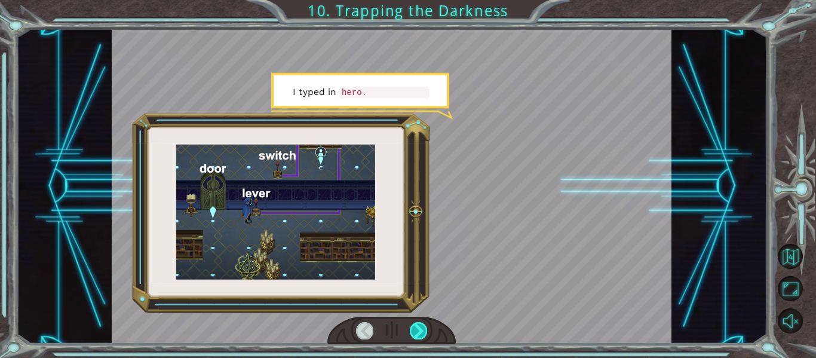
click at [420, 330] on div at bounding box center [418, 330] width 17 height 17
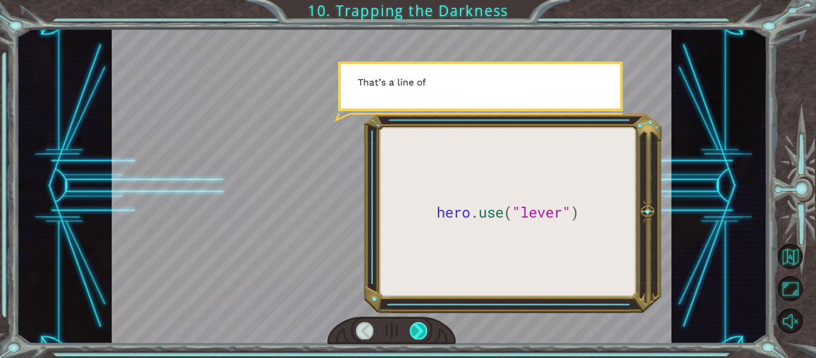
click at [420, 330] on div at bounding box center [418, 330] width 17 height 17
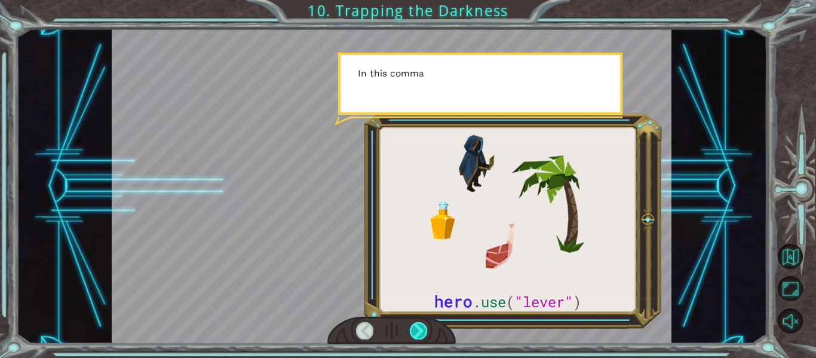
click at [420, 330] on div at bounding box center [418, 330] width 17 height 17
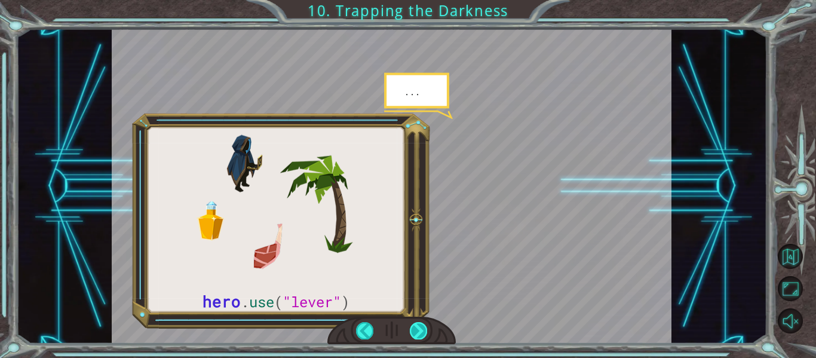
click at [420, 330] on div at bounding box center [418, 330] width 17 height 17
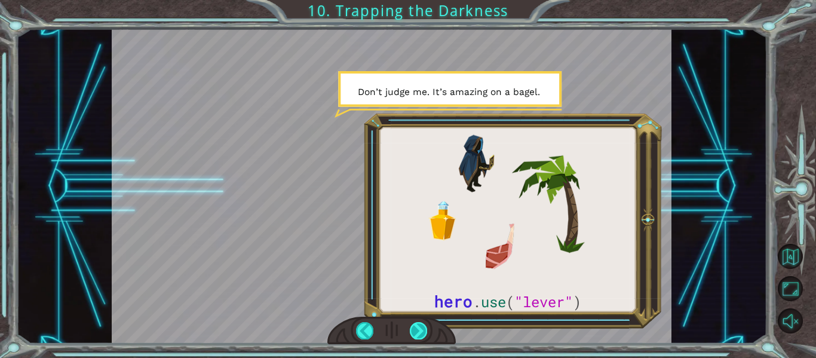
click at [420, 330] on div at bounding box center [418, 330] width 17 height 17
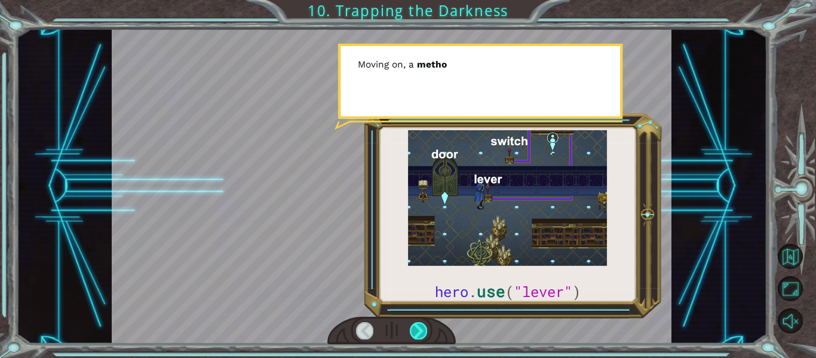
click at [420, 330] on div at bounding box center [418, 330] width 17 height 17
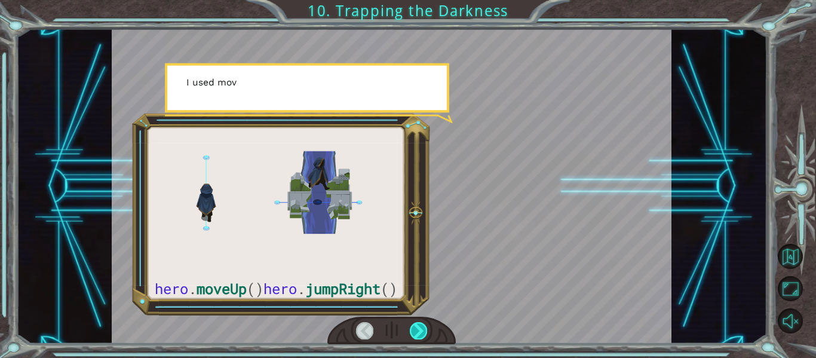
click at [420, 330] on div at bounding box center [418, 330] width 17 height 17
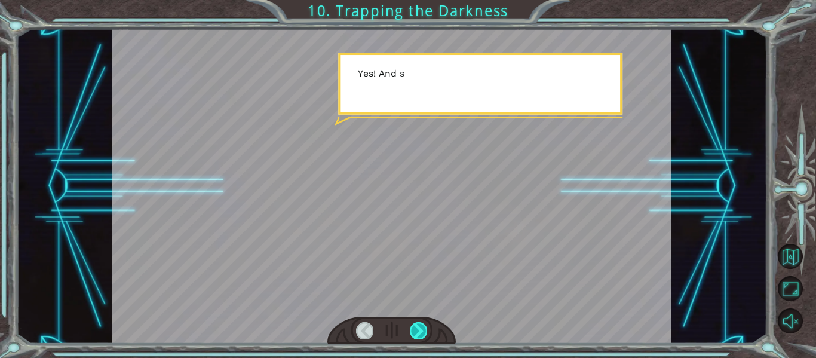
click at [420, 330] on div at bounding box center [418, 330] width 17 height 17
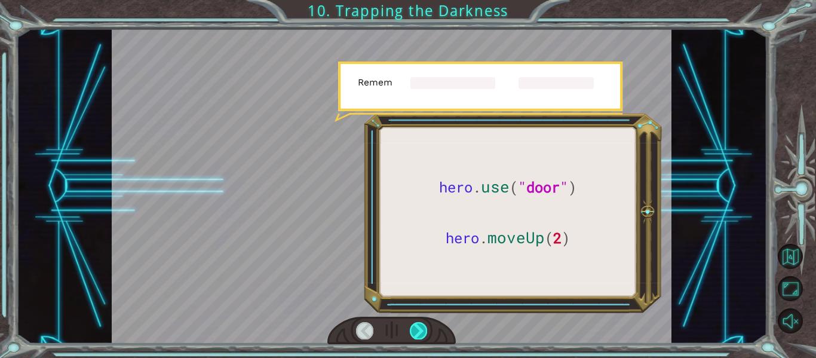
click at [420, 330] on div at bounding box center [418, 330] width 17 height 17
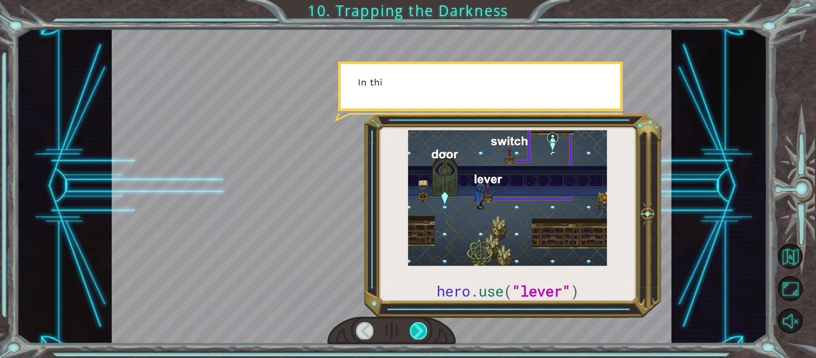
click at [420, 330] on div at bounding box center [418, 330] width 17 height 17
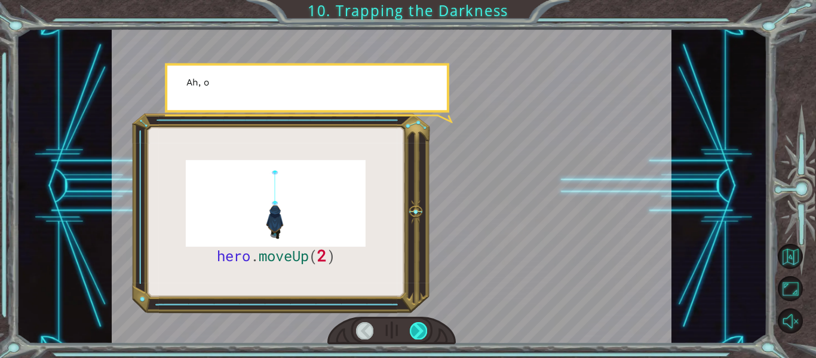
click at [420, 330] on div at bounding box center [418, 330] width 17 height 17
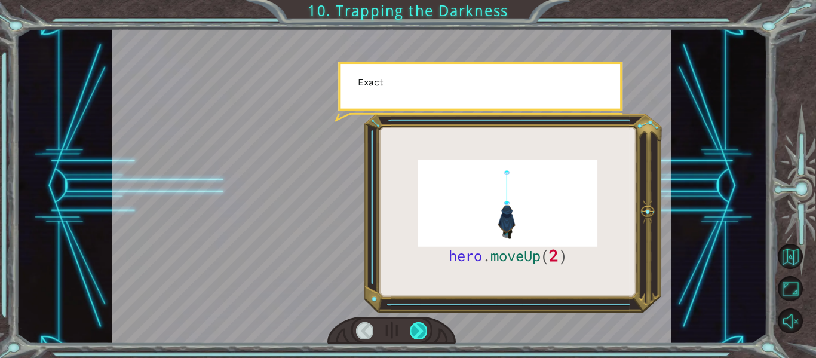
click at [420, 330] on div at bounding box center [418, 330] width 17 height 17
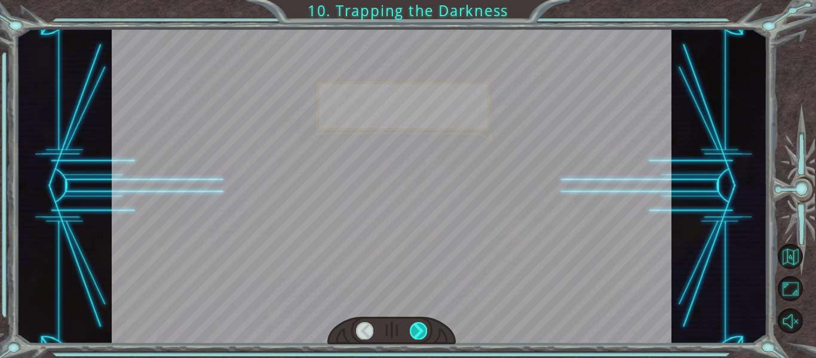
click at [420, 330] on div at bounding box center [418, 330] width 17 height 17
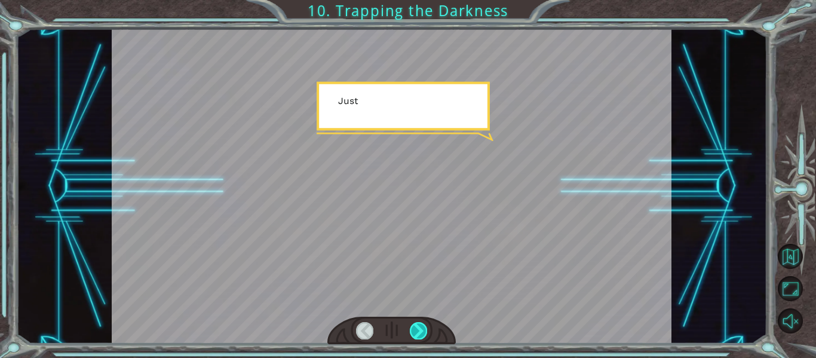
click at [420, 330] on div at bounding box center [418, 330] width 17 height 17
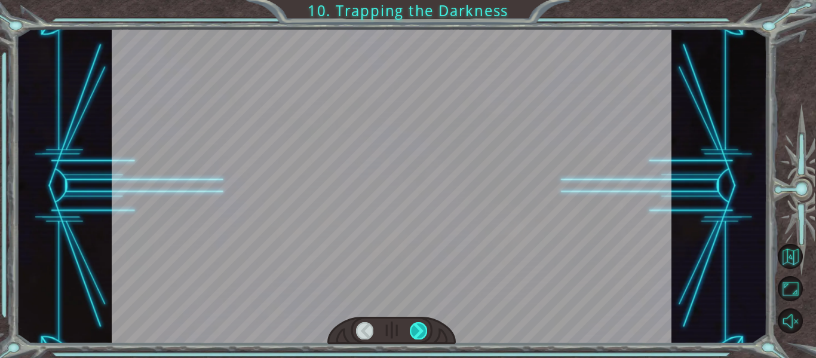
click at [420, 330] on div at bounding box center [418, 330] width 17 height 17
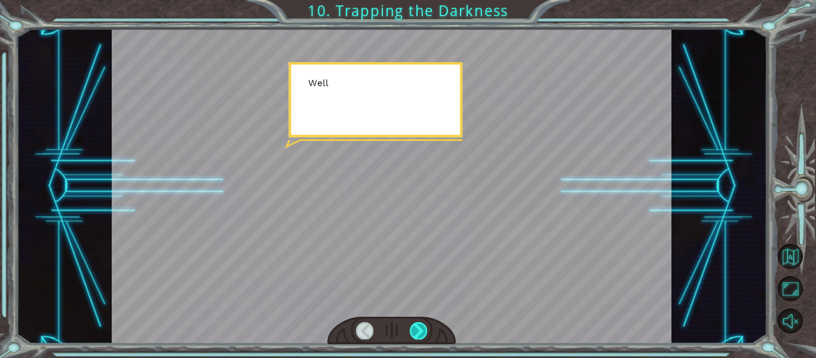
click at [420, 330] on div at bounding box center [418, 330] width 17 height 17
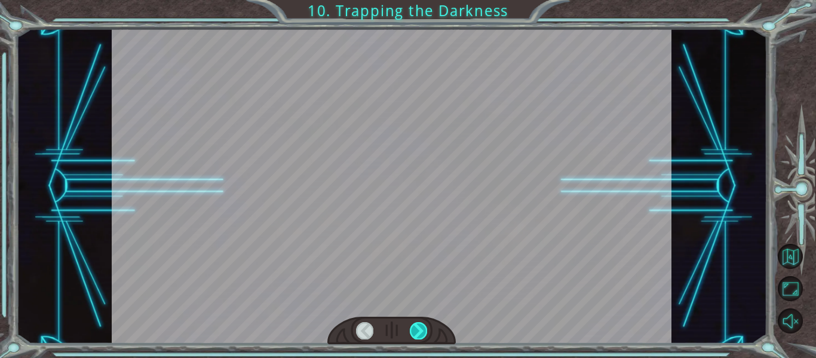
click at [420, 330] on div at bounding box center [418, 330] width 17 height 17
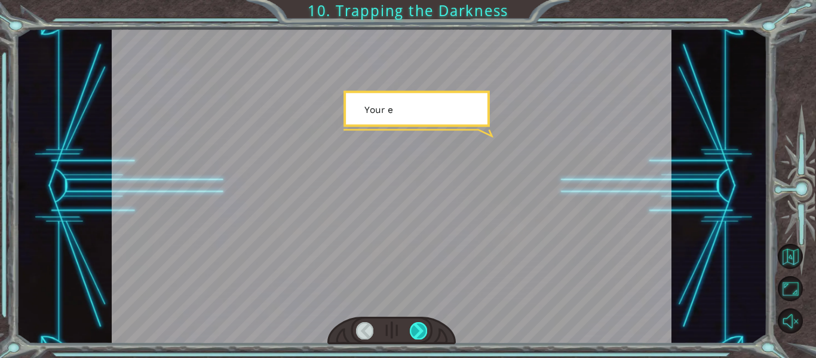
click at [420, 330] on div at bounding box center [418, 330] width 17 height 17
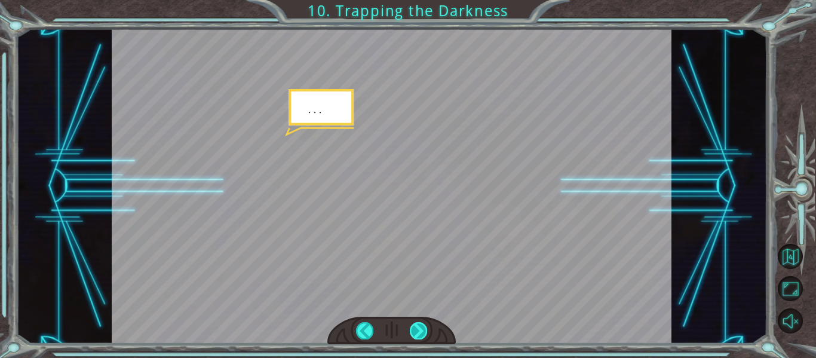
click at [420, 330] on div at bounding box center [418, 330] width 17 height 17
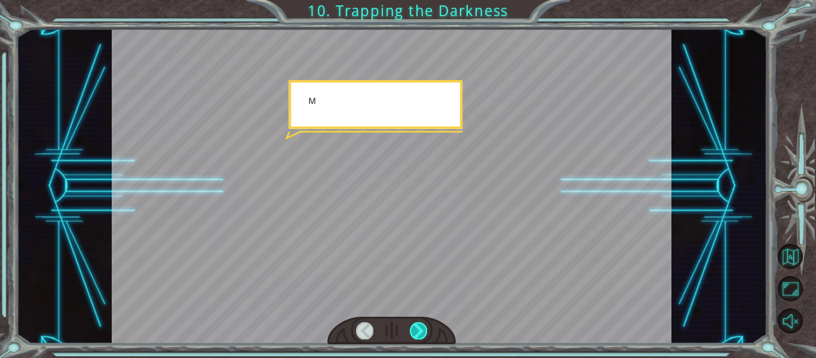
click at [420, 330] on div at bounding box center [418, 330] width 17 height 17
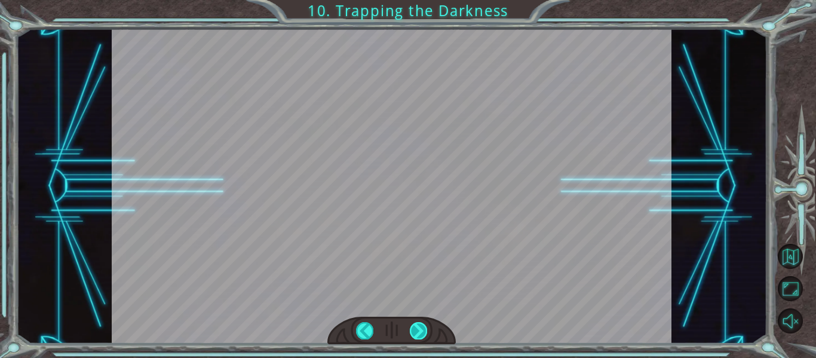
click at [420, 330] on div at bounding box center [418, 330] width 17 height 17
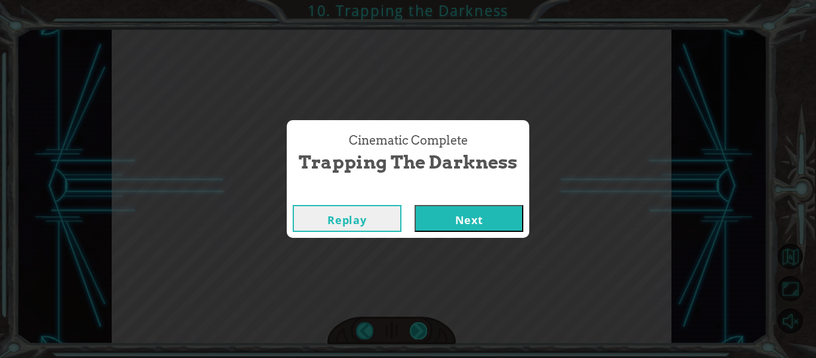
click at [420, 330] on div "Cinematic Complete Trapping the Darkness Replay Next" at bounding box center [408, 179] width 816 height 358
click at [451, 213] on button "Next" at bounding box center [469, 218] width 109 height 27
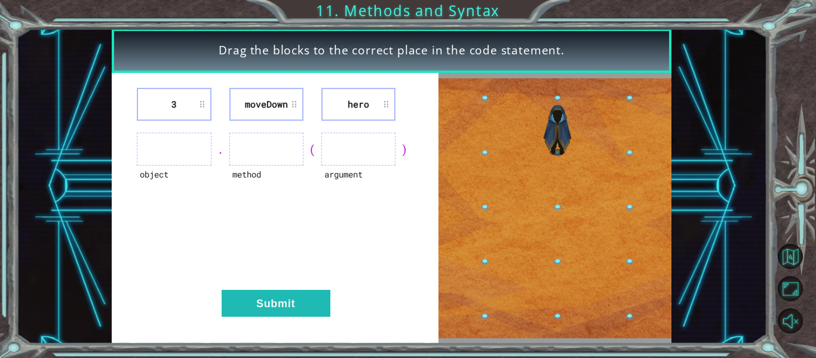
click at [182, 147] on ul at bounding box center [174, 149] width 74 height 33
click at [313, 145] on div "(" at bounding box center [312, 149] width 18 height 17
click at [295, 302] on button "Submit" at bounding box center [276, 303] width 109 height 27
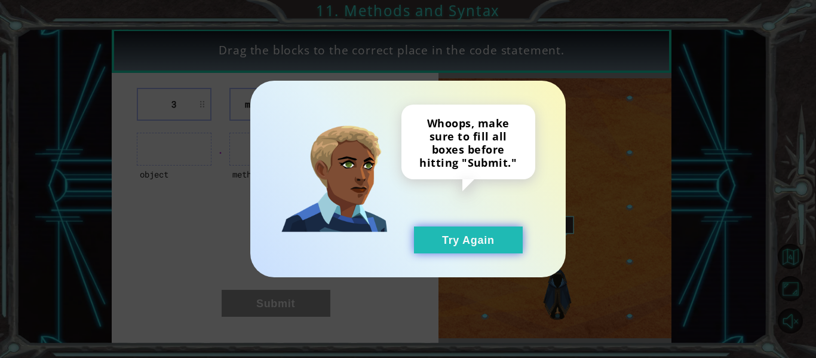
click at [459, 235] on button "Try Again" at bounding box center [468, 239] width 109 height 27
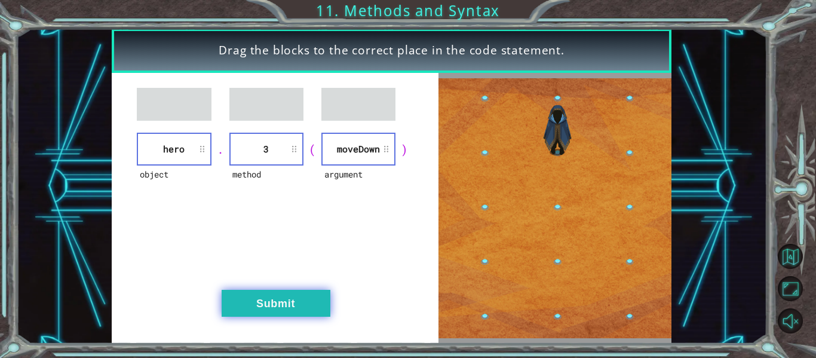
click at [278, 302] on button "Submit" at bounding box center [276, 303] width 109 height 27
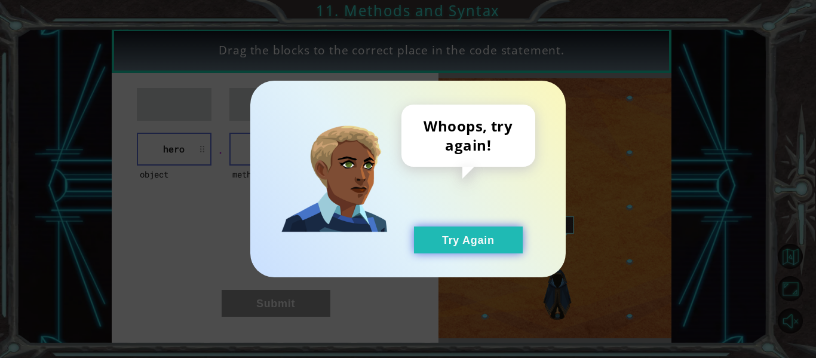
click at [471, 243] on button "Try Again" at bounding box center [468, 239] width 109 height 27
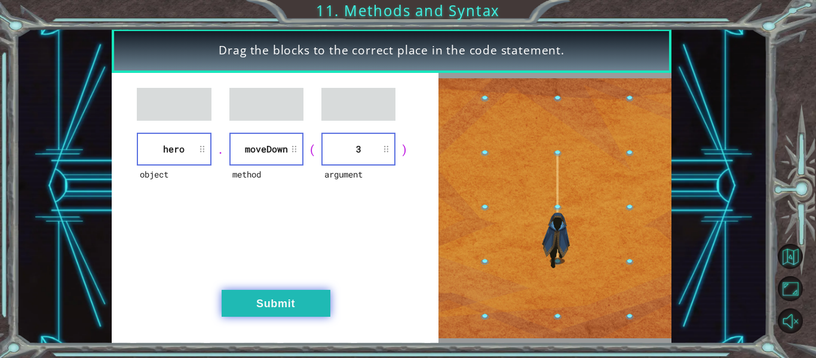
click at [274, 299] on button "Submit" at bounding box center [276, 303] width 109 height 27
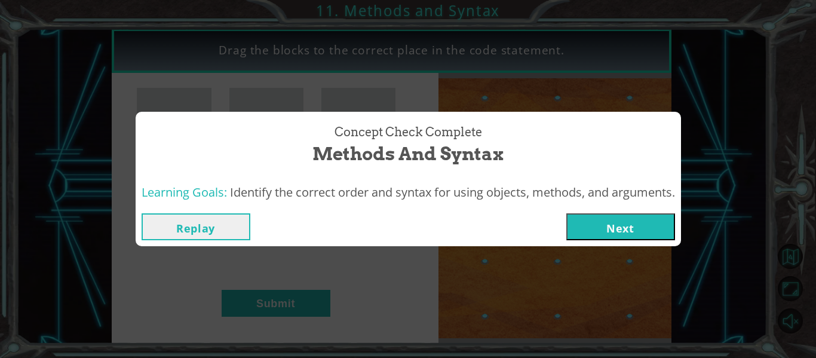
click at [635, 232] on button "Next" at bounding box center [620, 226] width 109 height 27
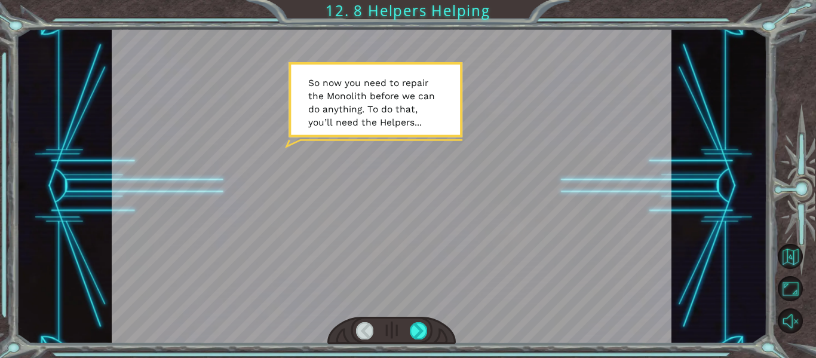
click at [423, 340] on div at bounding box center [391, 331] width 129 height 28
click at [419, 329] on div at bounding box center [418, 330] width 17 height 17
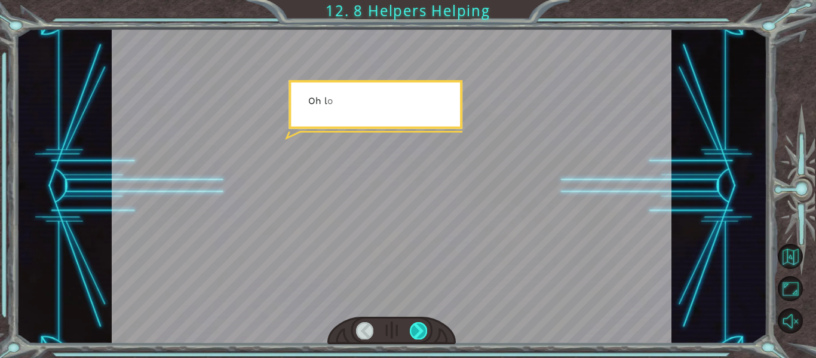
click at [419, 329] on div at bounding box center [418, 330] width 17 height 17
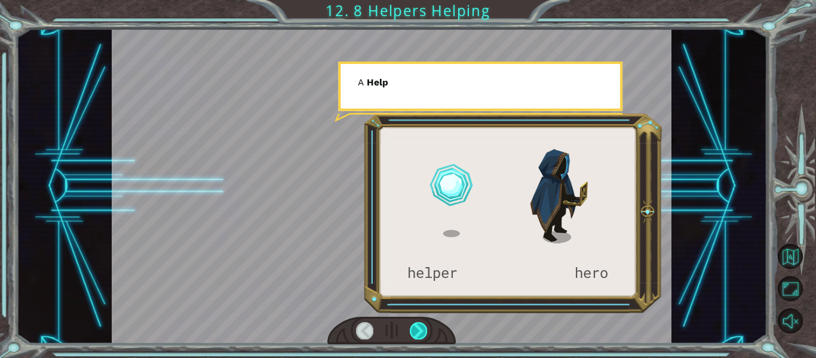
click at [419, 329] on div at bounding box center [418, 330] width 17 height 17
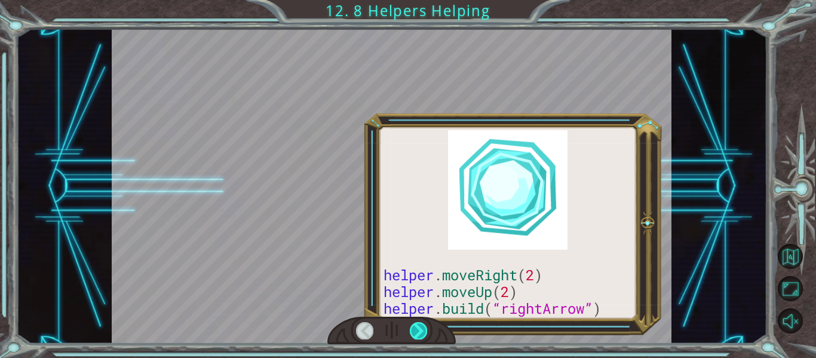
click at [419, 329] on div at bounding box center [418, 330] width 17 height 17
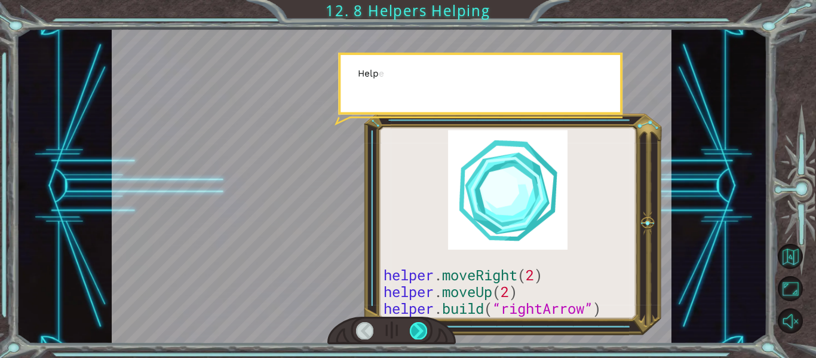
click at [419, 329] on div at bounding box center [418, 330] width 17 height 17
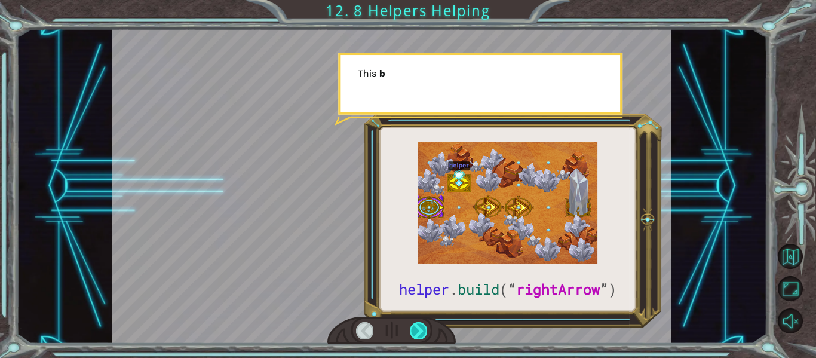
click at [419, 329] on div at bounding box center [418, 330] width 17 height 17
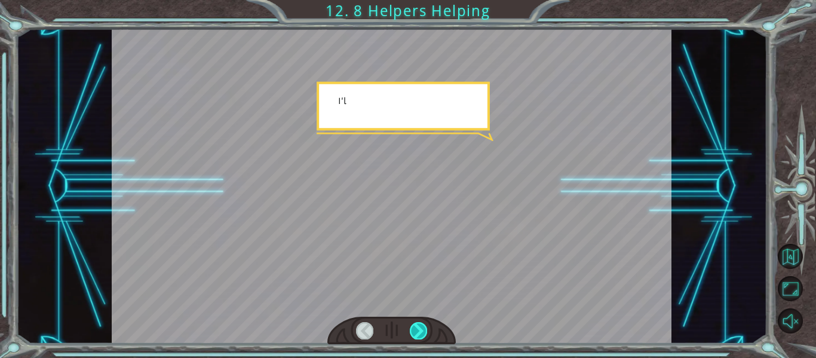
click at [419, 329] on div at bounding box center [418, 330] width 17 height 17
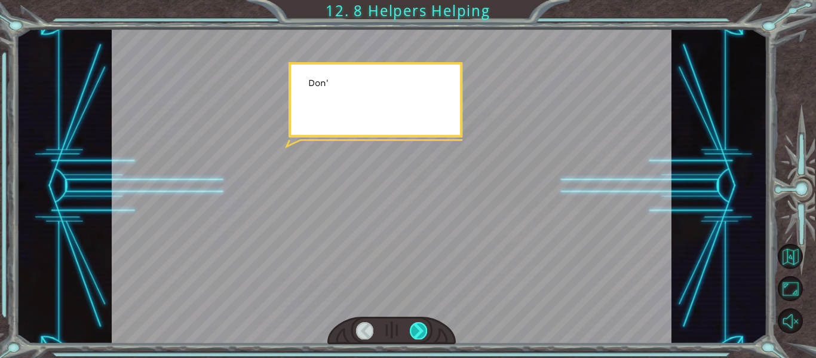
click at [419, 329] on div at bounding box center [418, 330] width 17 height 17
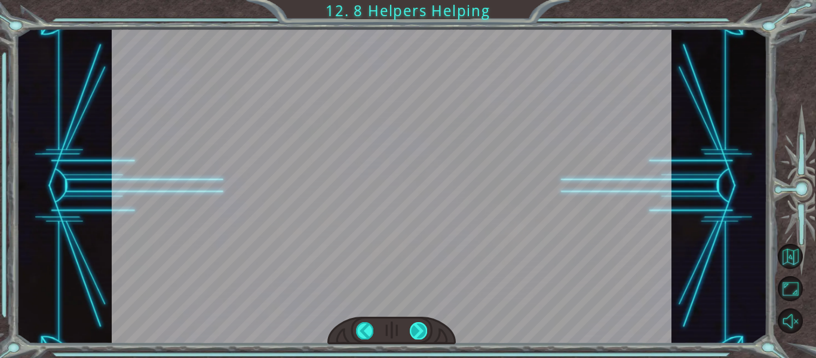
click at [419, 0] on div "helper . build ( “ rightArrow ” ) S o n o w y o u n e e d t o r e p a i r t h e…" at bounding box center [408, 0] width 816 height 0
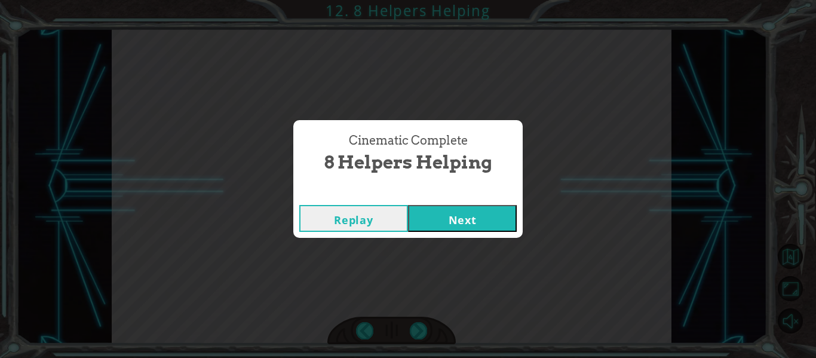
click at [465, 217] on button "Next" at bounding box center [462, 218] width 109 height 27
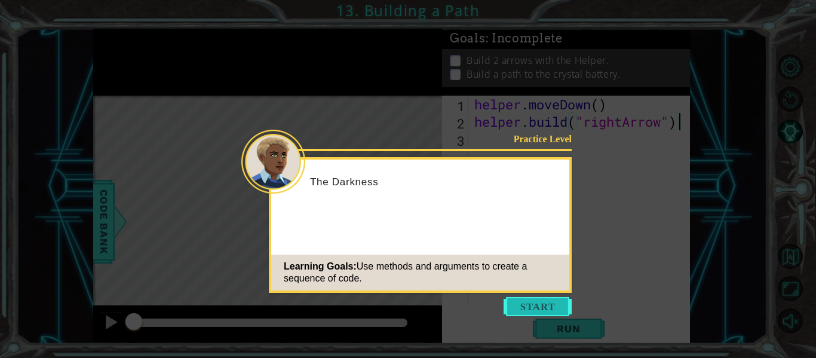
click at [531, 308] on button "Start" at bounding box center [538, 306] width 68 height 19
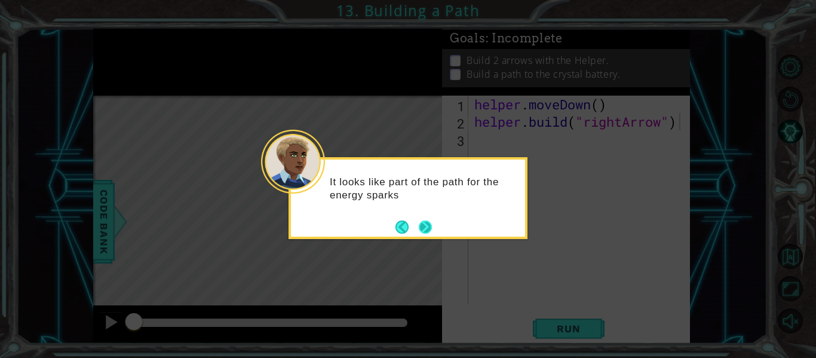
click at [428, 225] on button "Next" at bounding box center [426, 227] width 14 height 14
